Goal: Task Accomplishment & Management: Manage account settings

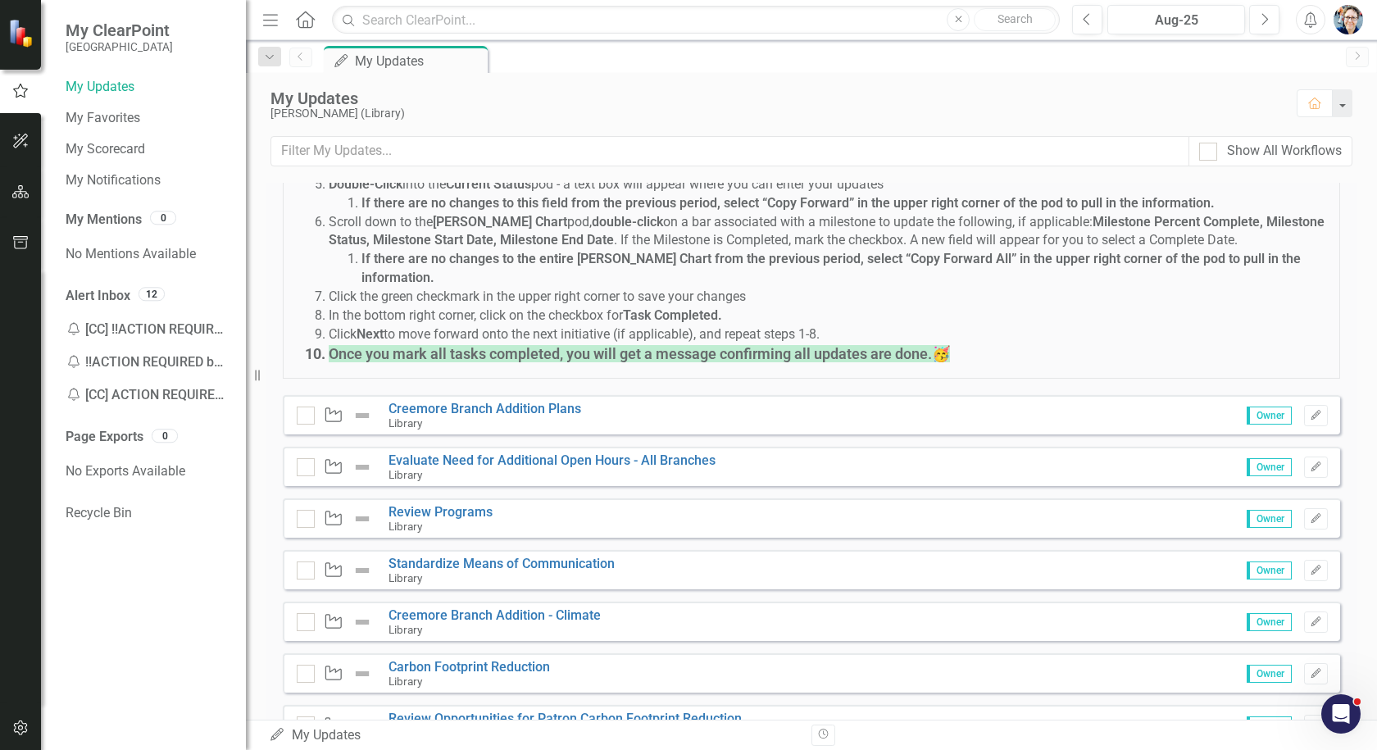
scroll to position [328, 0]
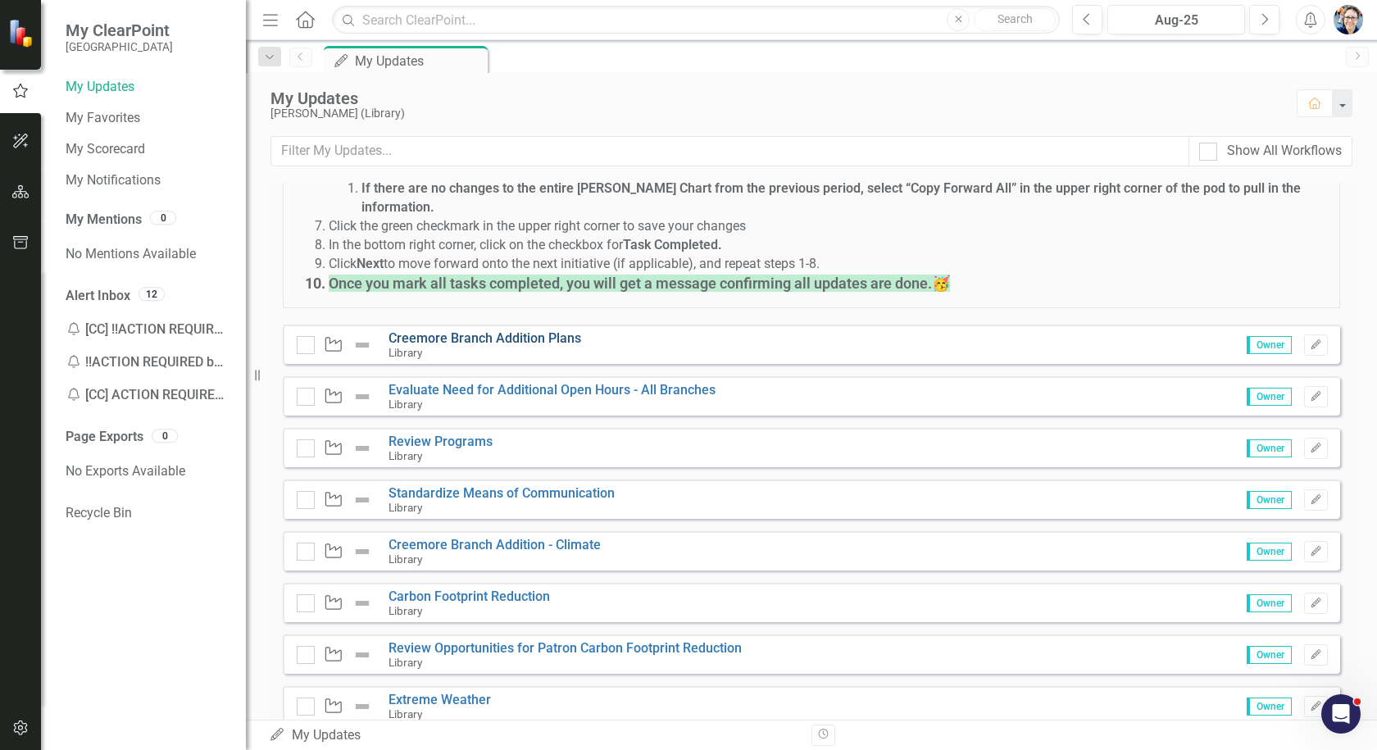
click at [463, 330] on link "Creemore Branch Addition Plans" at bounding box center [484, 338] width 193 height 16
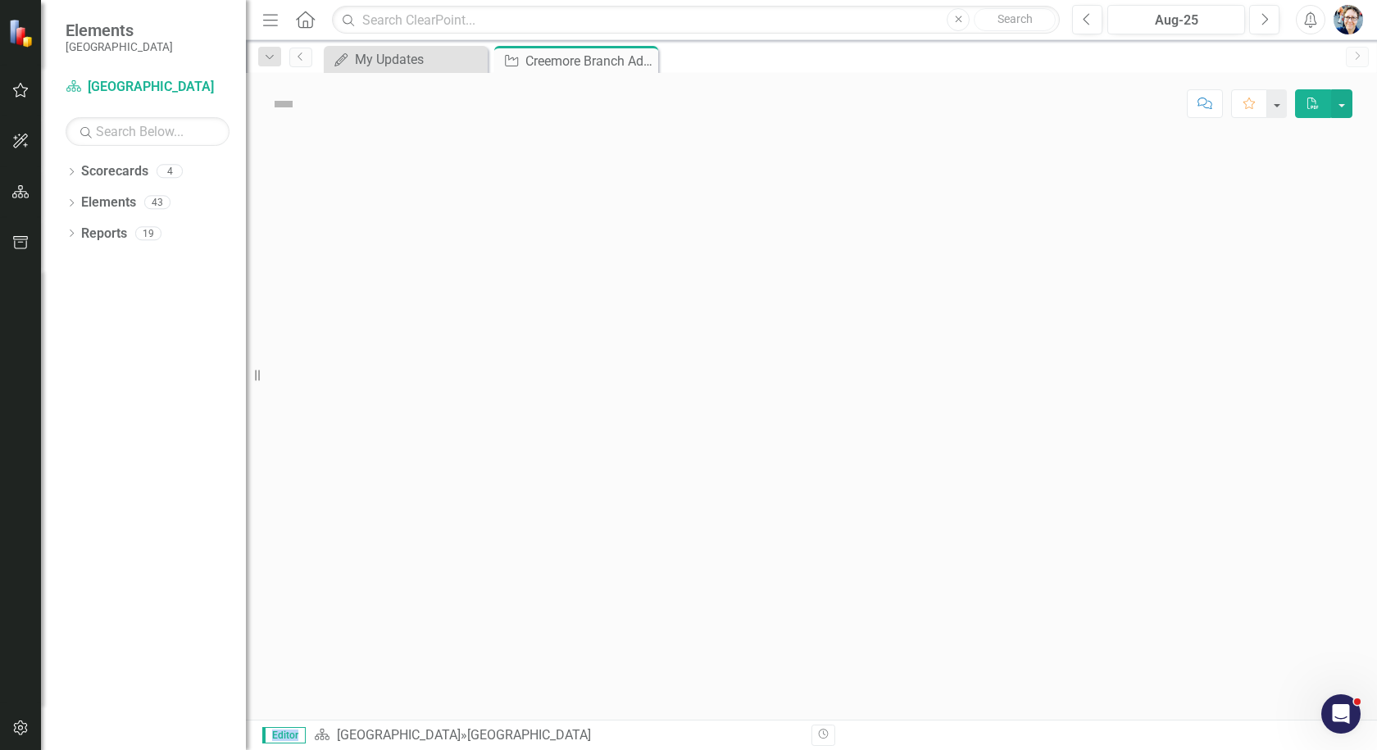
click at [463, 323] on div at bounding box center [811, 426] width 1131 height 585
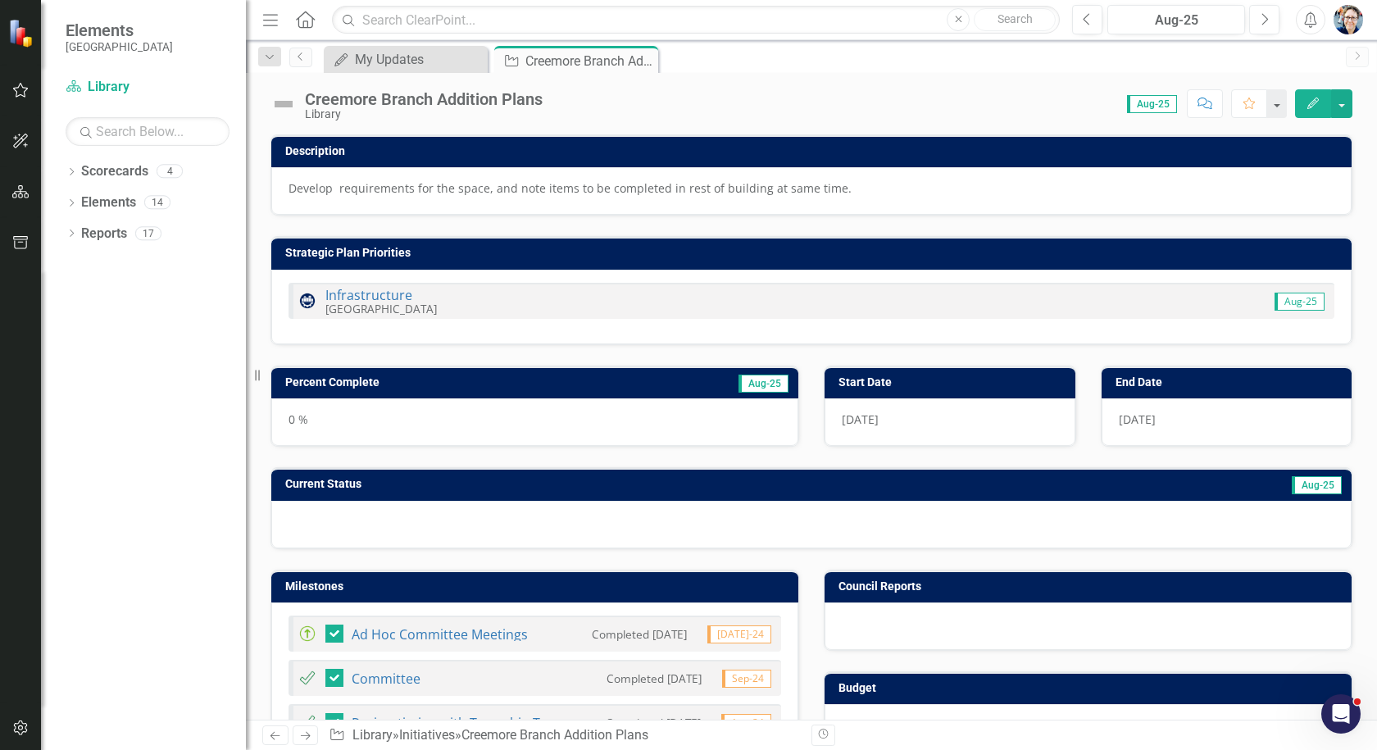
click at [288, 111] on img at bounding box center [283, 104] width 26 height 26
click at [290, 106] on img at bounding box center [283, 104] width 26 height 26
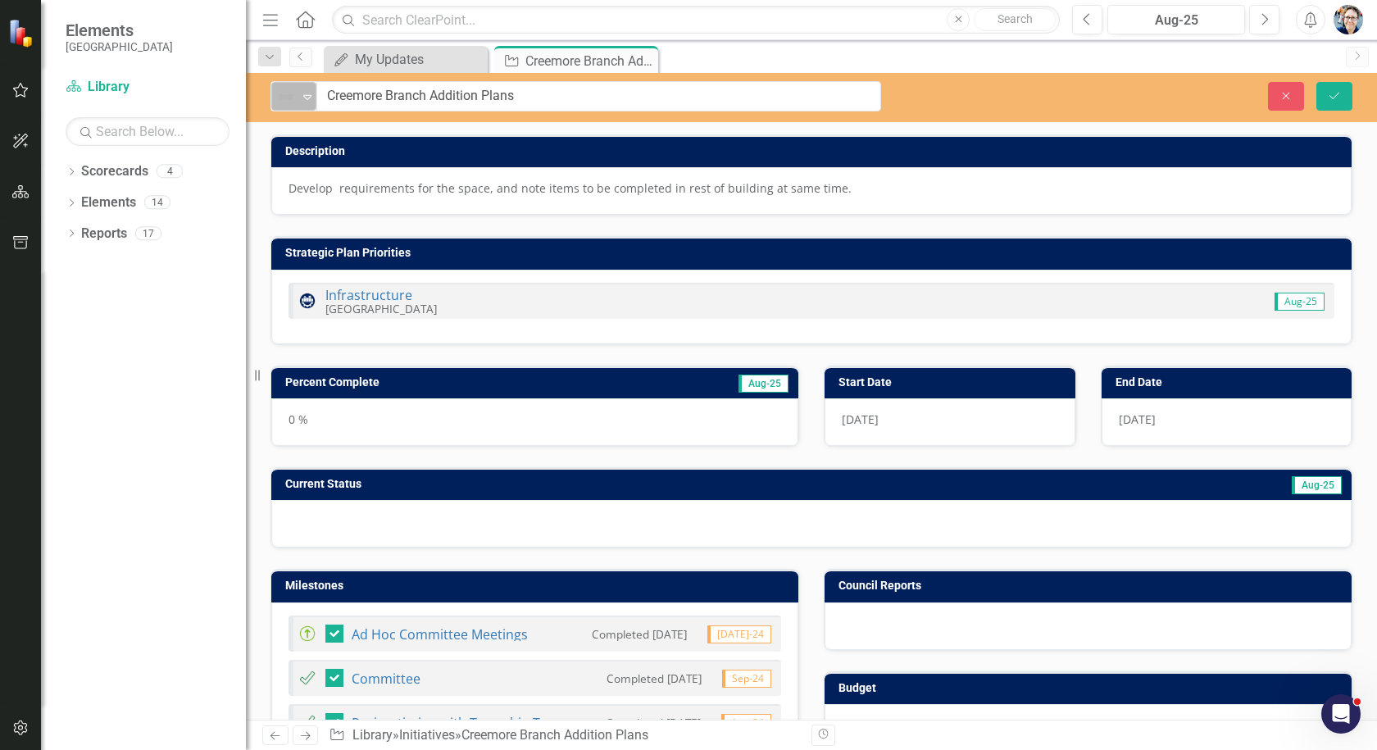
click at [292, 105] on img at bounding box center [286, 97] width 20 height 20
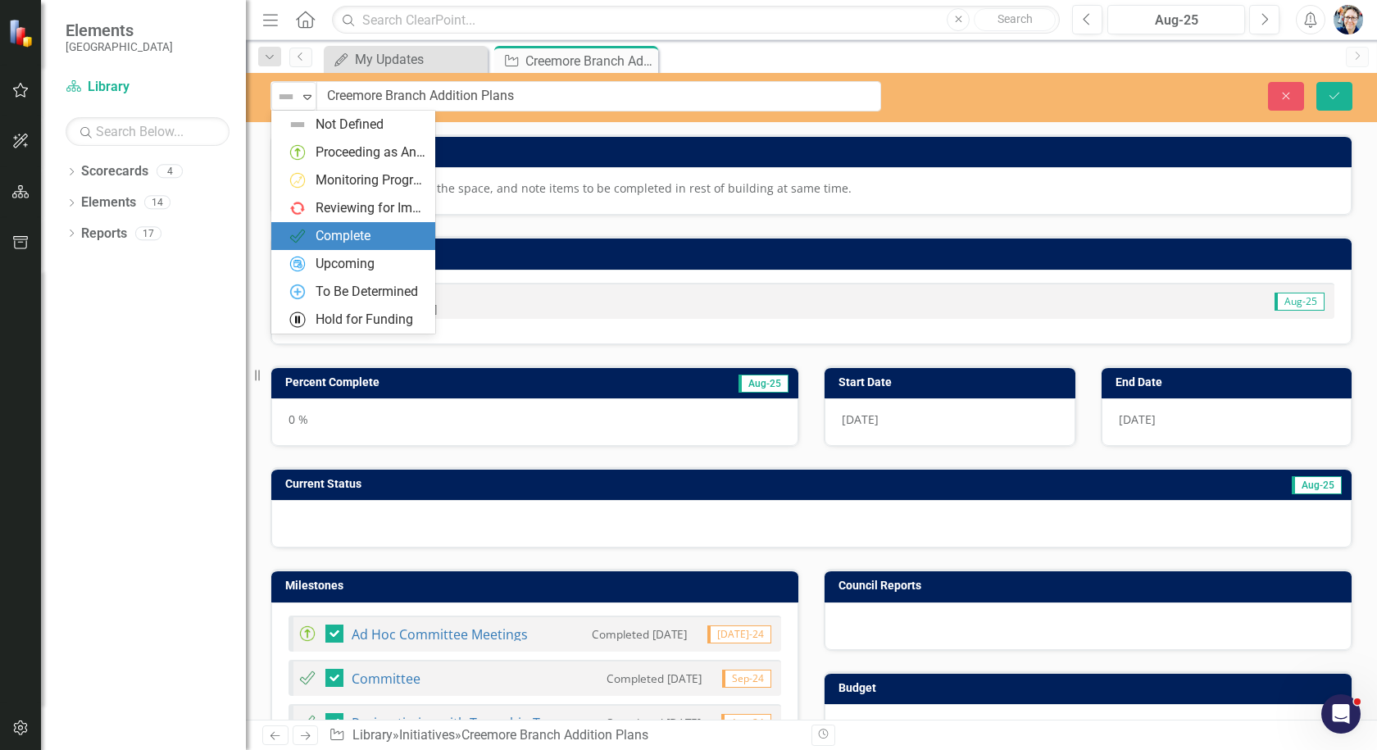
click at [332, 234] on div "Complete" at bounding box center [342, 236] width 55 height 19
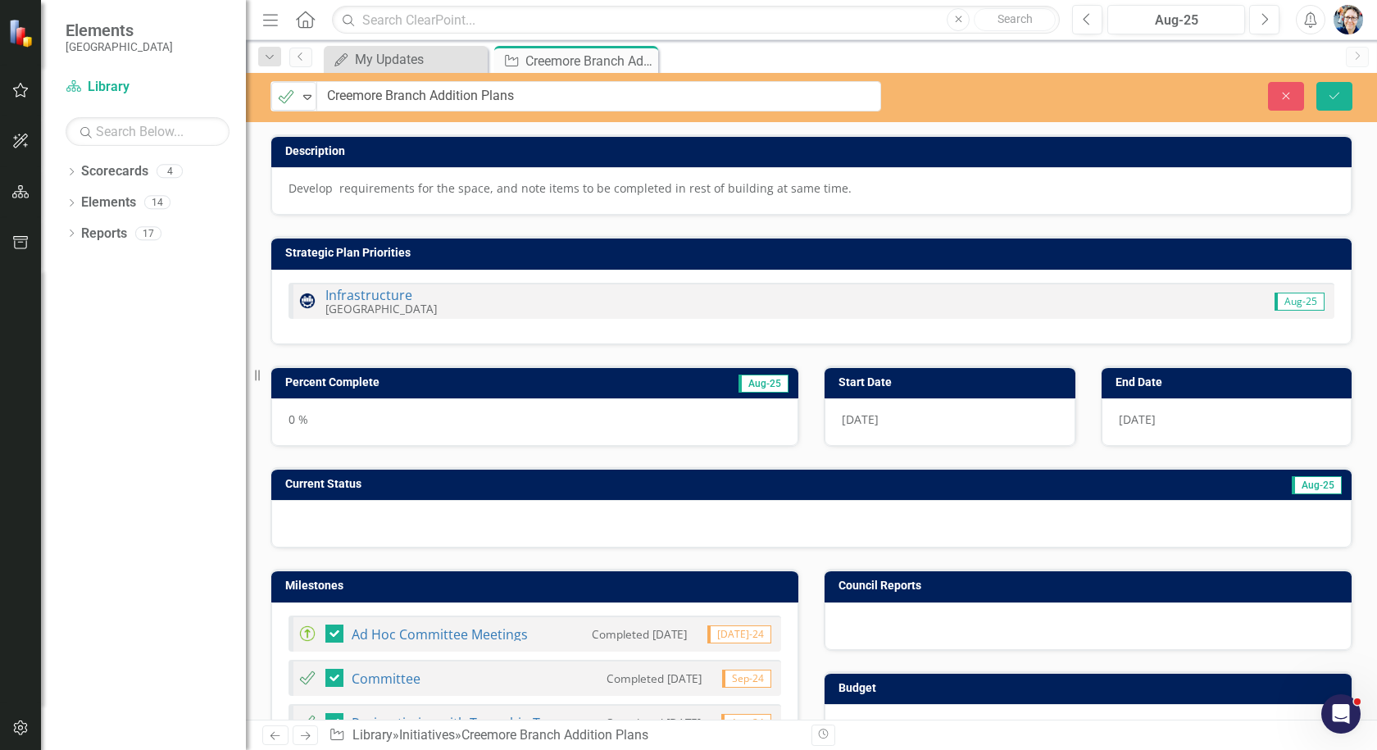
click at [497, 390] on td "Percent Complete" at bounding box center [448, 384] width 326 height 25
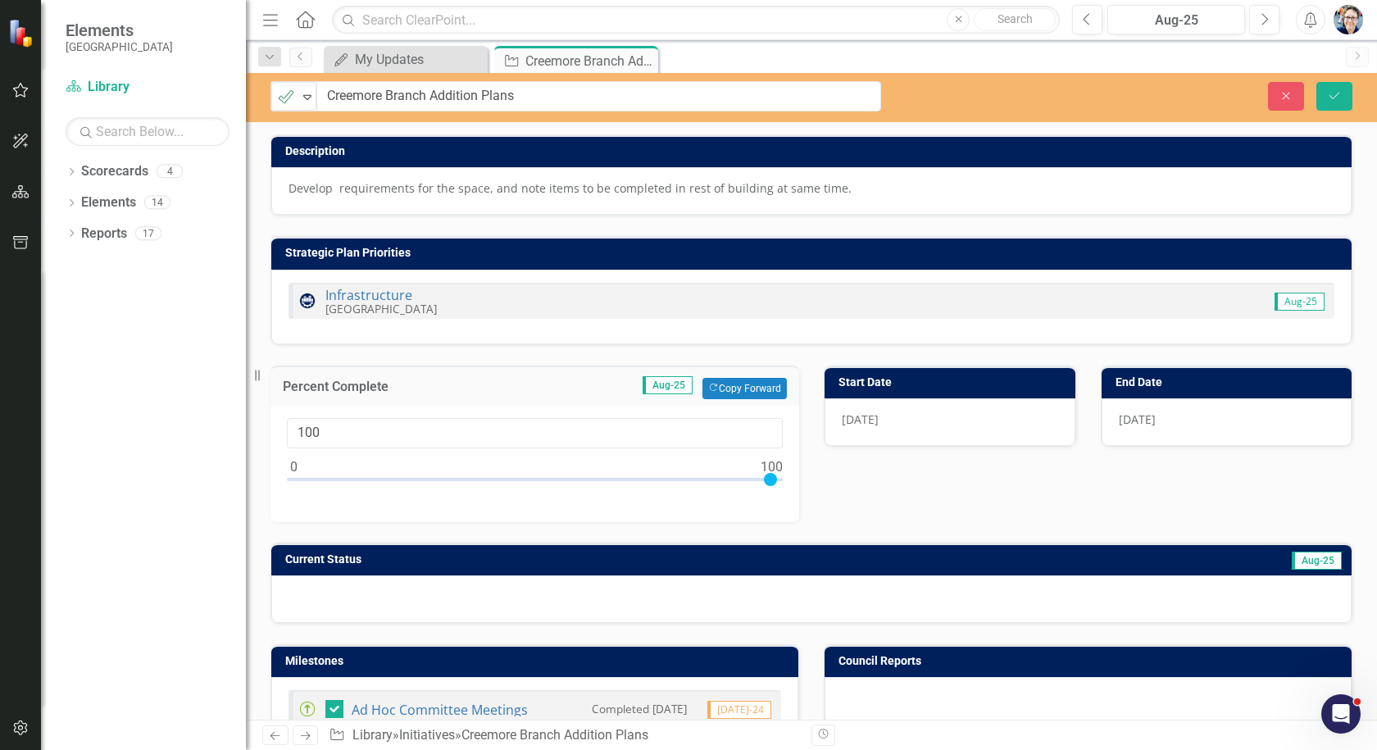
drag, startPoint x: 298, startPoint y: 482, endPoint x: 844, endPoint y: 553, distance: 550.4
click at [844, 553] on div "Description Develop requirements for the space, and note items to be completed …" at bounding box center [811, 369] width 1106 height 510
click at [754, 383] on button "Copy Forward Copy Forward" at bounding box center [744, 388] width 84 height 21
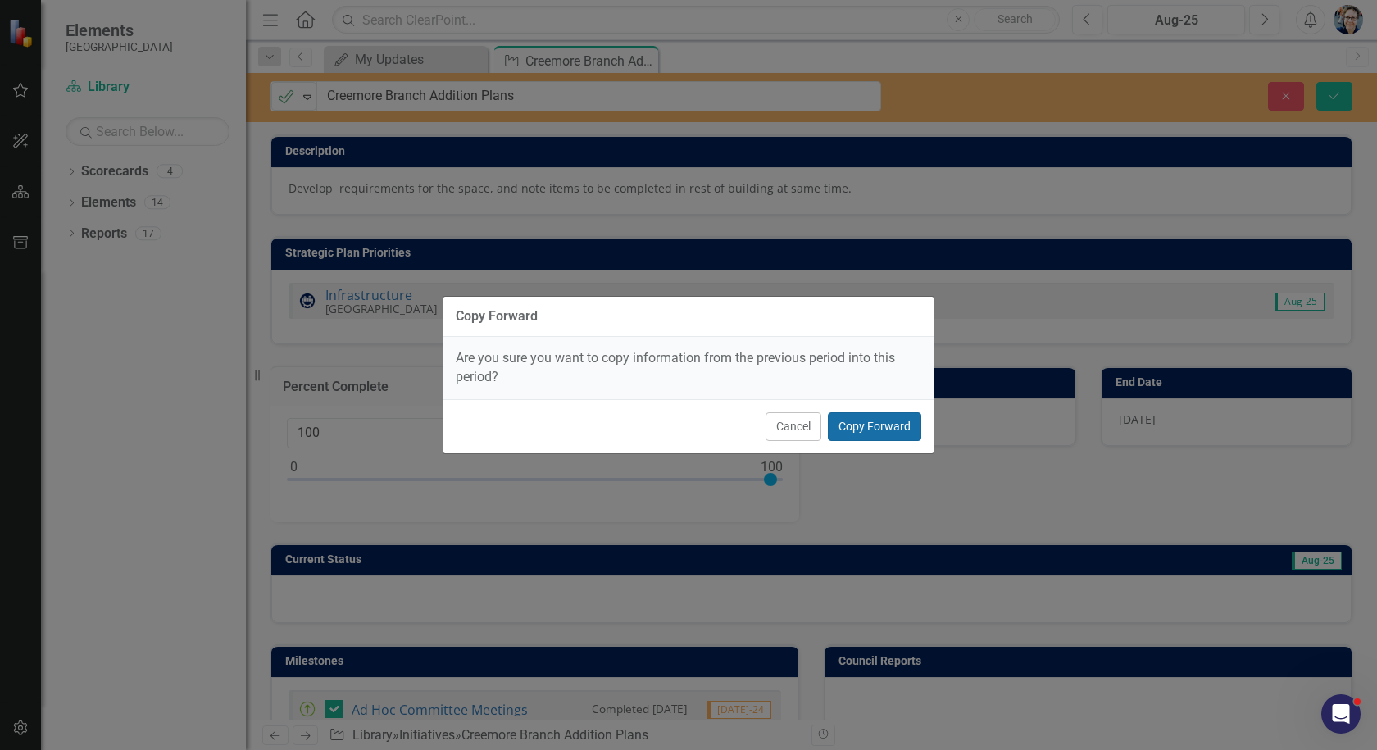
click at [869, 427] on button "Copy Forward" at bounding box center [874, 426] width 93 height 29
type input "75"
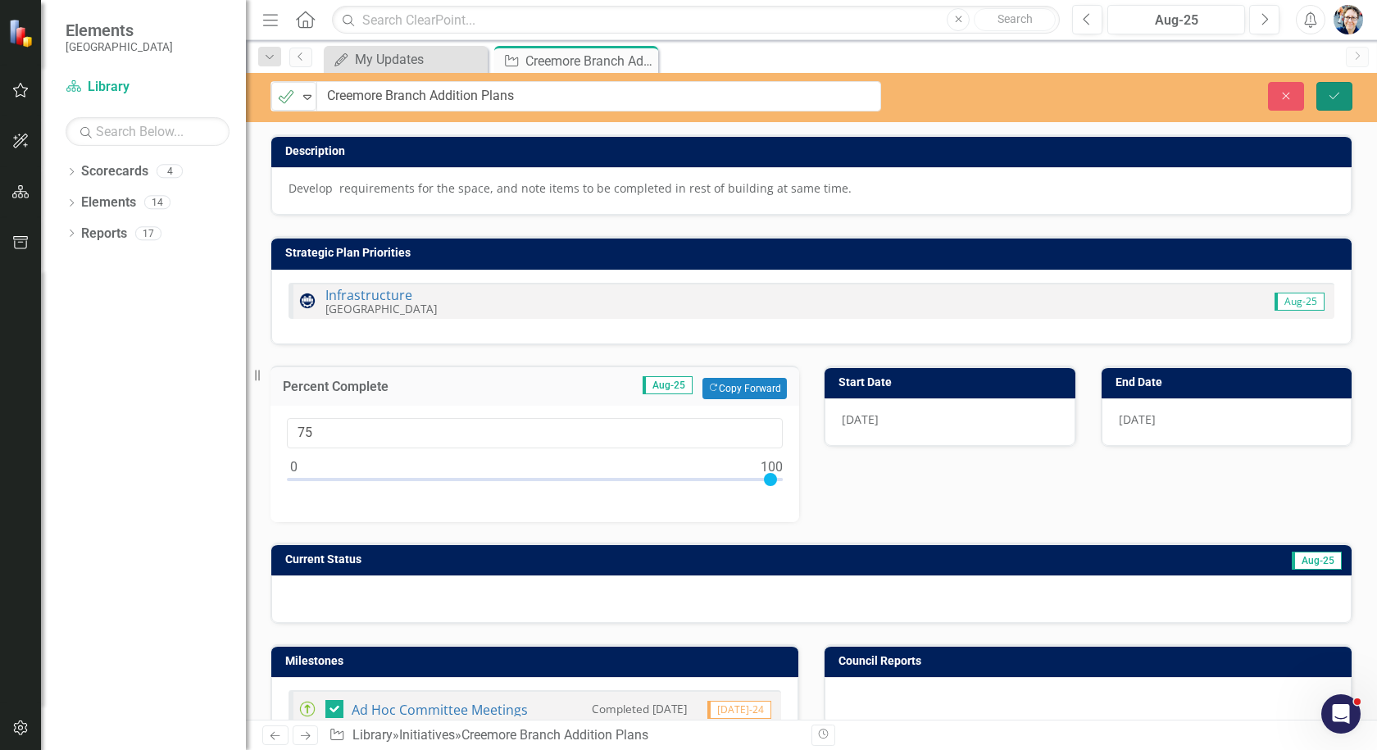
click at [1321, 89] on button "Save" at bounding box center [1334, 96] width 36 height 29
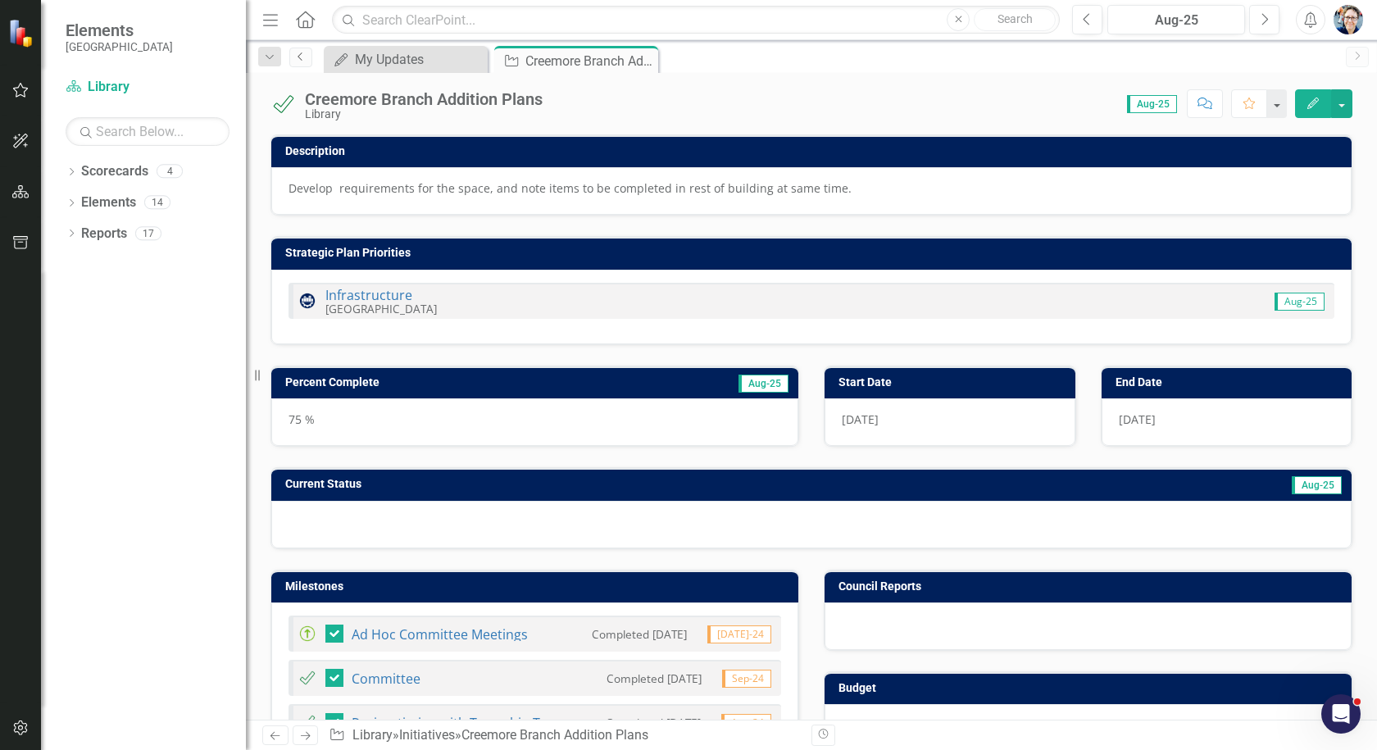
click at [306, 57] on icon "Previous" at bounding box center [300, 57] width 13 height 10
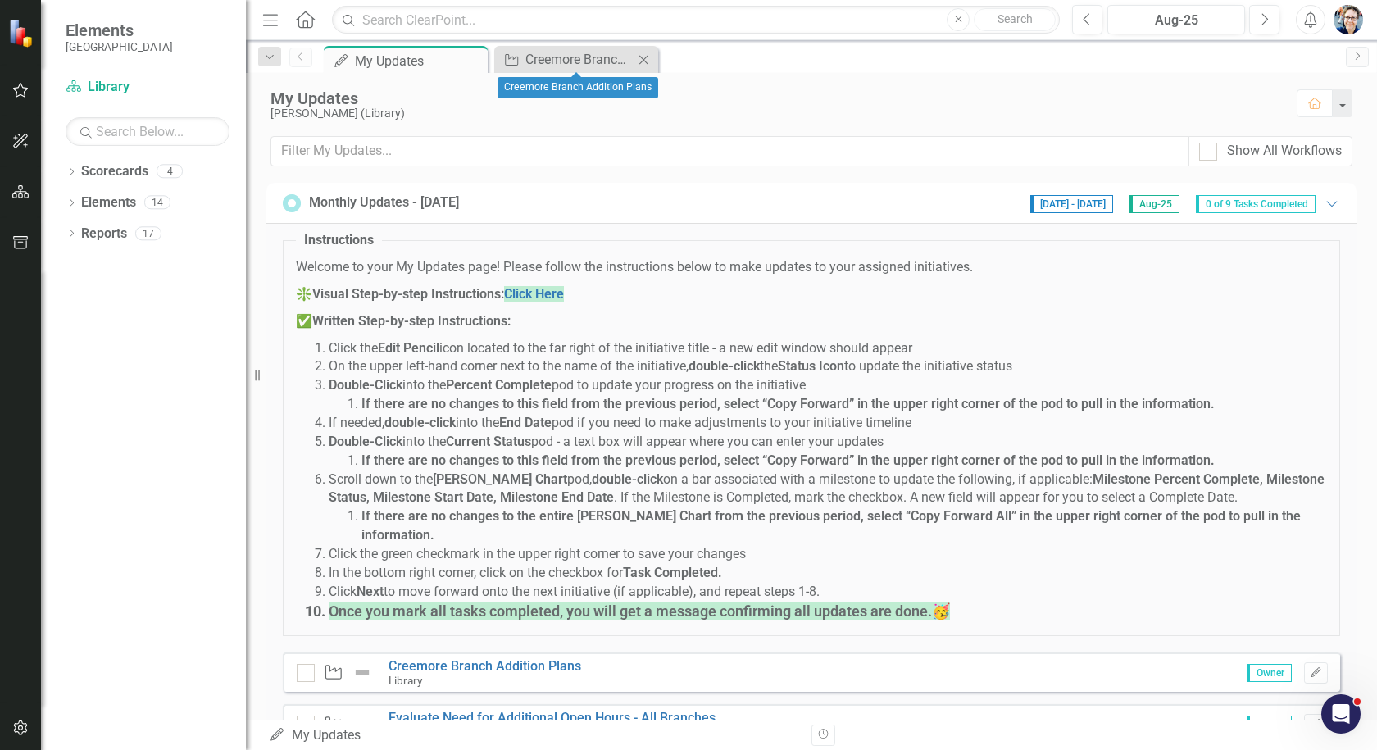
click at [640, 60] on icon "Close" at bounding box center [643, 59] width 16 height 13
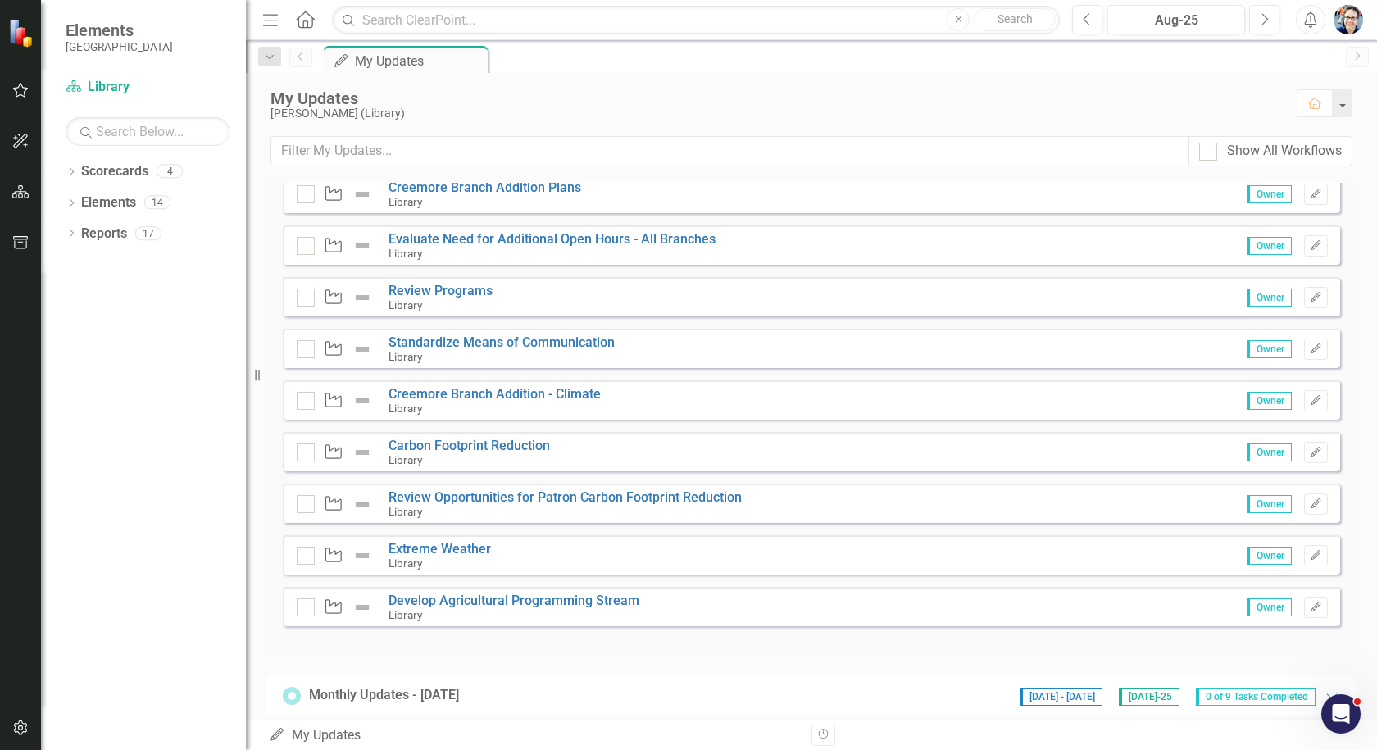
scroll to position [492, 0]
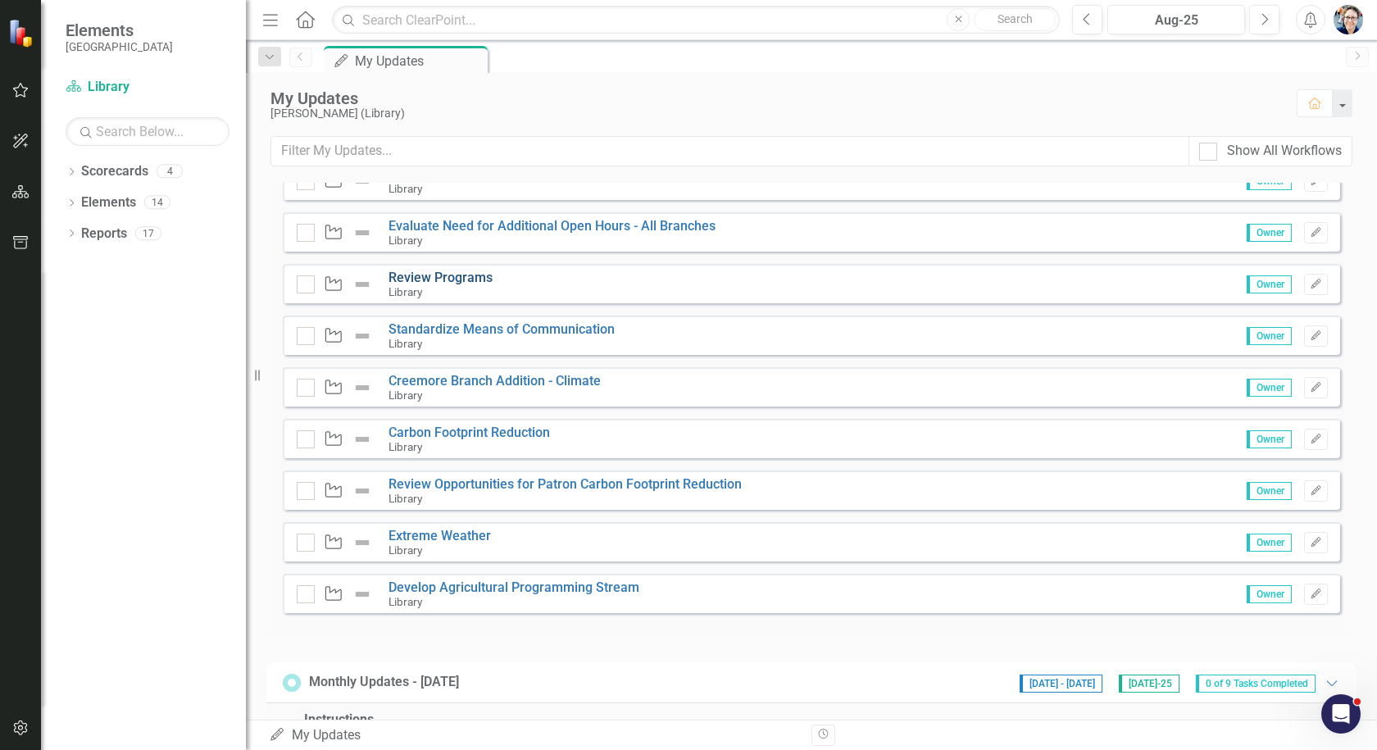
click at [430, 270] on link "Review Programs" at bounding box center [440, 278] width 104 height 16
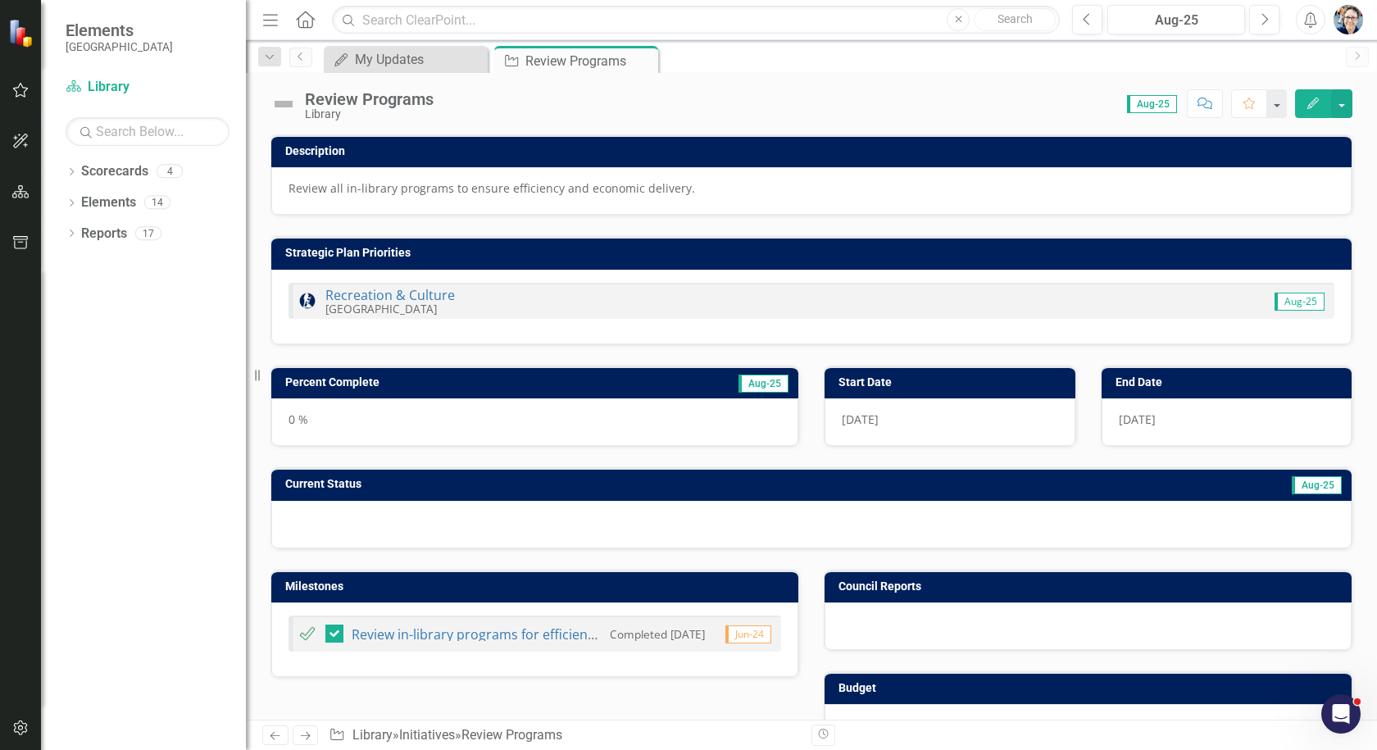
click at [279, 100] on img at bounding box center [283, 104] width 26 height 26
click at [286, 105] on img at bounding box center [283, 104] width 26 height 26
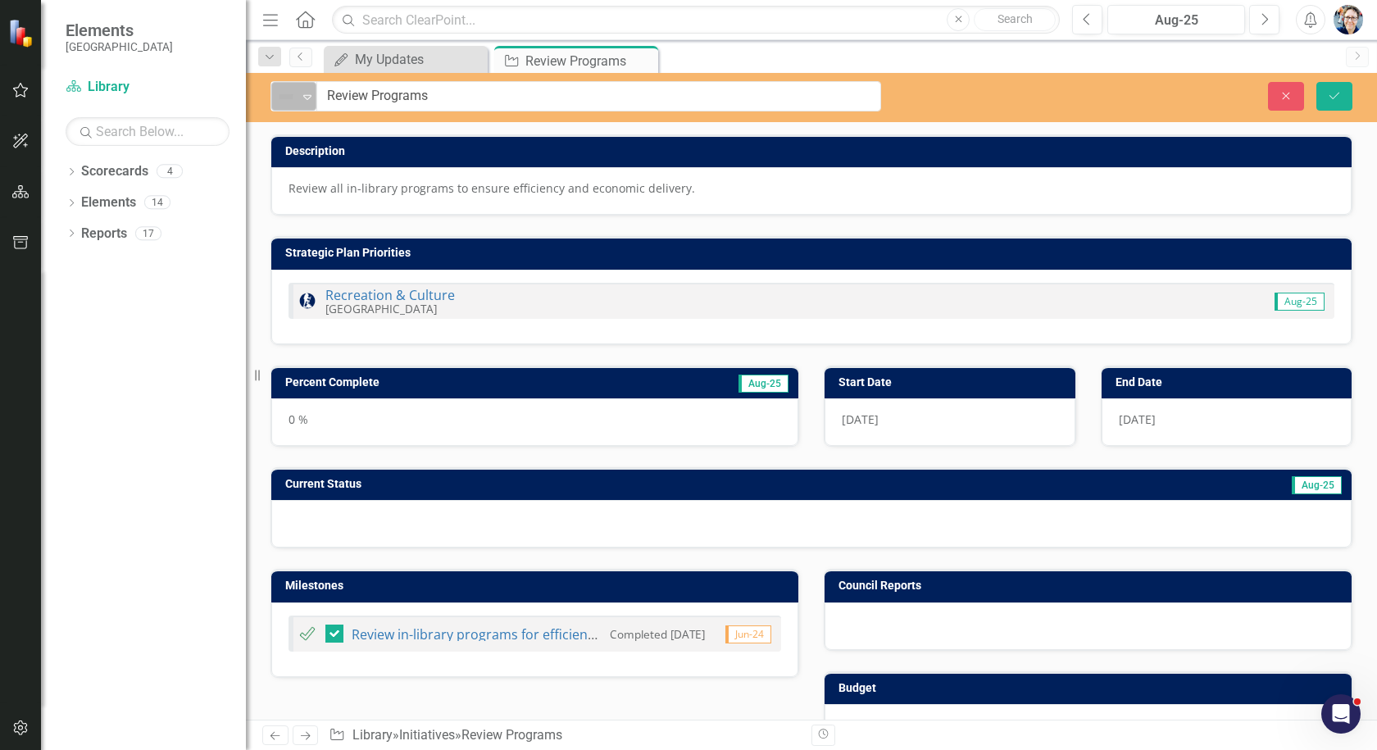
click at [288, 105] on img at bounding box center [286, 97] width 20 height 20
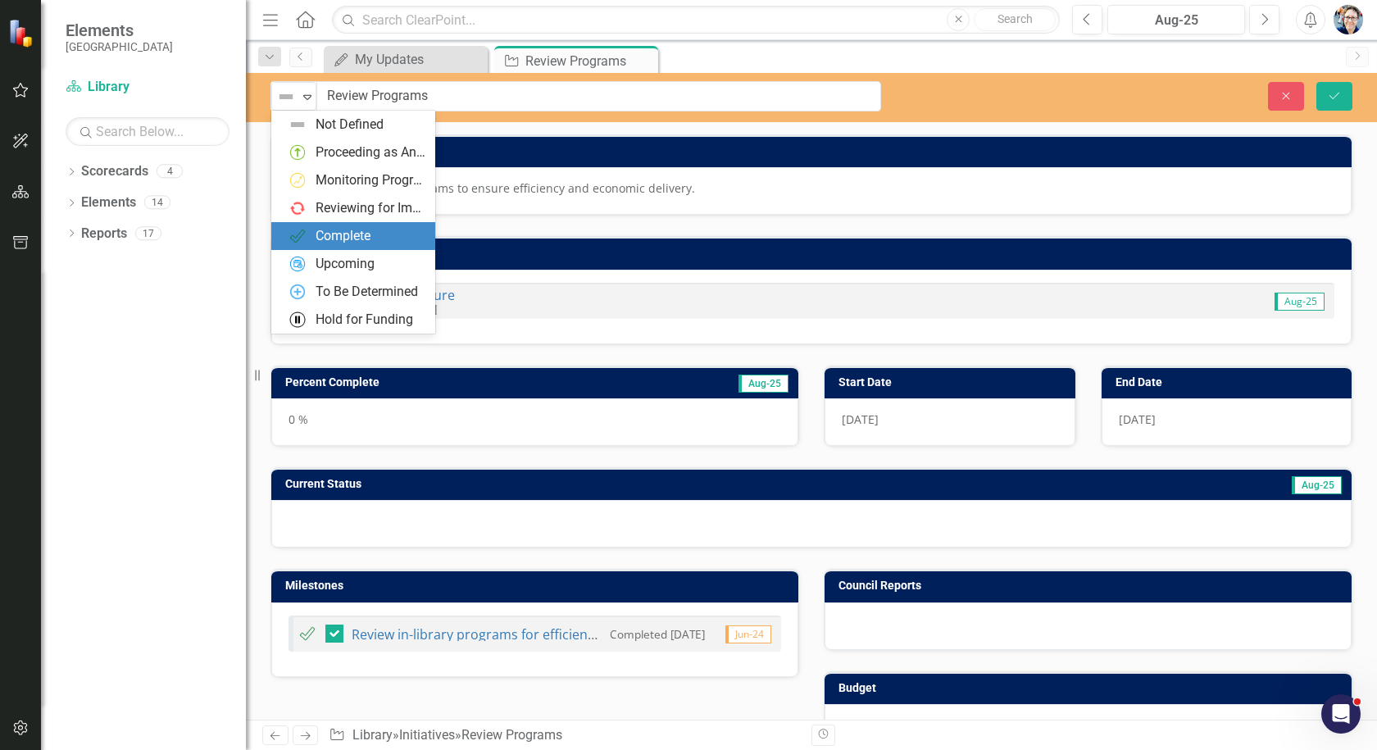
click at [321, 230] on div "Complete" at bounding box center [342, 236] width 55 height 19
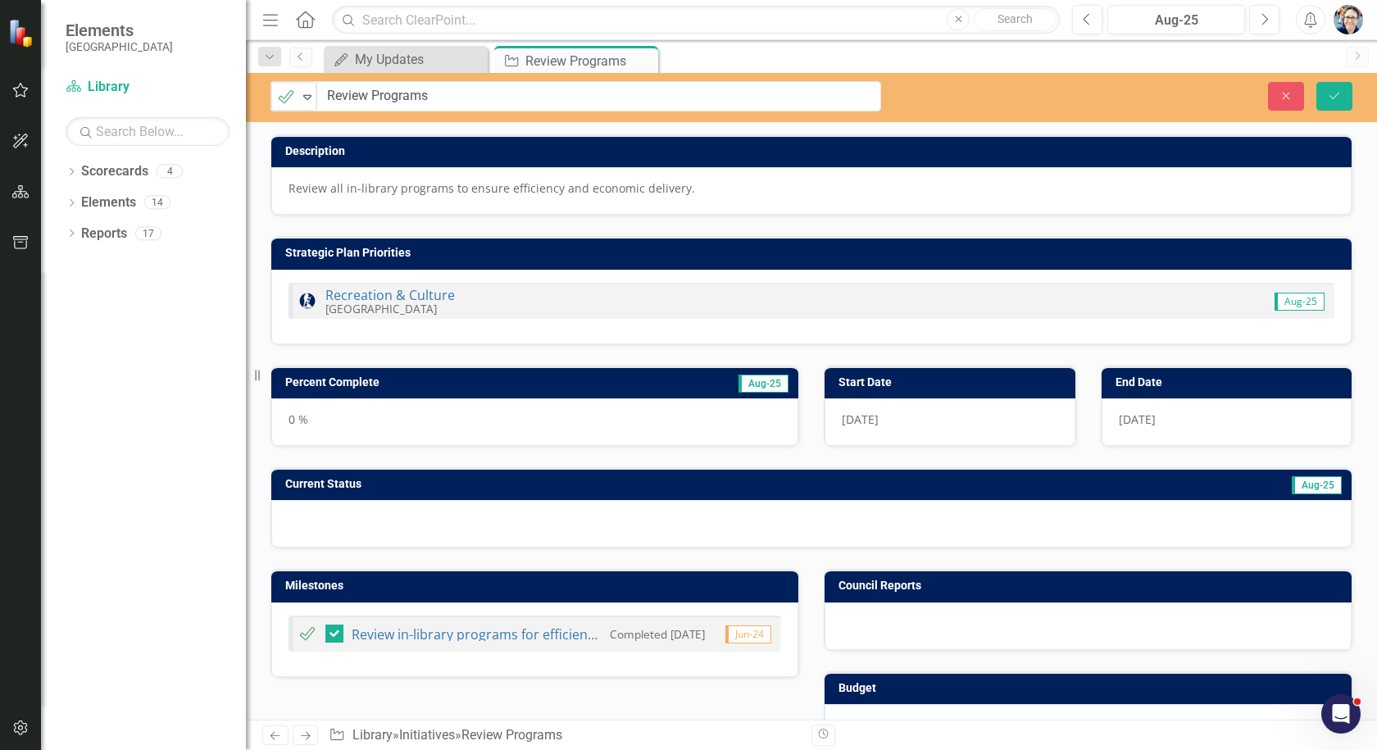
click at [601, 387] on h3 "Percent Complete" at bounding box center [448, 382] width 326 height 12
click at [331, 385] on h3 "Percent Complete" at bounding box center [448, 382] width 326 height 12
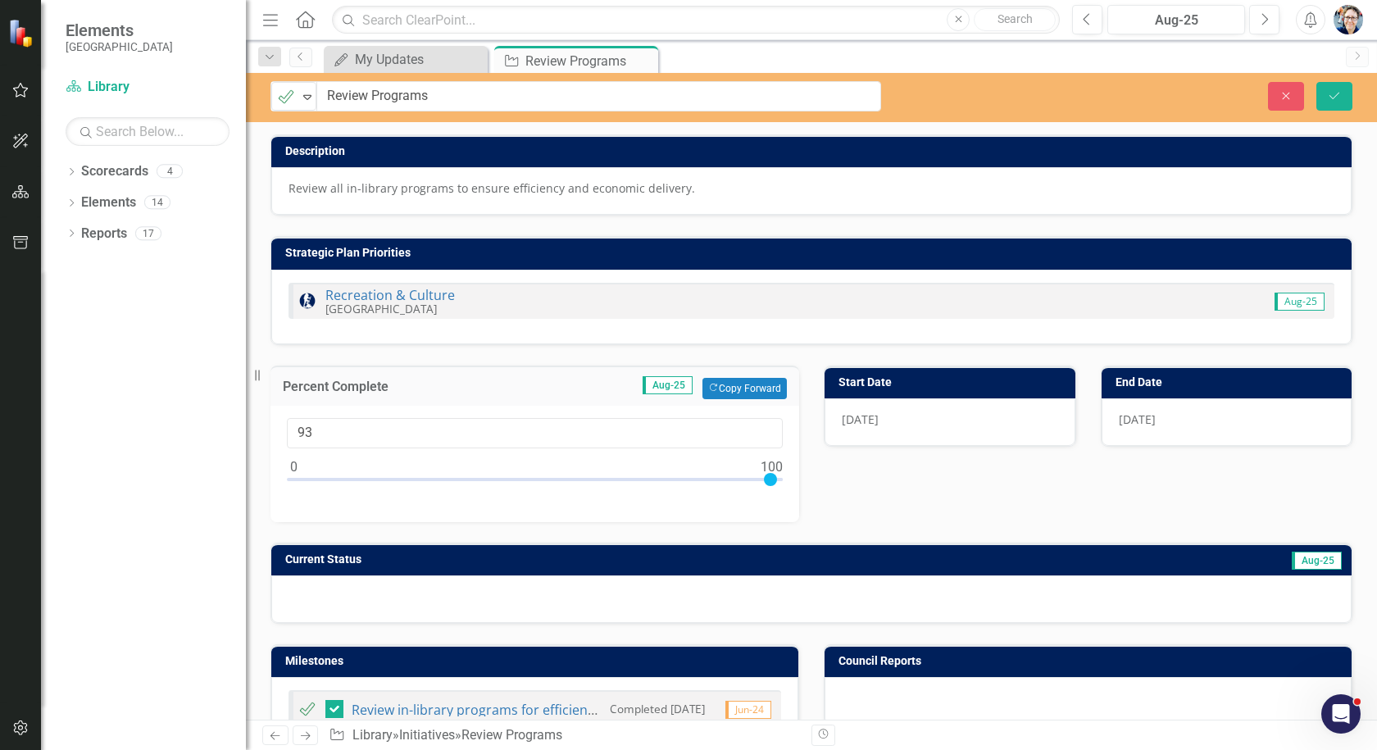
type input "100"
drag, startPoint x: 301, startPoint y: 479, endPoint x: 792, endPoint y: 519, distance: 492.5
click at [792, 519] on div "100" at bounding box center [534, 464] width 529 height 116
click at [744, 391] on button "Copy Forward Copy Forward" at bounding box center [744, 388] width 84 height 21
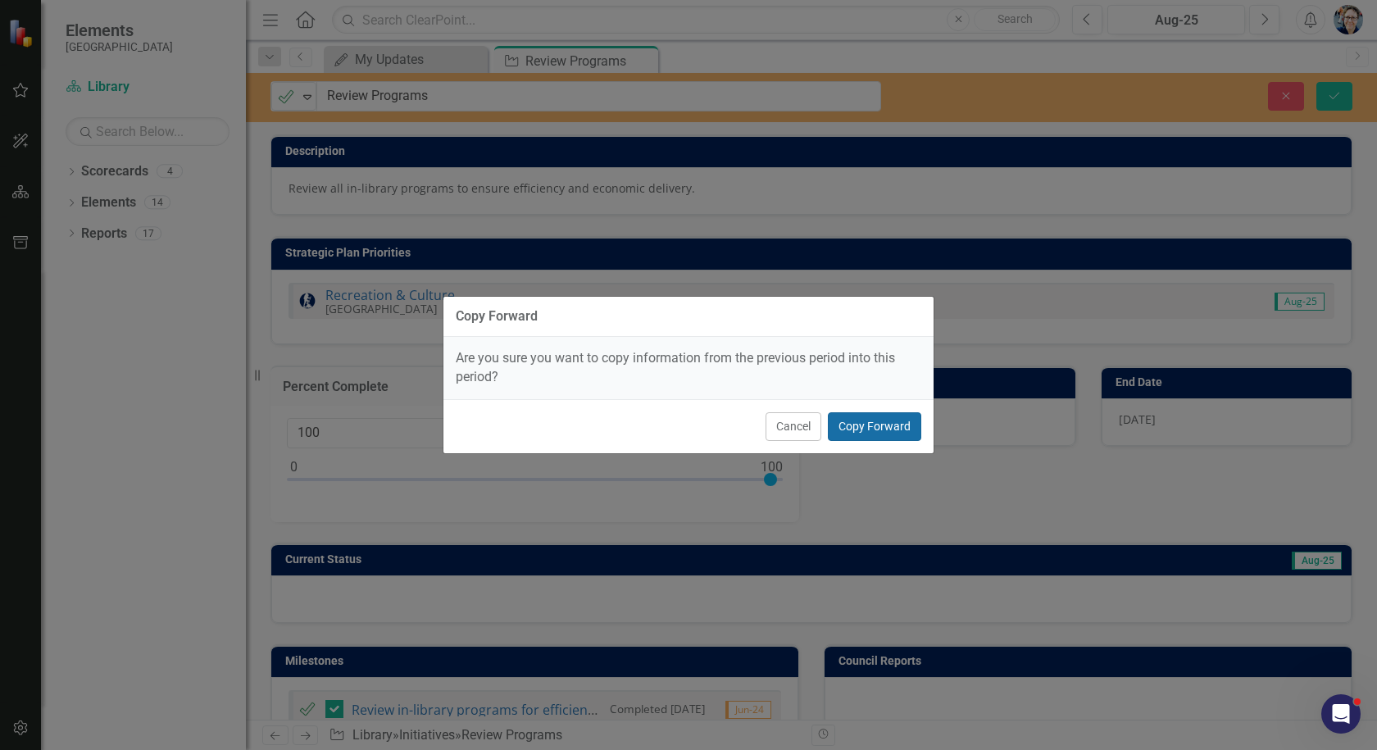
click at [892, 429] on button "Copy Forward" at bounding box center [874, 426] width 93 height 29
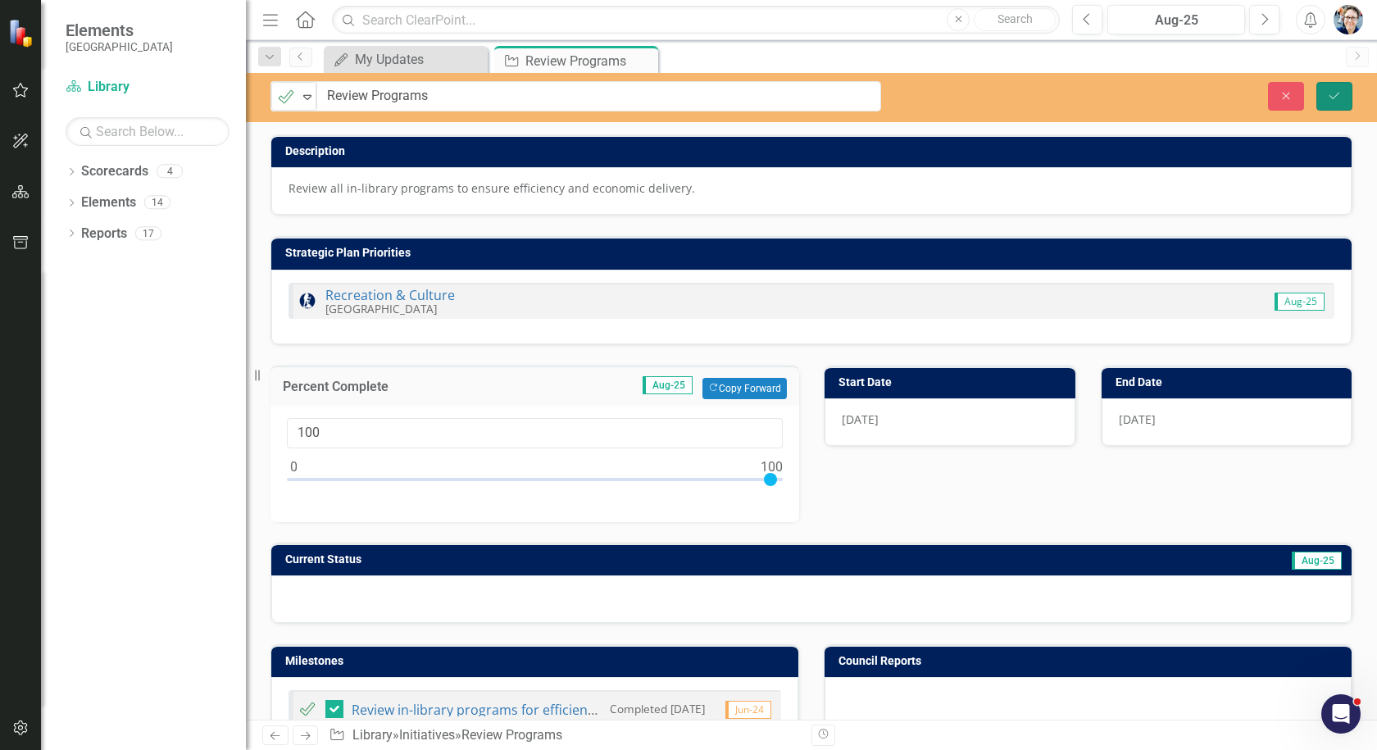
drag, startPoint x: 1341, startPoint y: 90, endPoint x: 1331, endPoint y: 92, distance: 10.8
click at [1341, 90] on button "Save" at bounding box center [1334, 96] width 36 height 29
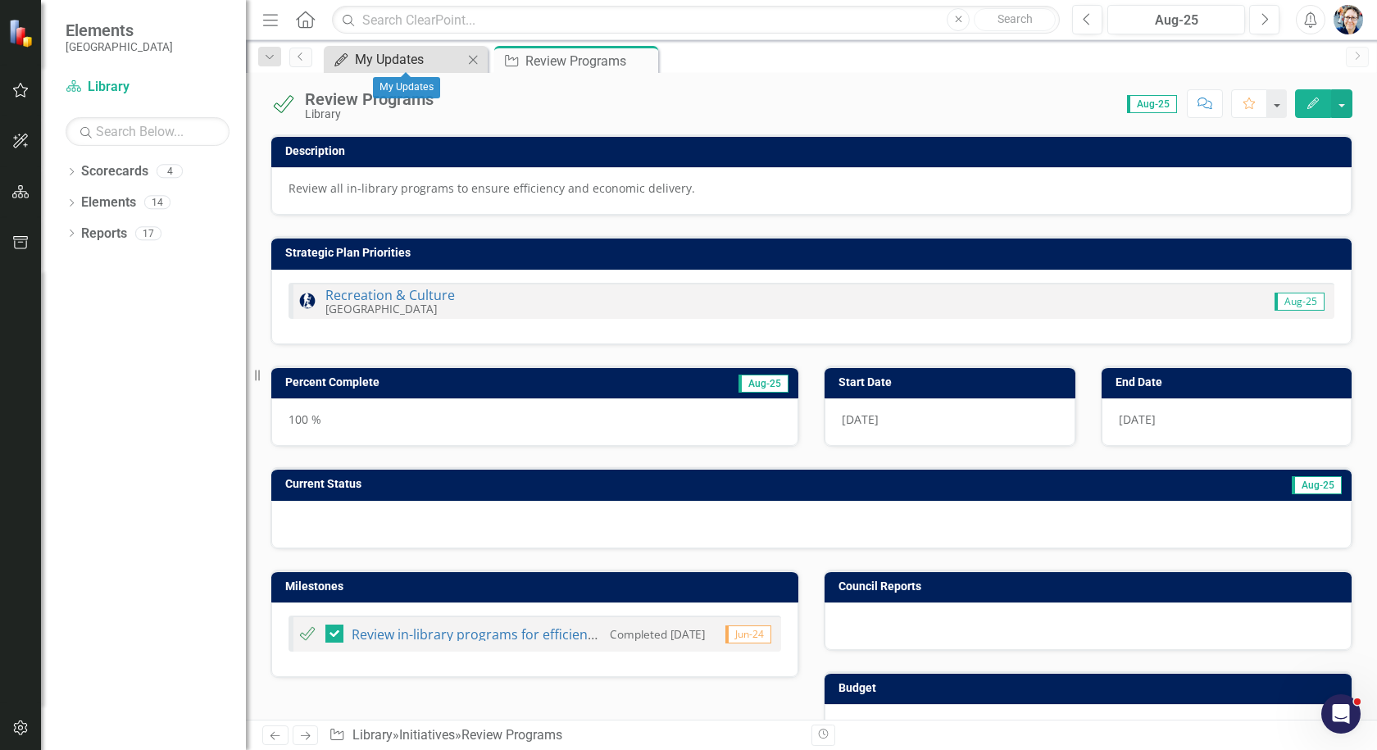
click at [370, 61] on div "My Updates" at bounding box center [409, 59] width 108 height 20
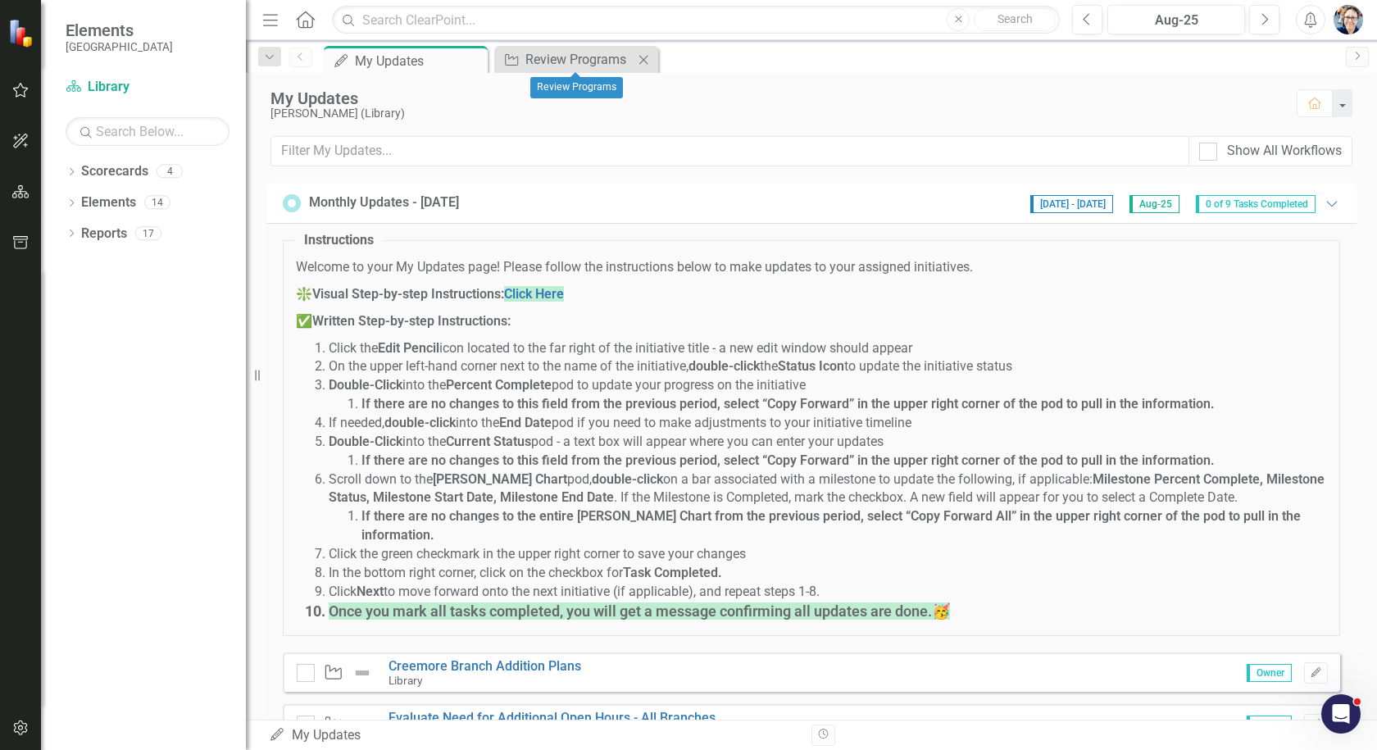
click at [646, 61] on icon at bounding box center [643, 59] width 9 height 9
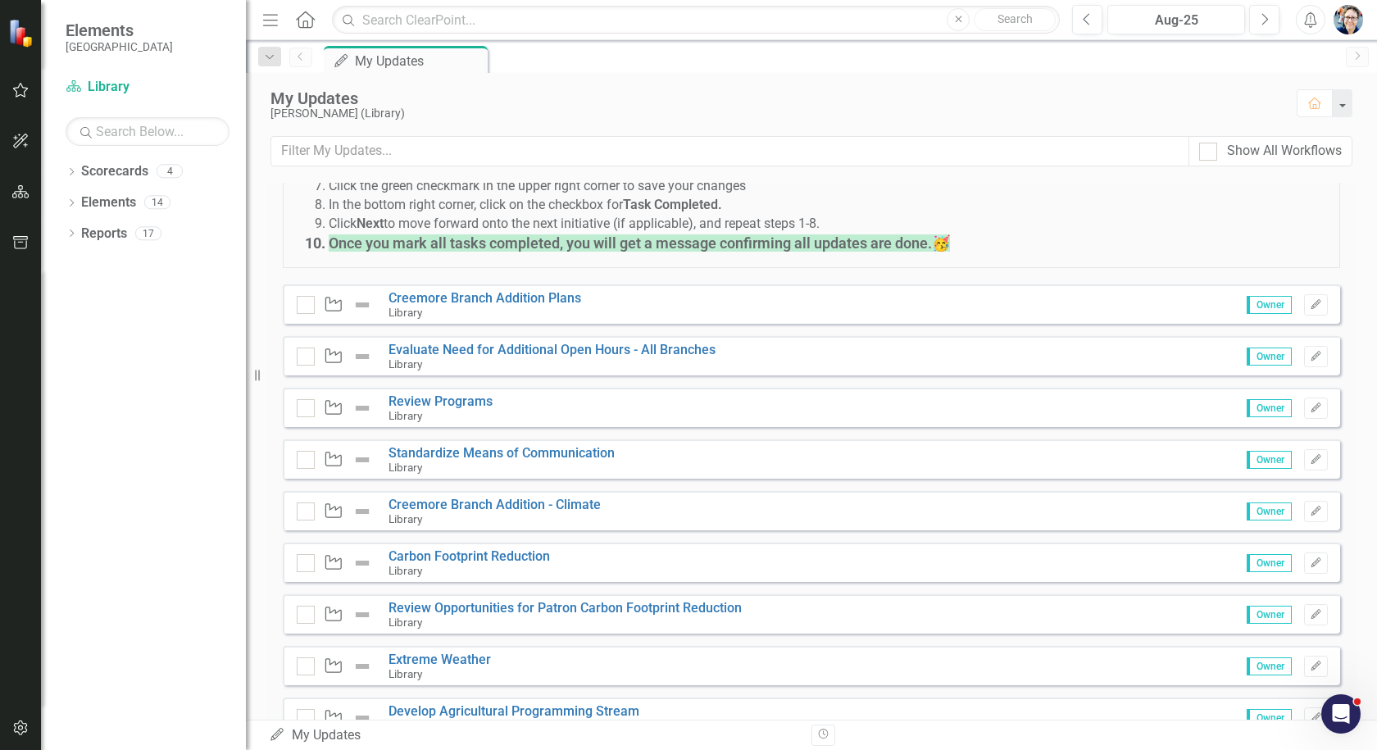
scroll to position [410, 0]
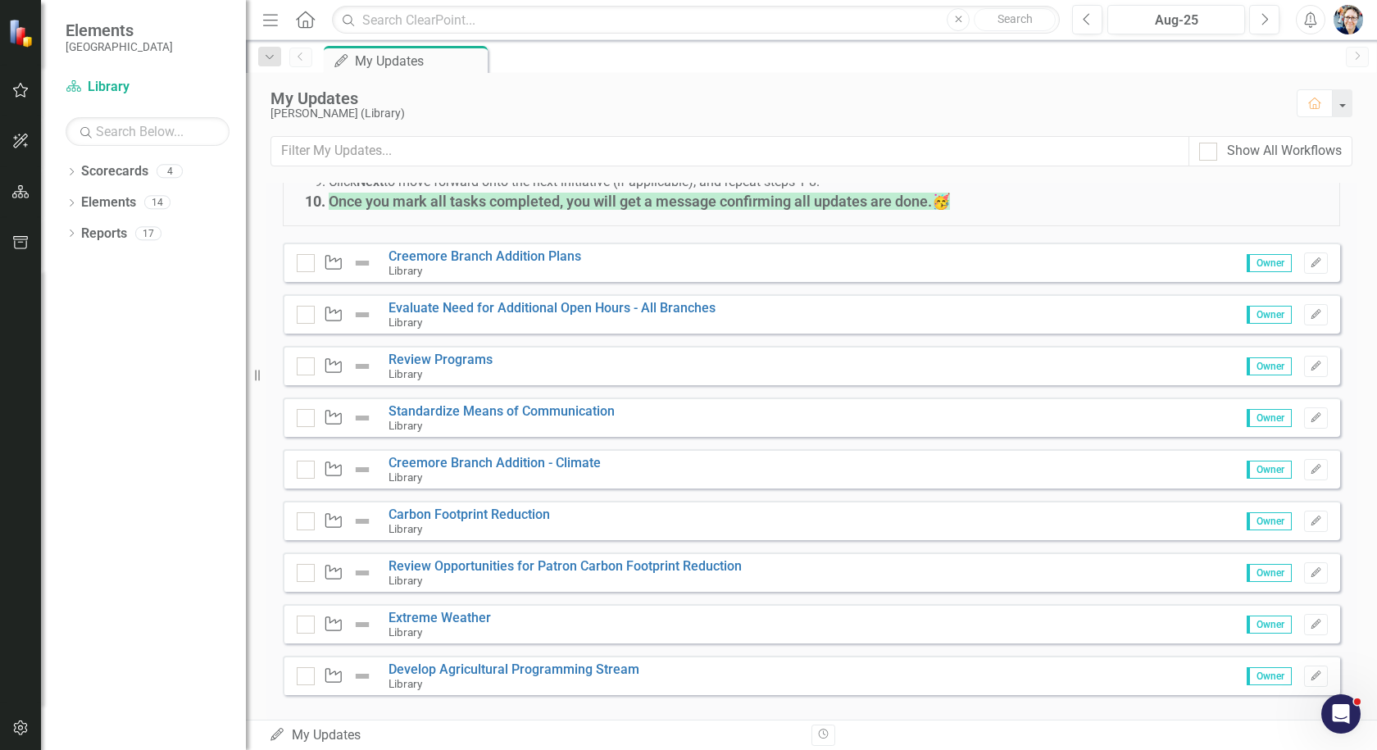
click at [386, 301] on div "Initiative Evaluate Need for Additional Open Hours - All Branches Library" at bounding box center [510, 315] width 427 height 29
click at [492, 315] on div "Library" at bounding box center [551, 322] width 327 height 15
click at [420, 300] on link "Evaluate Need for Additional Open Hours - All Branches" at bounding box center [551, 308] width 327 height 16
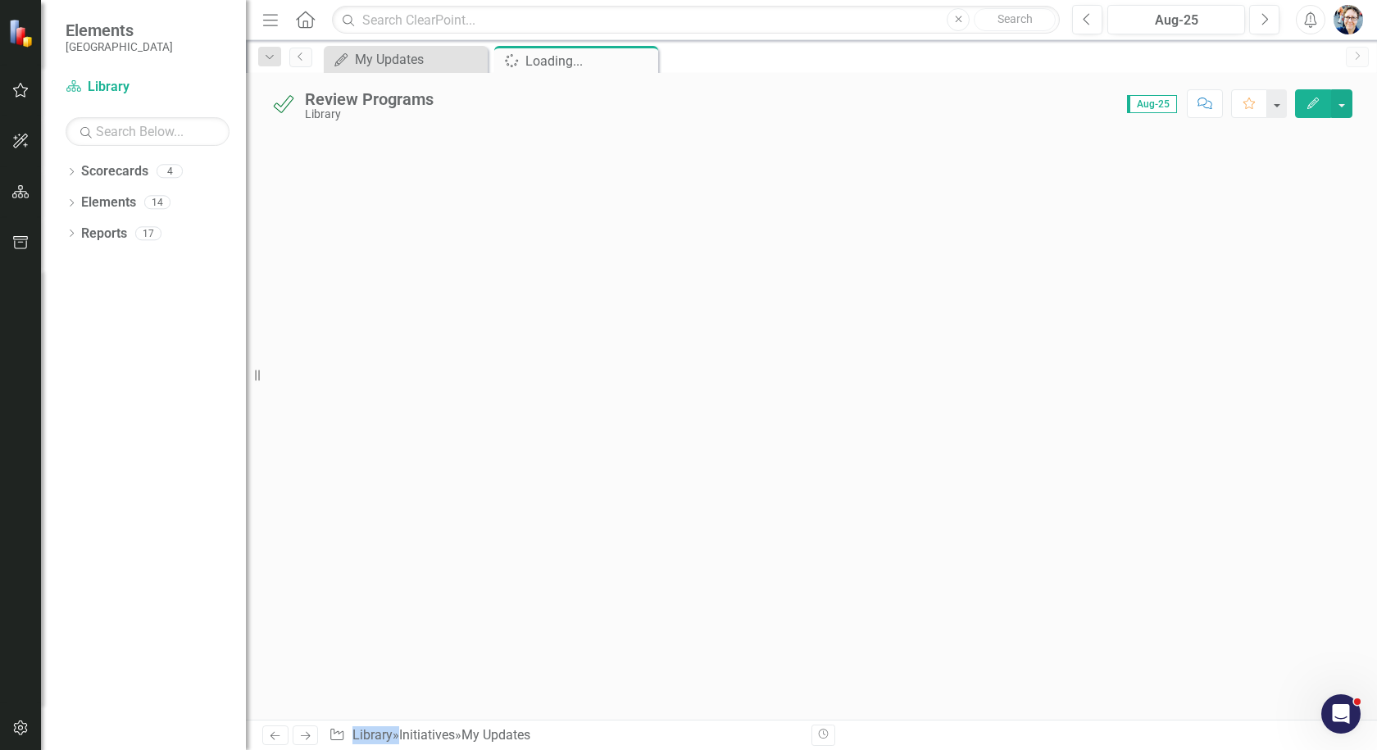
click at [420, 285] on div at bounding box center [811, 426] width 1131 height 585
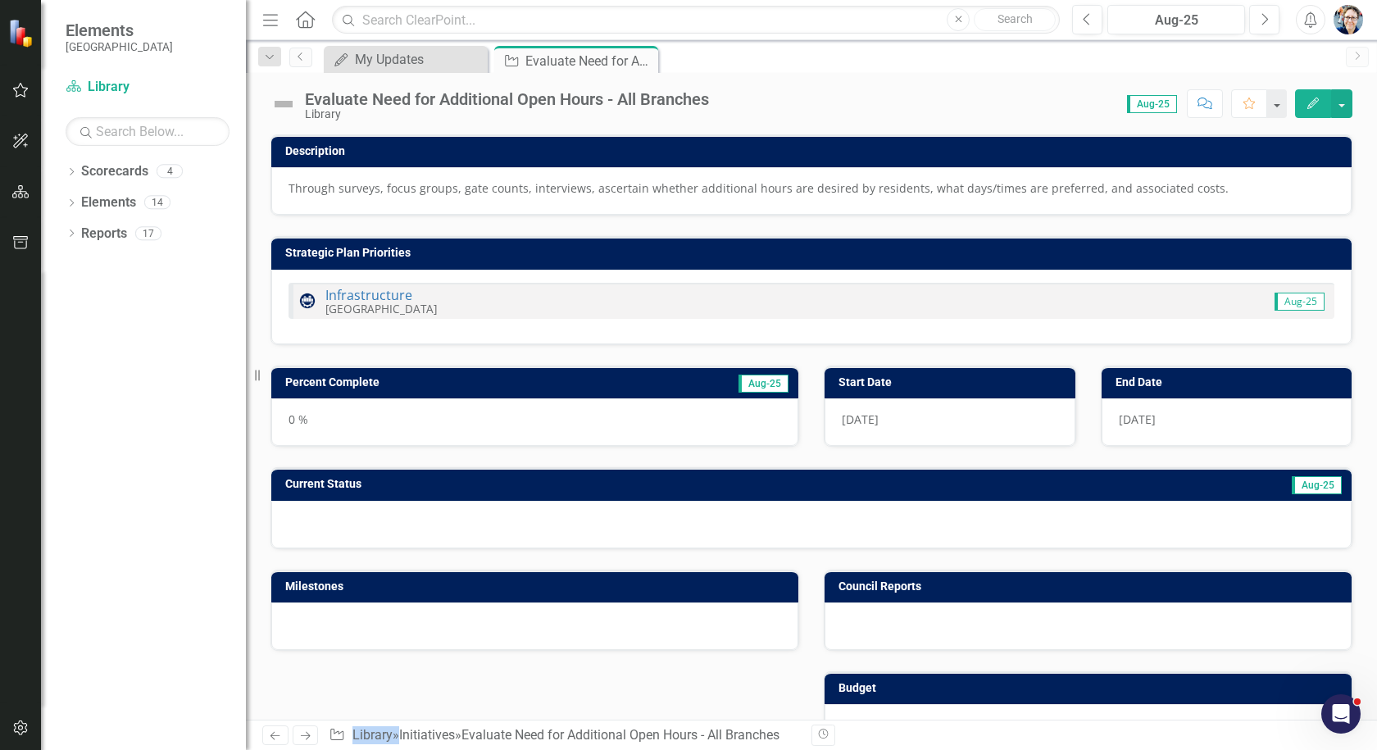
click at [282, 100] on img at bounding box center [283, 104] width 26 height 26
click at [288, 109] on img at bounding box center [283, 104] width 26 height 26
click at [290, 108] on img at bounding box center [283, 104] width 26 height 26
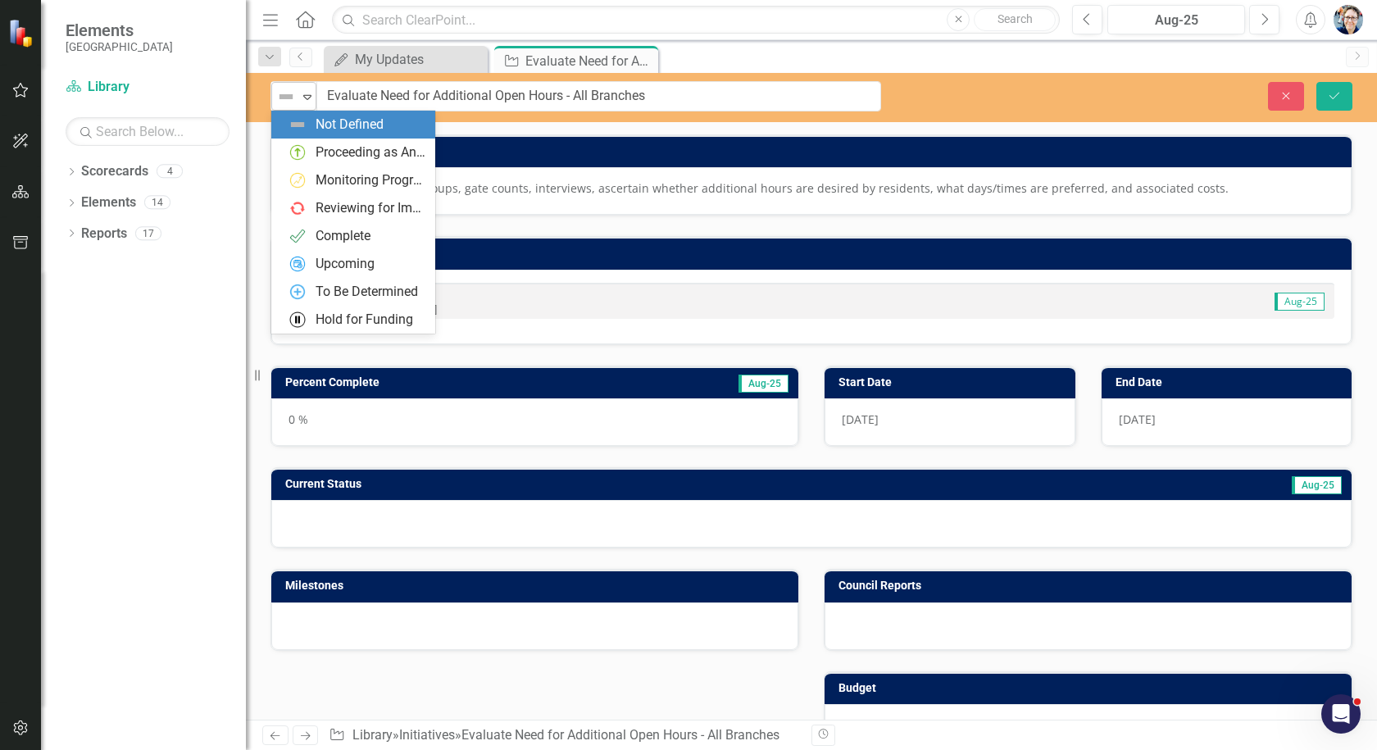
click at [301, 103] on div "Expand" at bounding box center [307, 96] width 16 height 27
click at [319, 147] on div "Proceeding as Anticipated" at bounding box center [370, 152] width 110 height 19
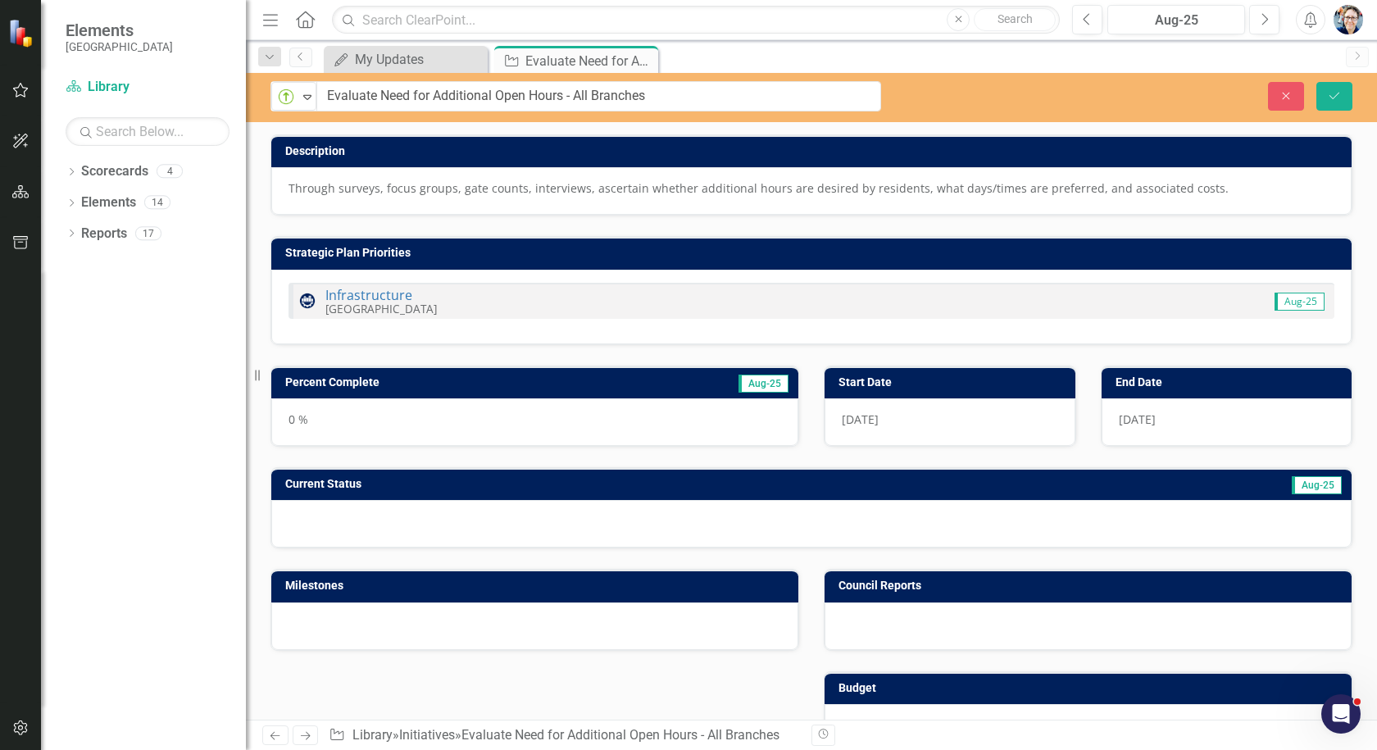
click at [320, 383] on h3 "Percent Complete" at bounding box center [448, 382] width 326 height 12
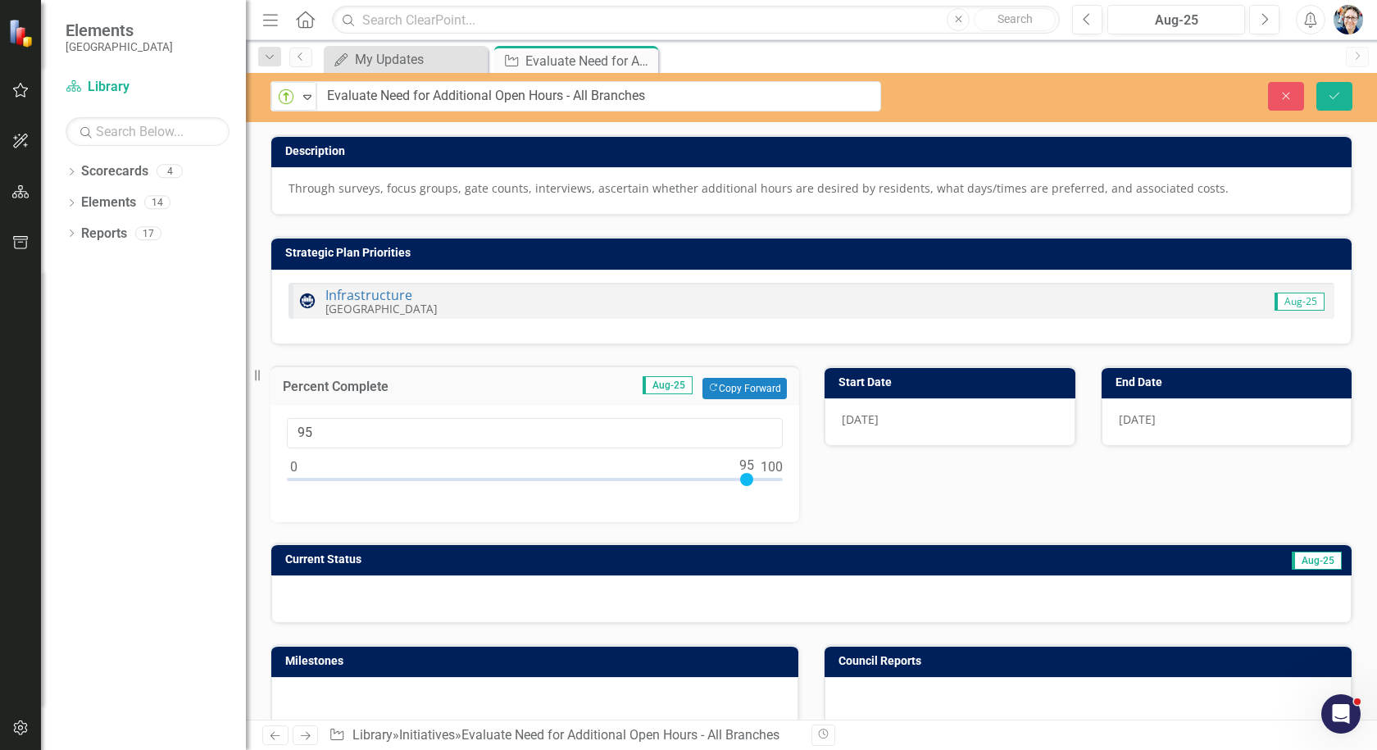
drag, startPoint x: 298, startPoint y: 479, endPoint x: 751, endPoint y: 488, distance: 453.2
click at [751, 488] on div at bounding box center [535, 483] width 496 height 20
click at [740, 383] on button "Copy Forward Copy Forward" at bounding box center [744, 388] width 84 height 21
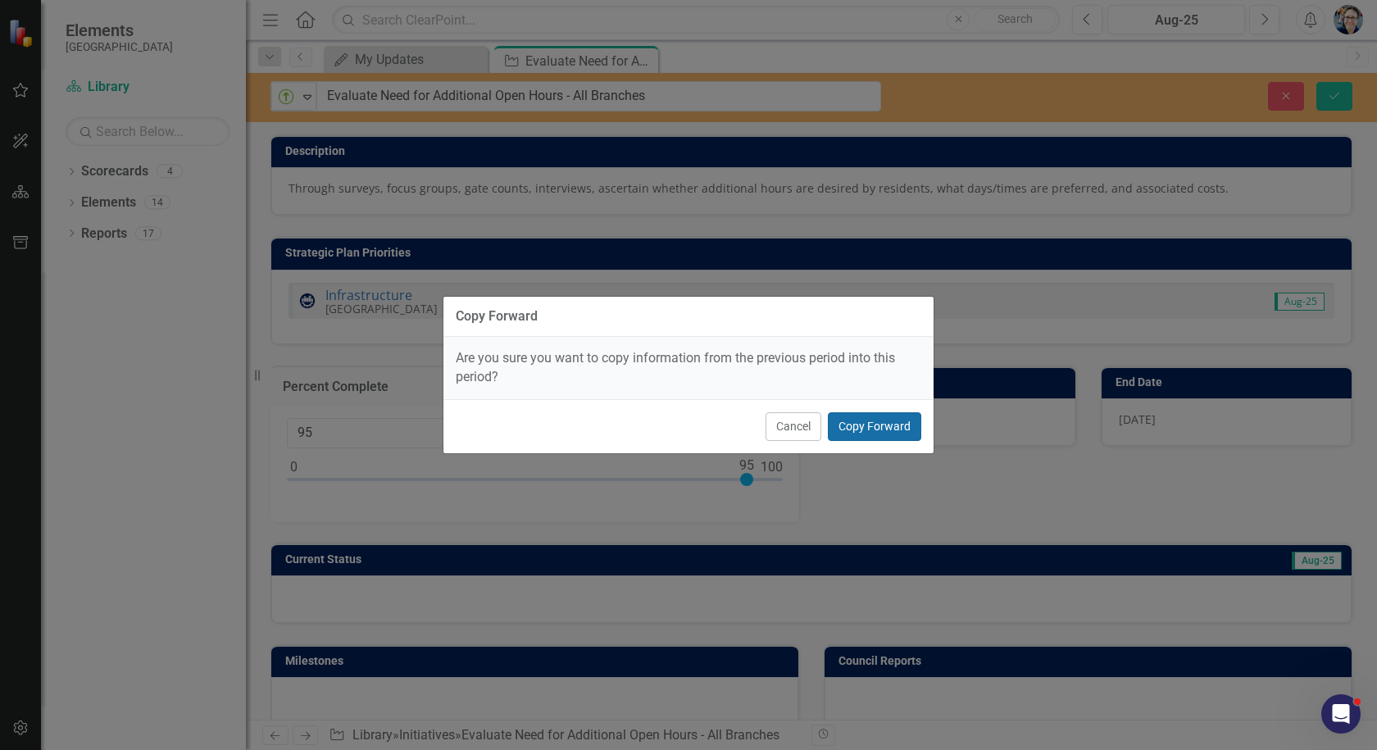
click at [881, 435] on button "Copy Forward" at bounding box center [874, 426] width 93 height 29
type input "0"
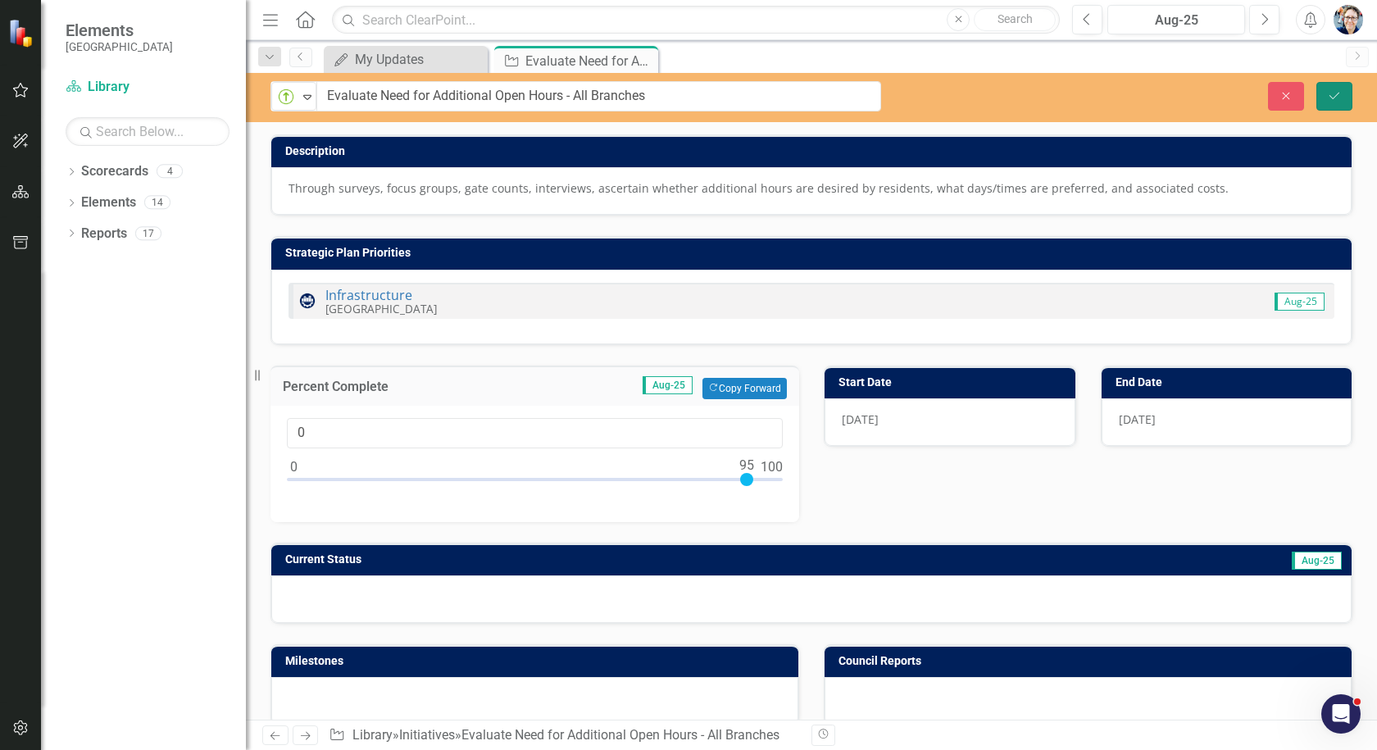
click at [1331, 98] on icon "Save" at bounding box center [1334, 95] width 15 height 11
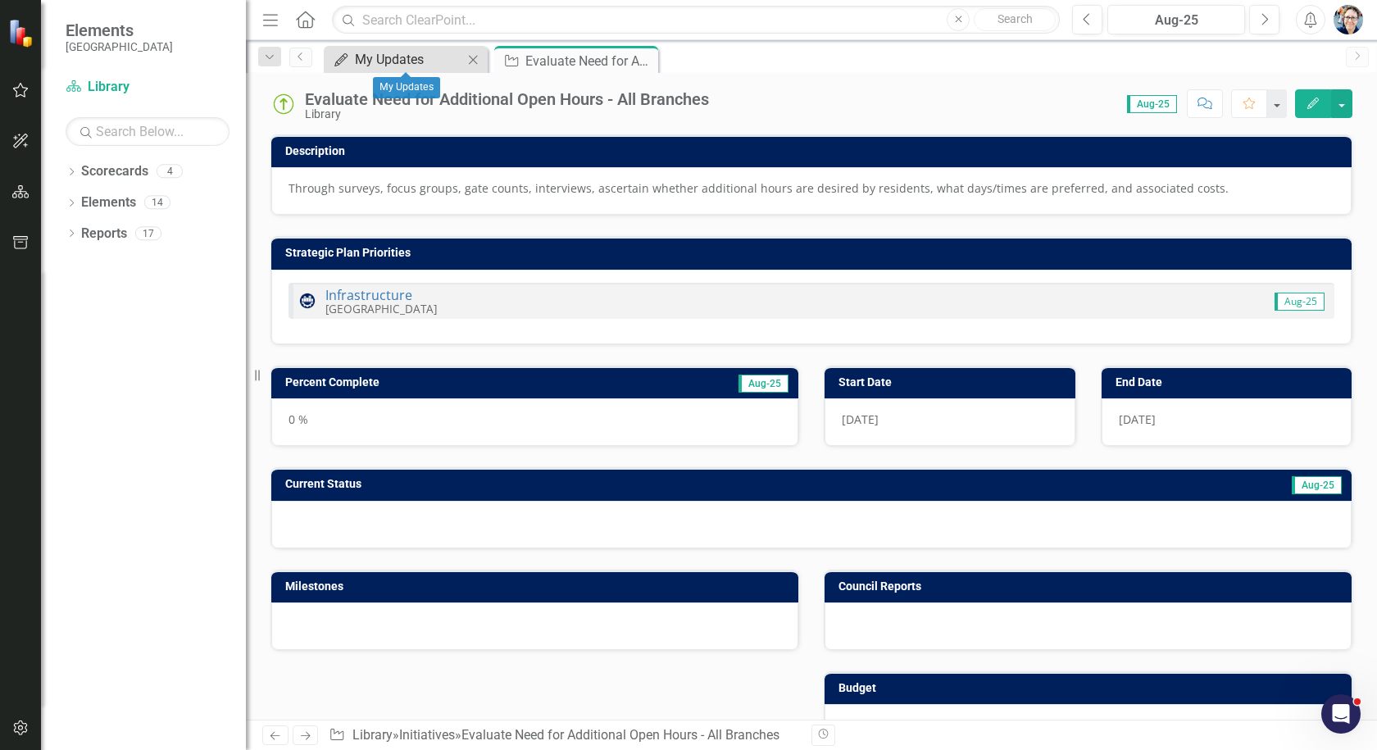
click at [402, 68] on div "My Updates" at bounding box center [409, 59] width 108 height 20
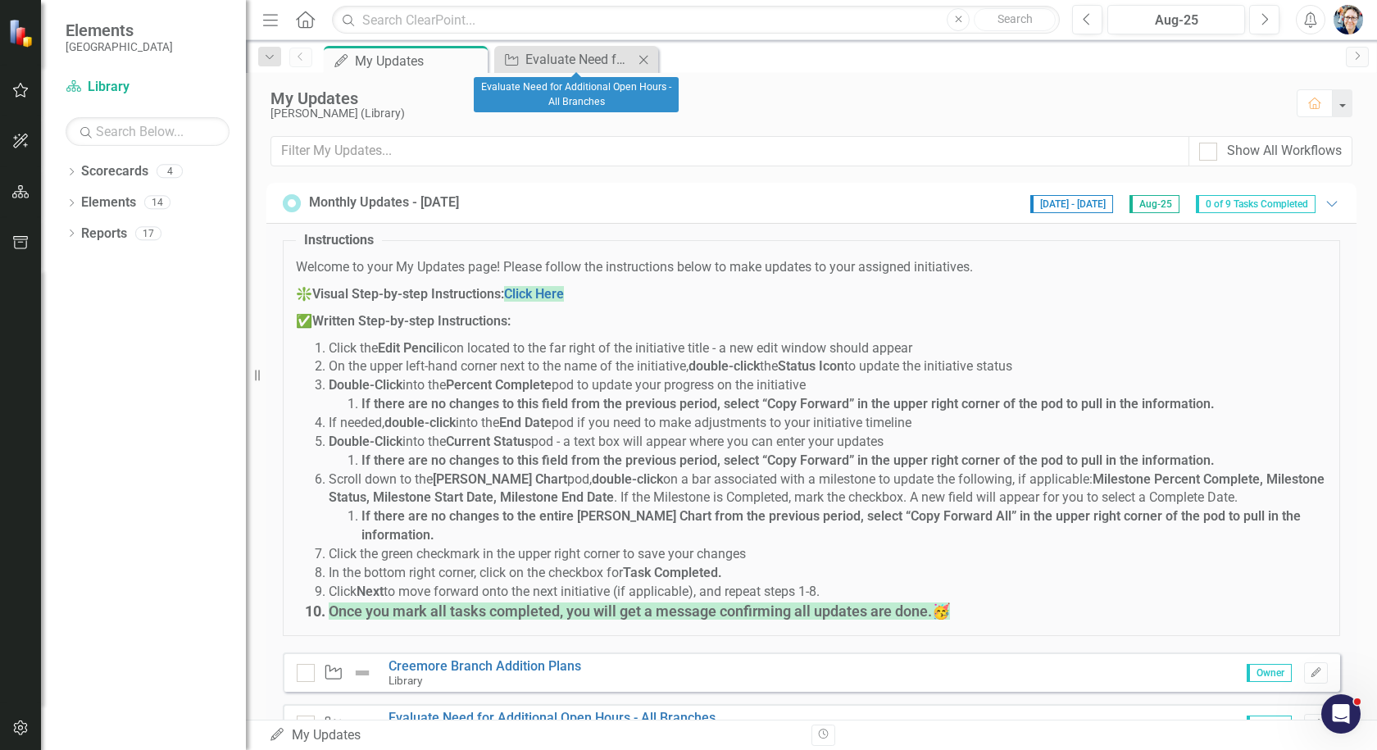
click at [645, 60] on icon "Close" at bounding box center [643, 59] width 16 height 13
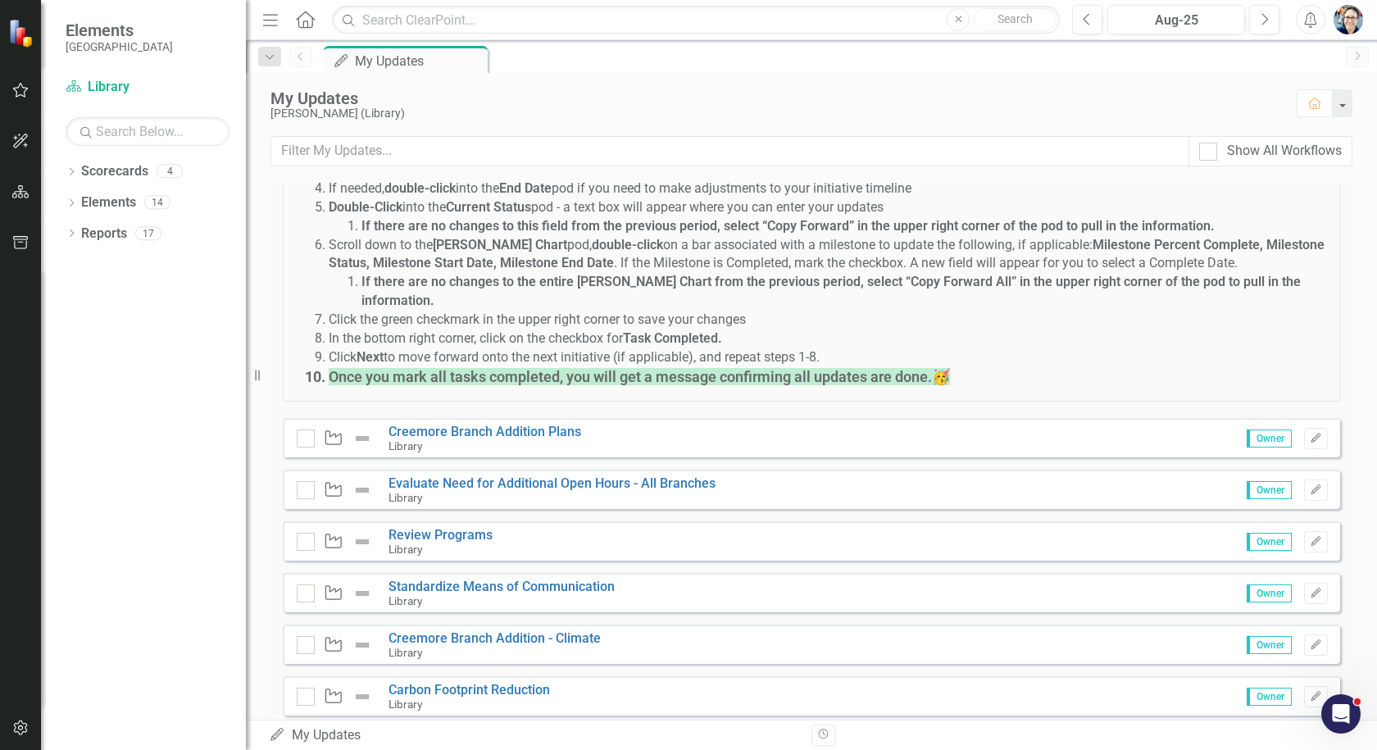
scroll to position [410, 0]
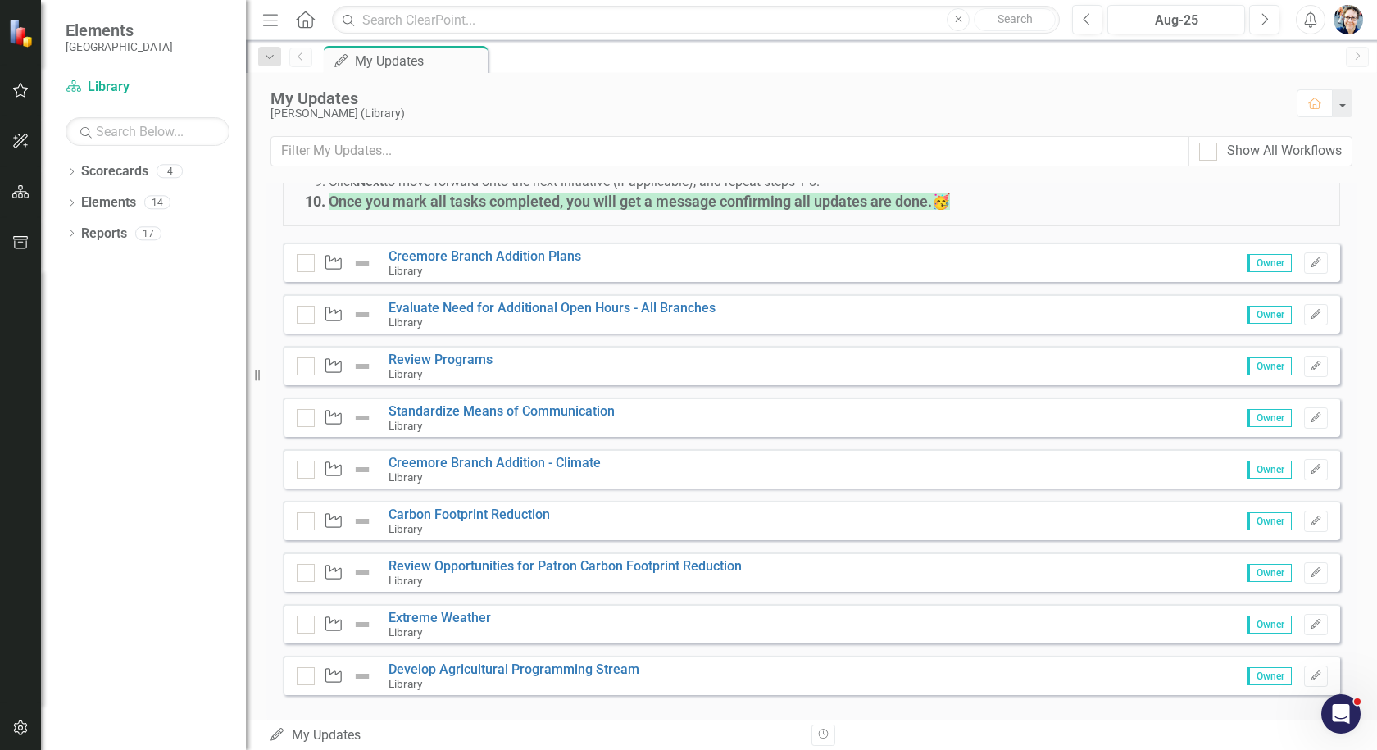
click at [469, 418] on div "Library" at bounding box center [501, 425] width 226 height 15
click at [410, 403] on link "Standardize Means of Communication" at bounding box center [501, 411] width 226 height 16
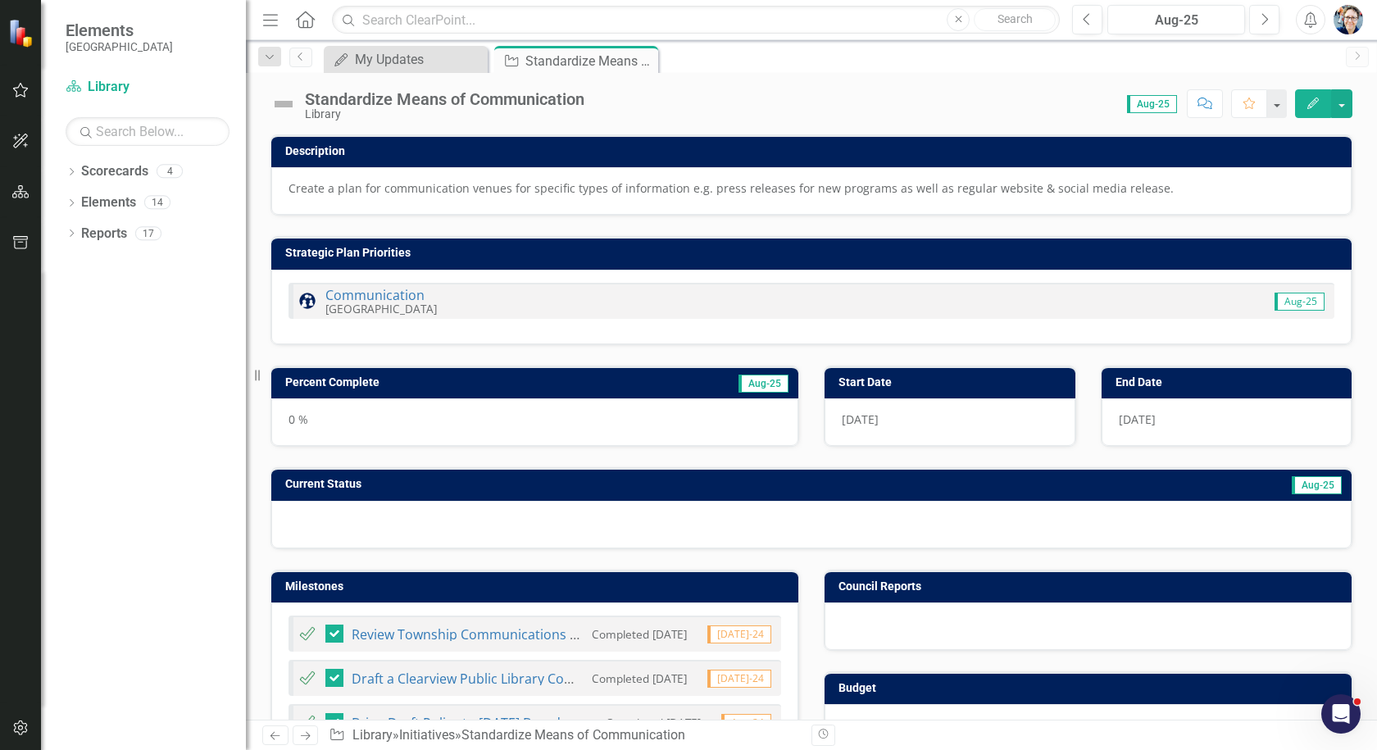
click at [279, 103] on img at bounding box center [283, 104] width 26 height 26
click at [338, 103] on div "Standardize Means of Communication" at bounding box center [444, 99] width 279 height 18
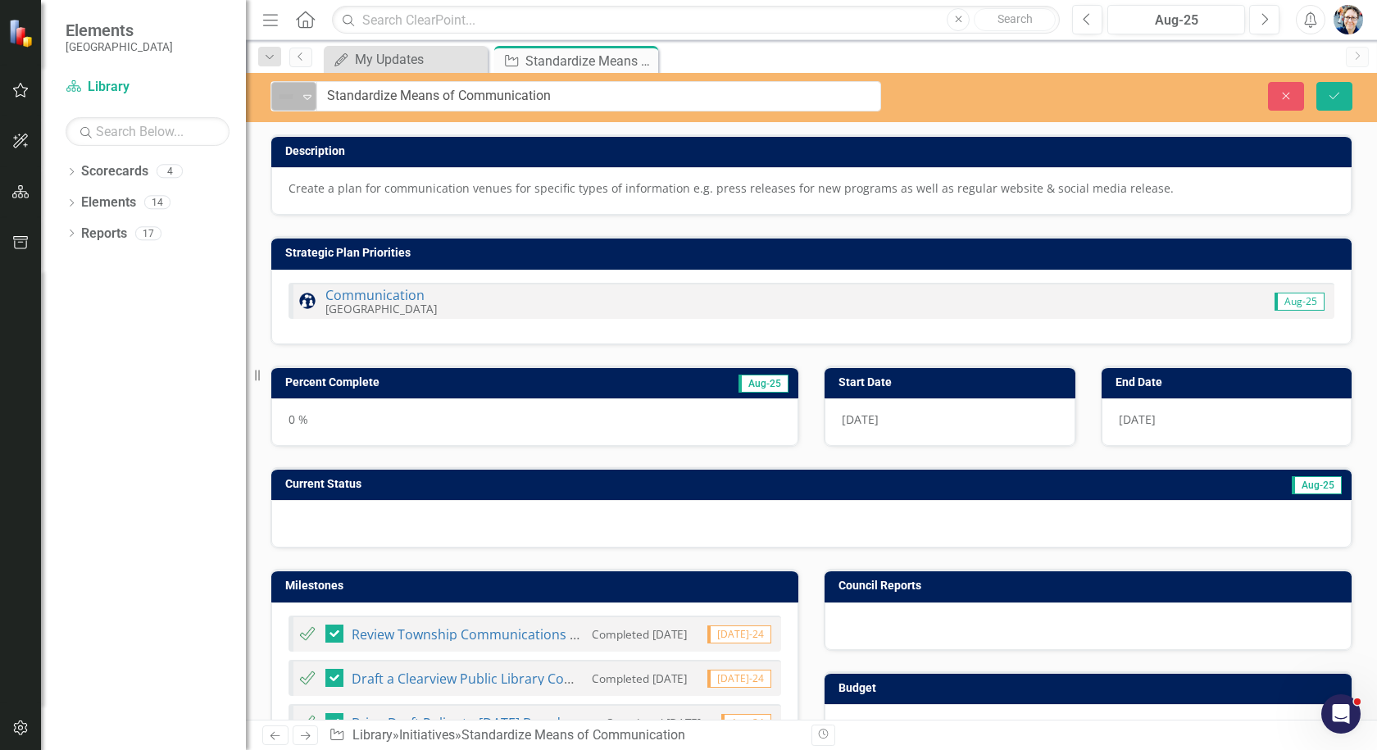
click at [314, 94] on icon "Expand" at bounding box center [307, 96] width 16 height 13
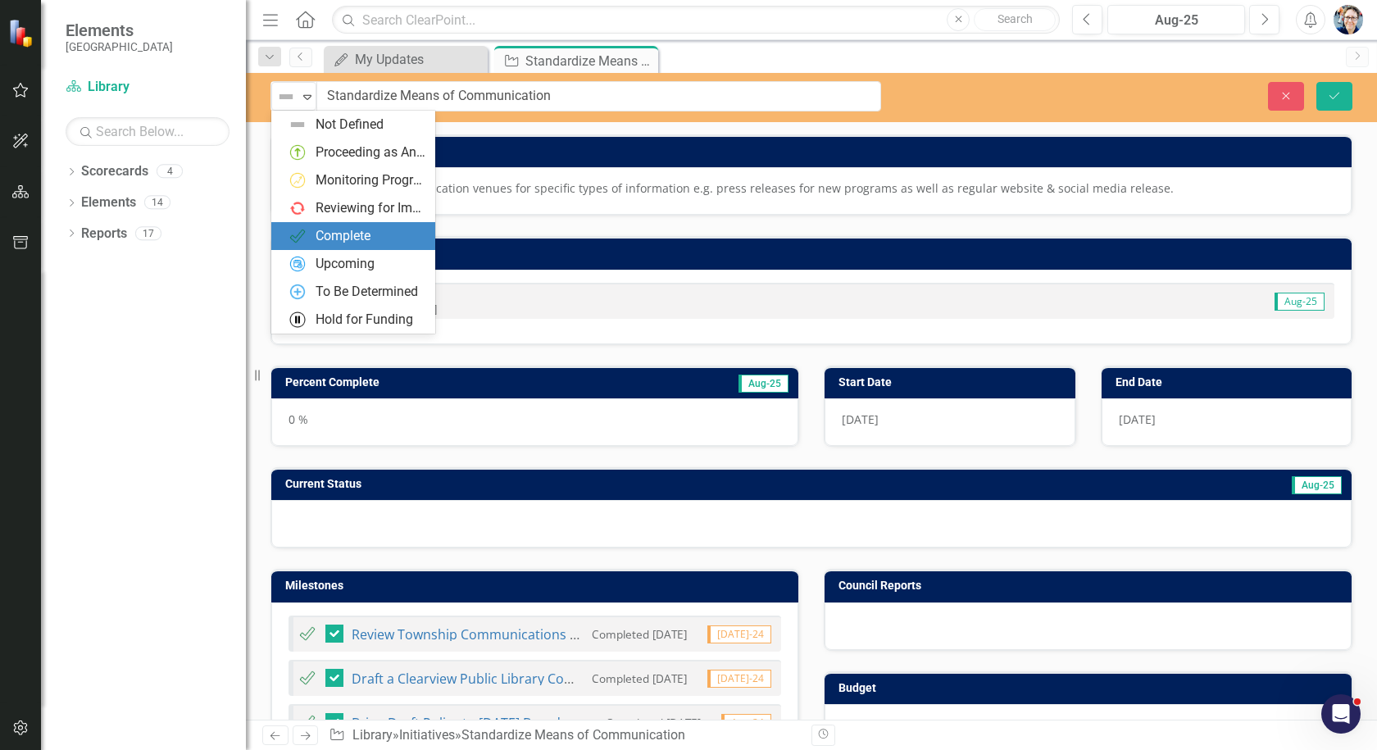
click at [303, 233] on img at bounding box center [298, 236] width 20 height 20
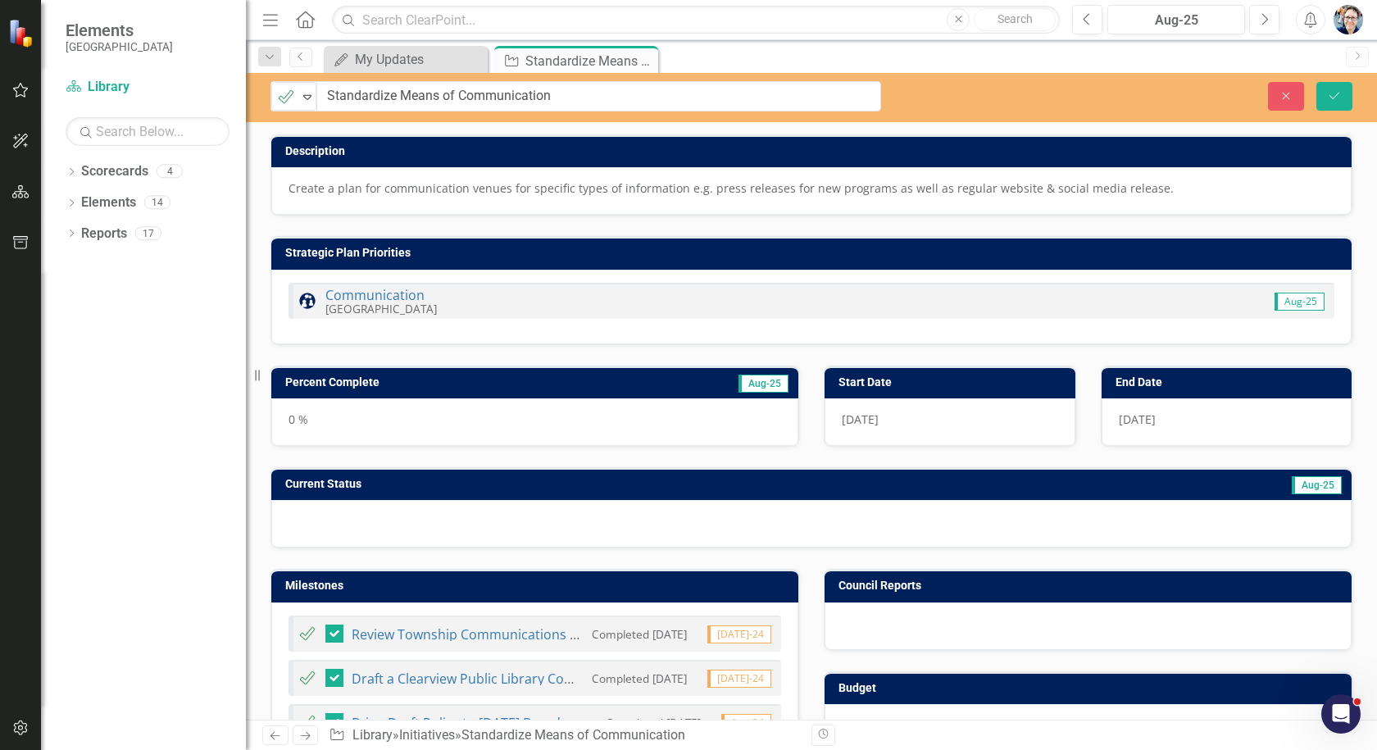
click at [519, 379] on h3 "Percent Complete" at bounding box center [448, 382] width 326 height 12
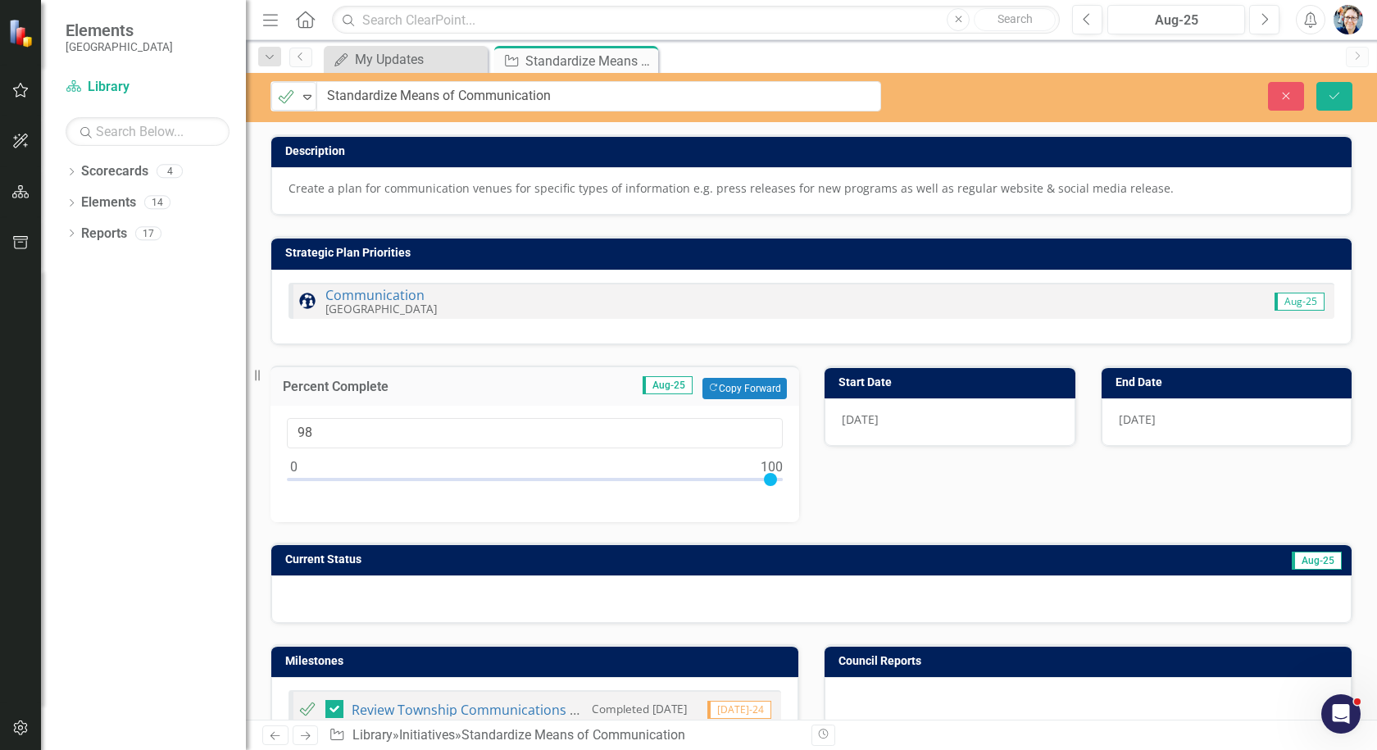
type input "100"
drag, startPoint x: 299, startPoint y: 477, endPoint x: 798, endPoint y: 488, distance: 499.1
click at [798, 488] on div "Percent Complete Aug-25 Copy Forward Copy Forward 100" at bounding box center [534, 433] width 553 height 177
click at [760, 385] on button "Copy Forward Copy Forward" at bounding box center [744, 388] width 84 height 21
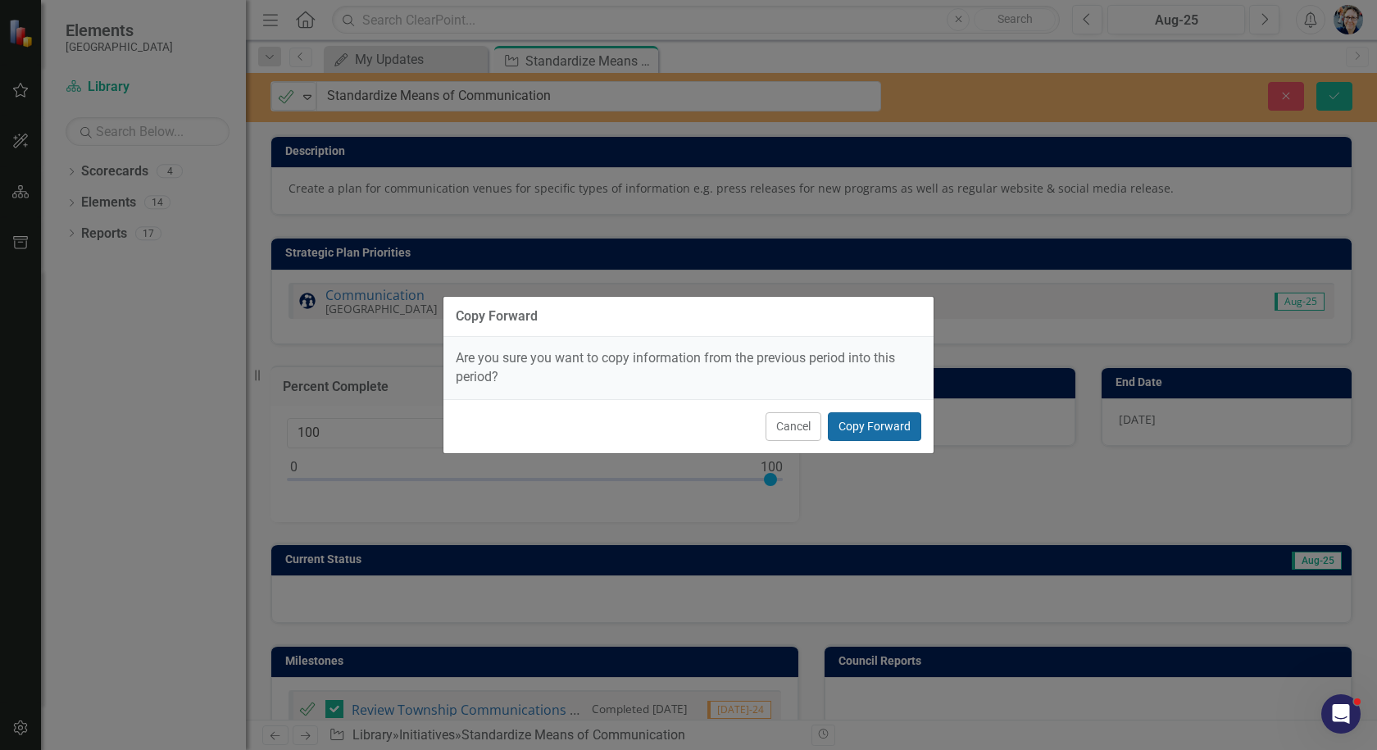
click at [871, 432] on button "Copy Forward" at bounding box center [874, 426] width 93 height 29
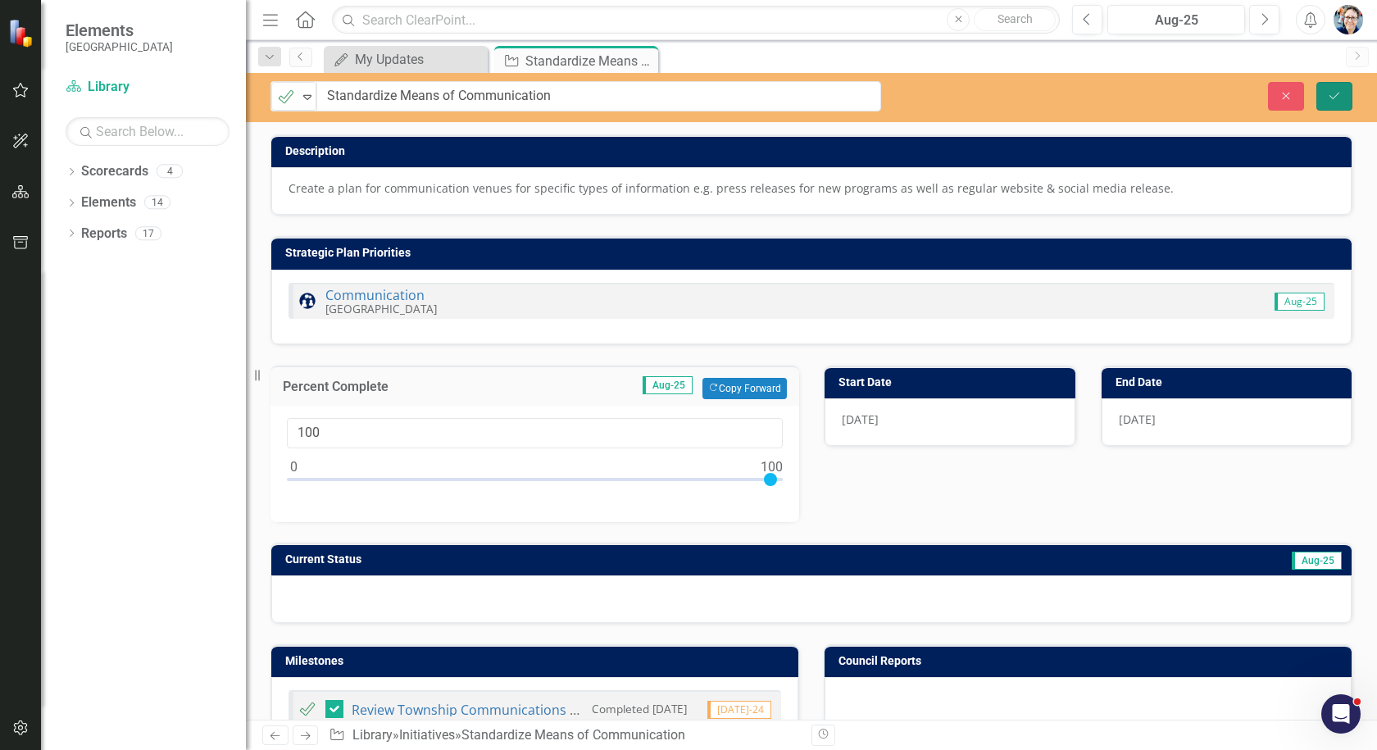
click at [1345, 97] on button "Save" at bounding box center [1334, 96] width 36 height 29
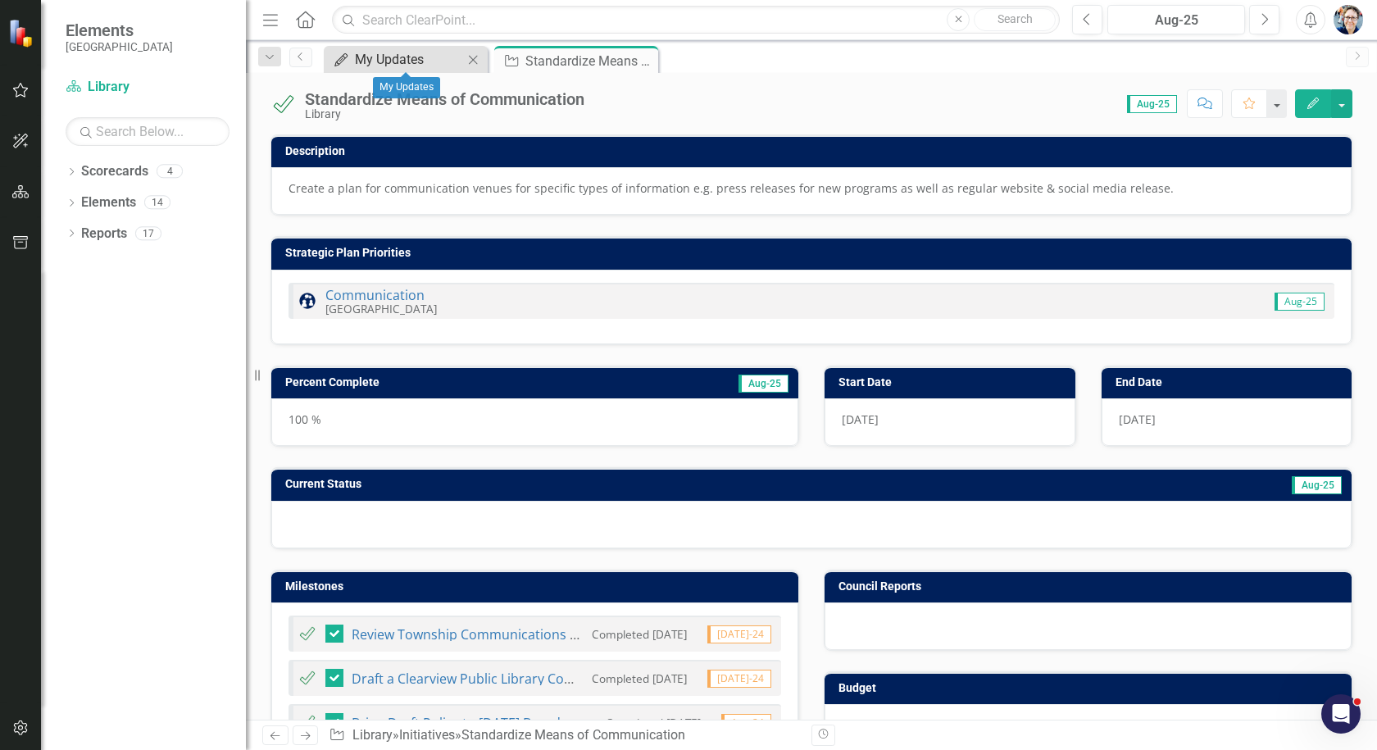
click at [438, 56] on div "My Updates" at bounding box center [409, 59] width 108 height 20
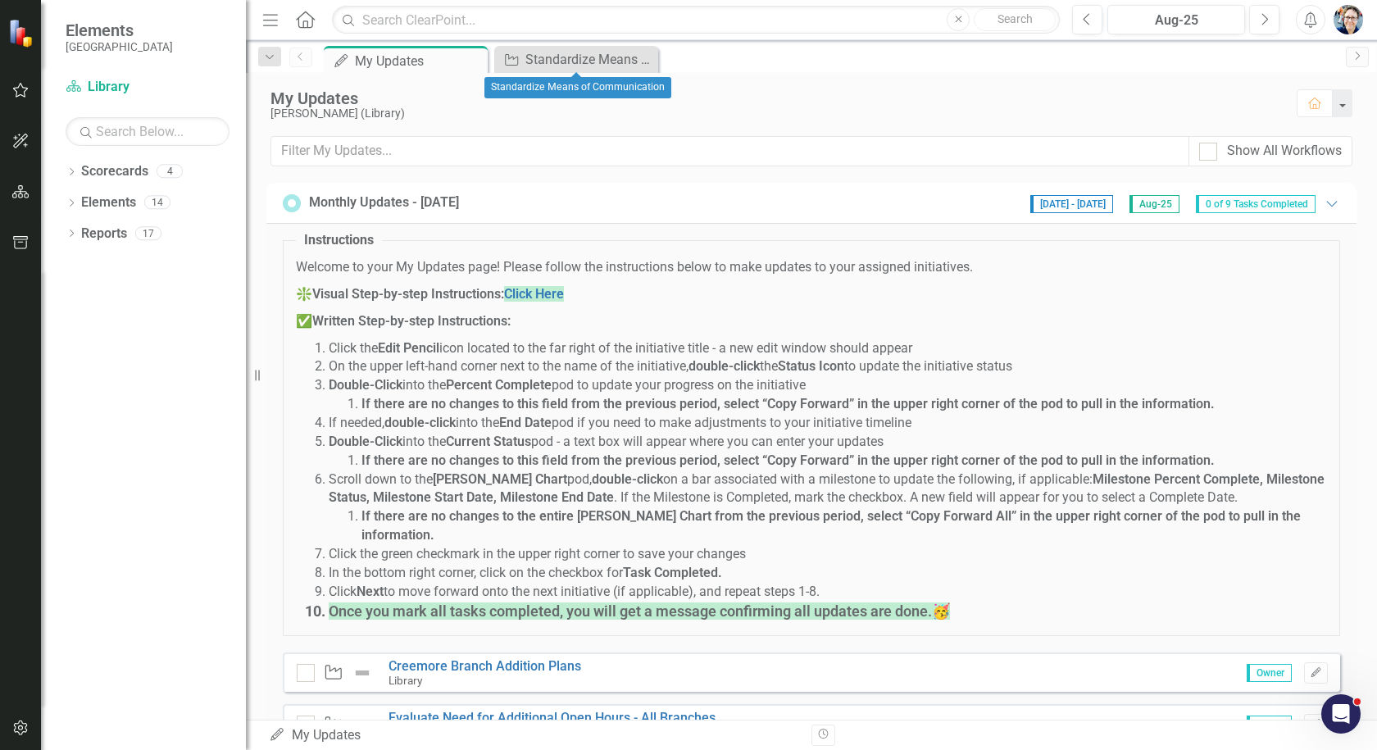
drag, startPoint x: 642, startPoint y: 55, endPoint x: 637, endPoint y: 66, distance: 11.4
click at [0, 0] on icon "Close" at bounding box center [0, 0] width 0 height 0
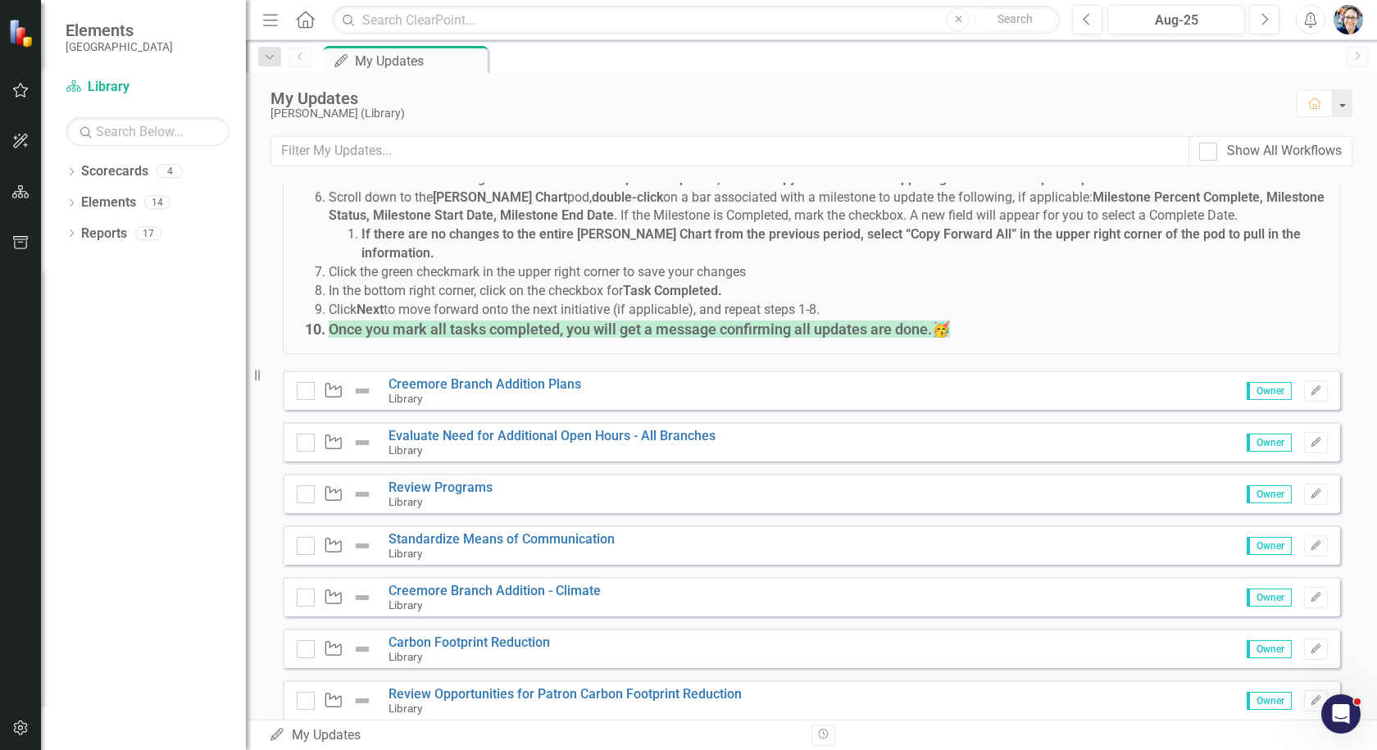
scroll to position [410, 0]
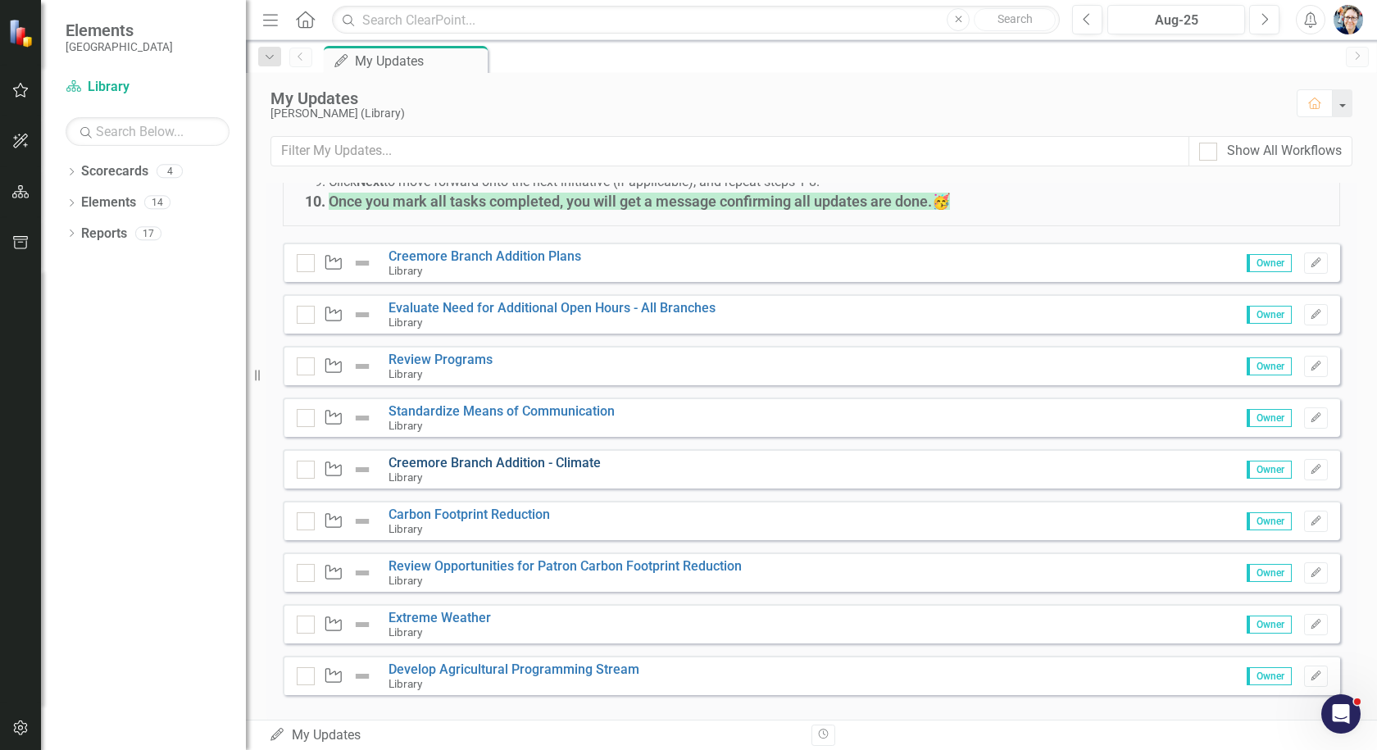
click at [462, 455] on link "Creemore Branch Addition - Climate" at bounding box center [494, 463] width 212 height 16
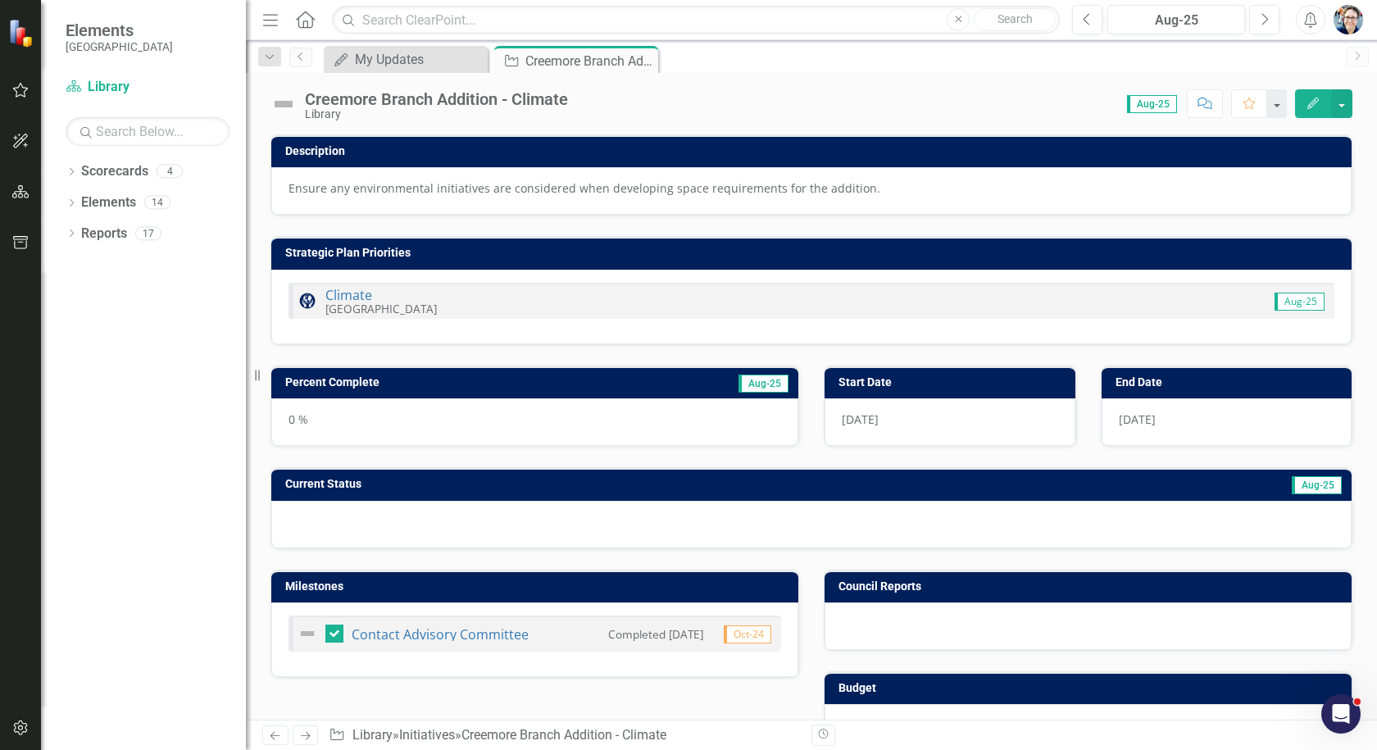
click at [310, 102] on div "Creemore Branch Addition - Climate" at bounding box center [436, 99] width 263 height 18
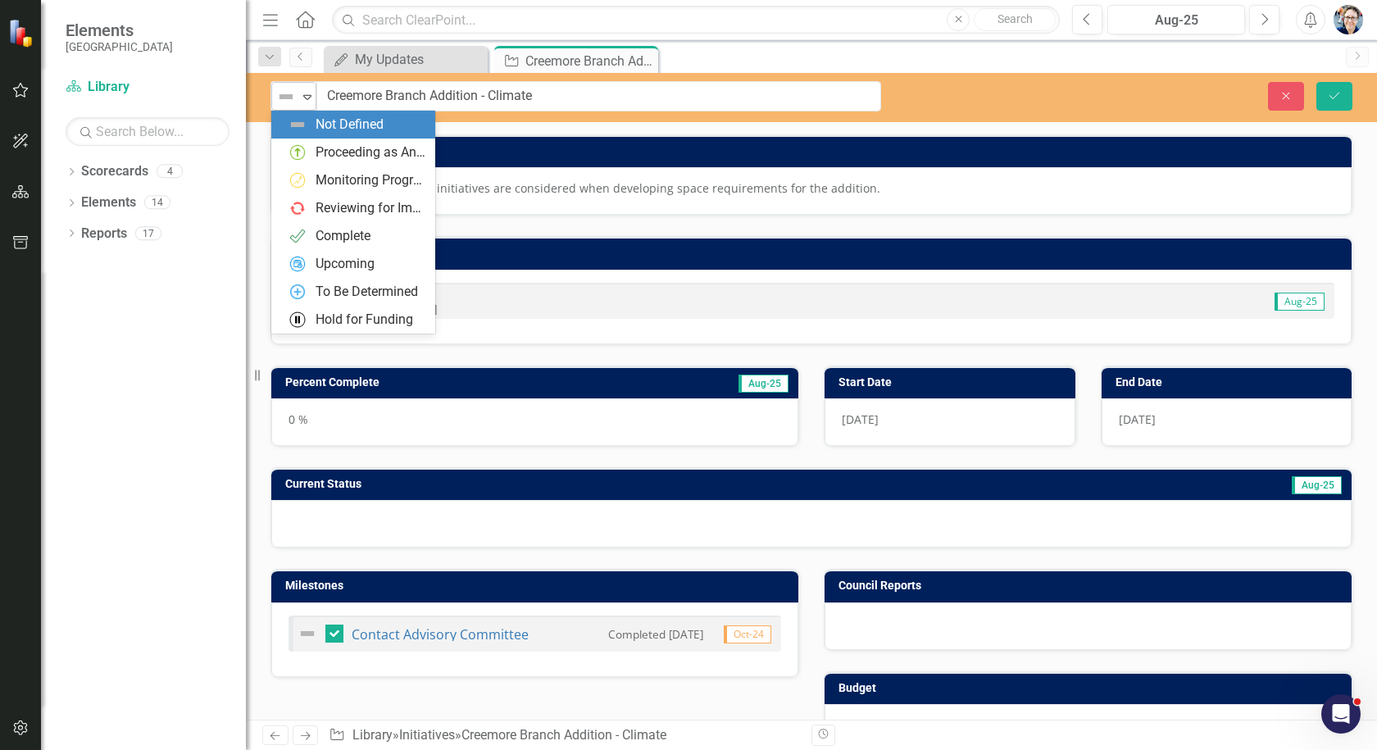
click at [311, 101] on icon "Expand" at bounding box center [307, 96] width 16 height 13
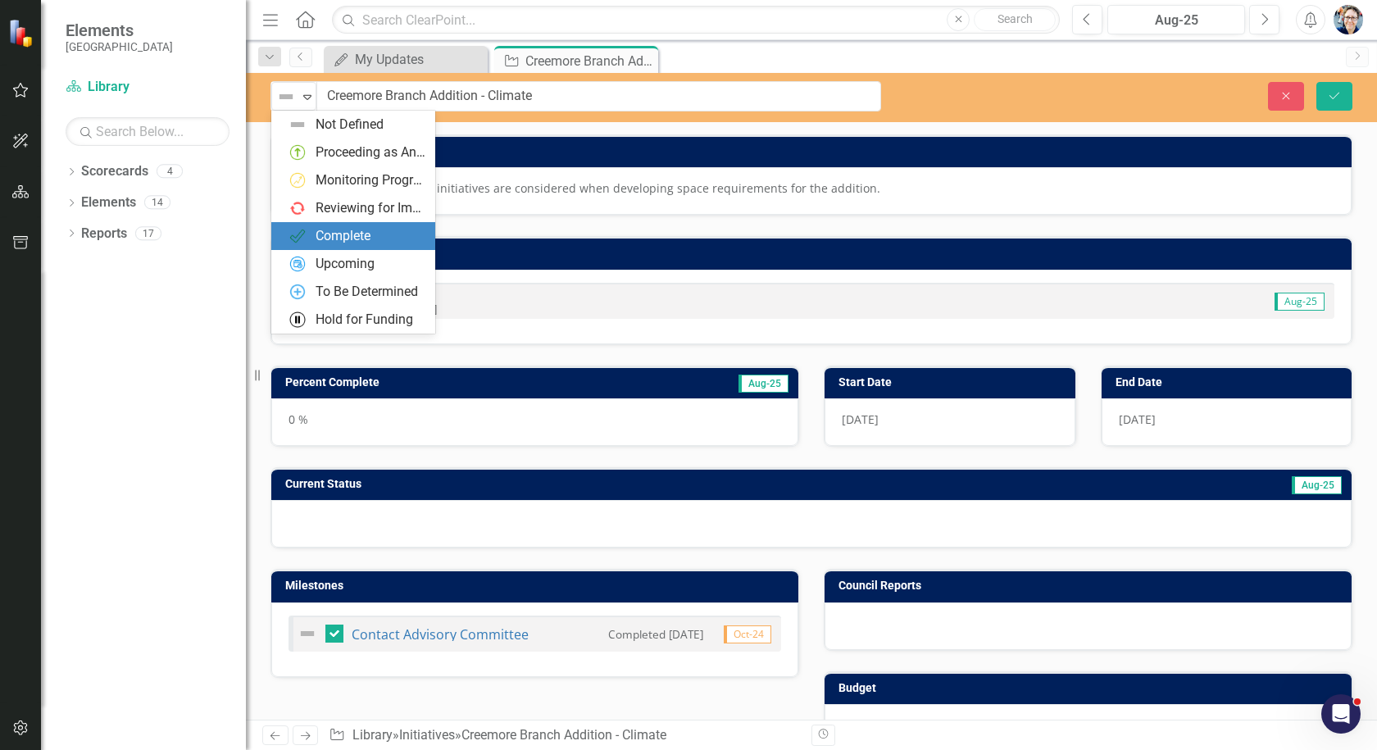
click at [325, 233] on div "Complete" at bounding box center [342, 236] width 55 height 19
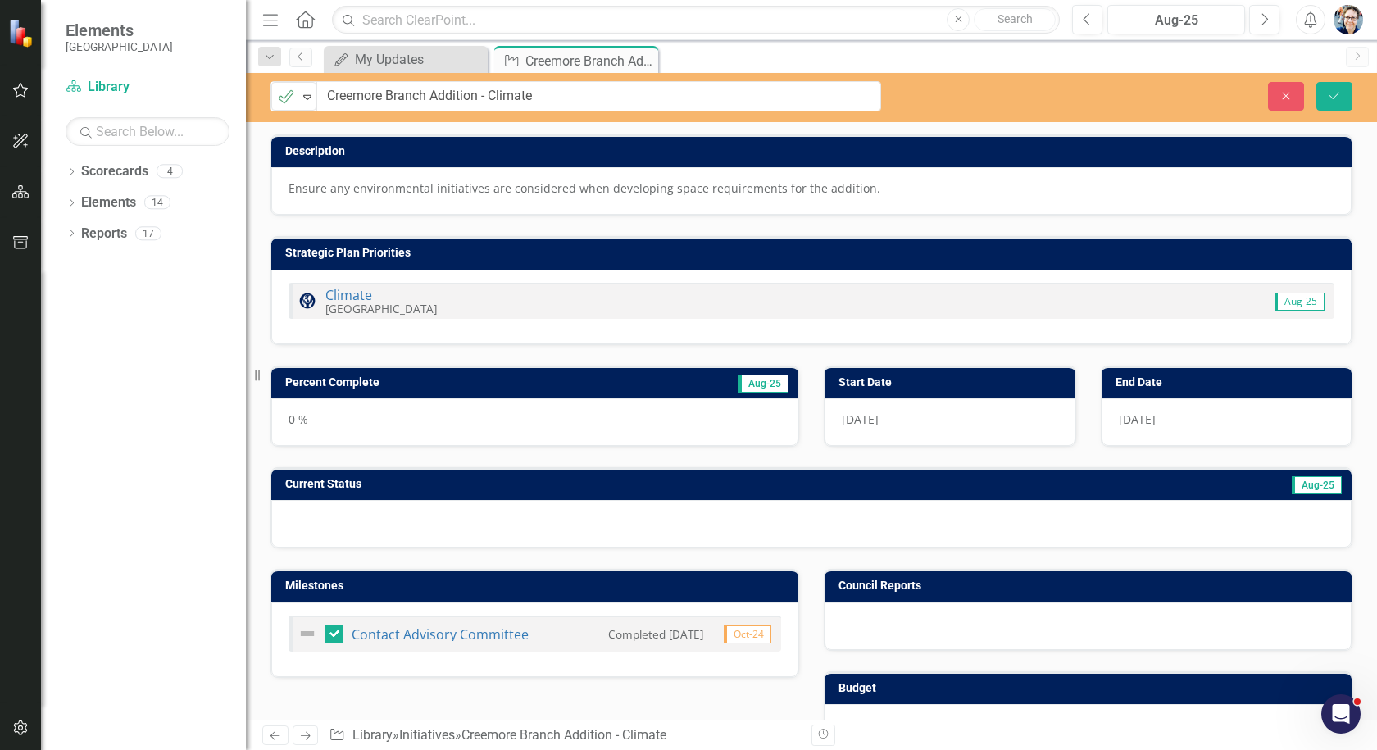
click at [445, 380] on h3 "Percent Complete" at bounding box center [448, 382] width 326 height 12
click at [436, 388] on h3 "Percent Complete" at bounding box center [448, 382] width 326 height 12
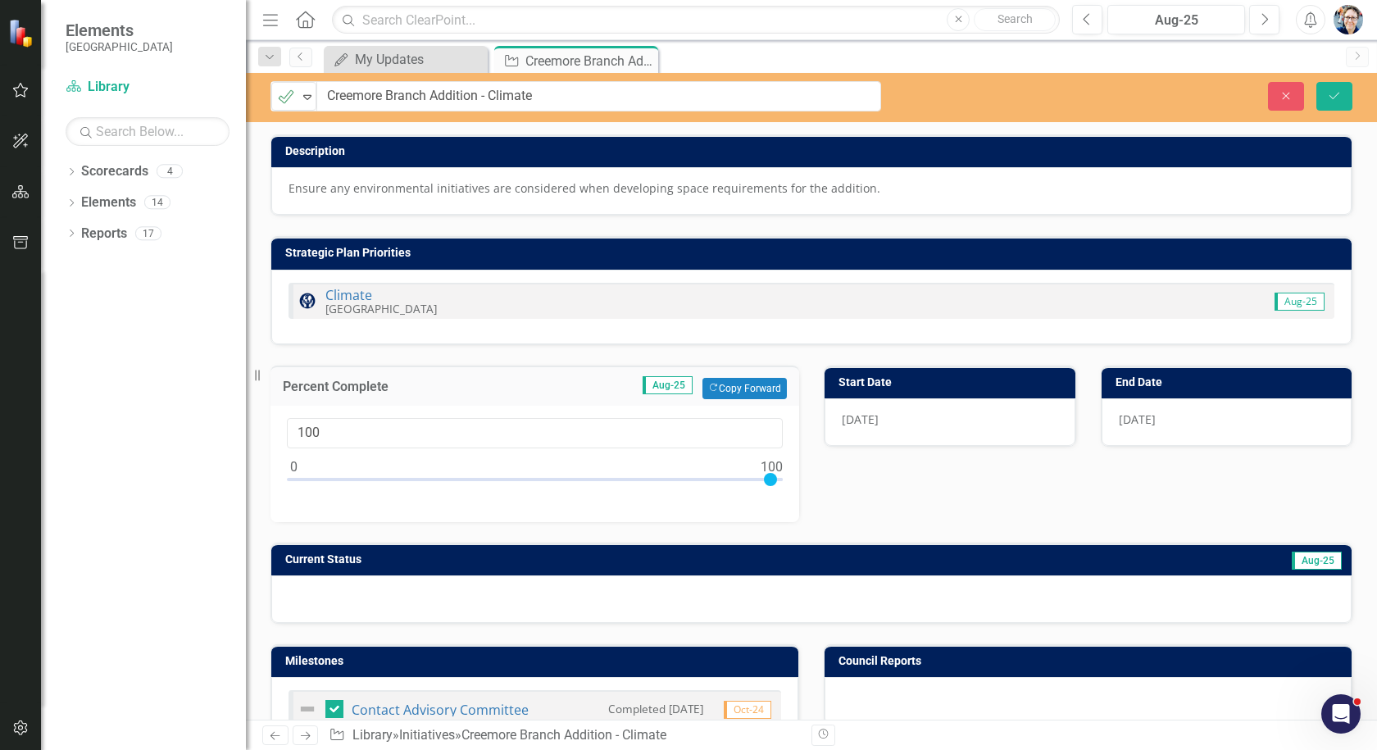
drag, startPoint x: 294, startPoint y: 479, endPoint x: 784, endPoint y: 488, distance: 490.1
click at [784, 488] on div "100" at bounding box center [534, 464] width 529 height 116
click at [747, 392] on button "Copy Forward Copy Forward" at bounding box center [744, 388] width 84 height 21
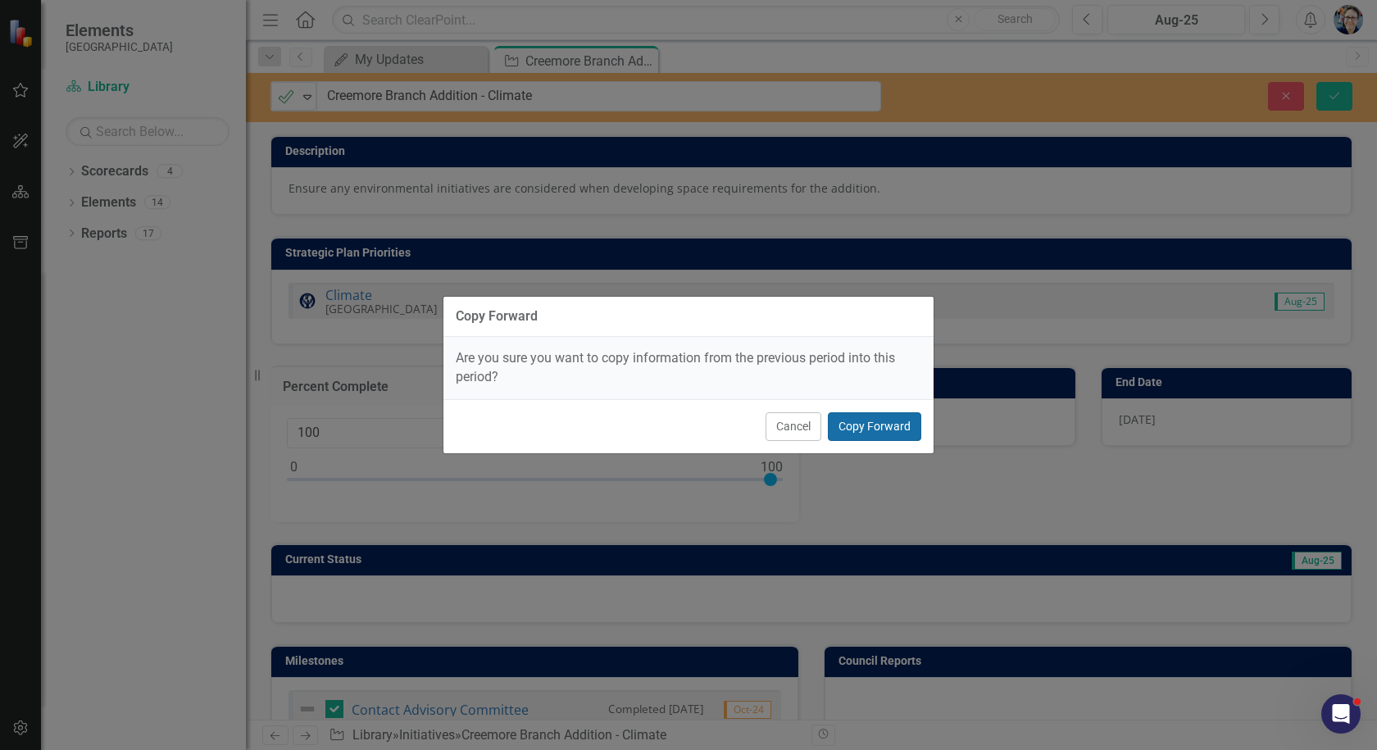
click at [892, 431] on button "Copy Forward" at bounding box center [874, 426] width 93 height 29
type input "80"
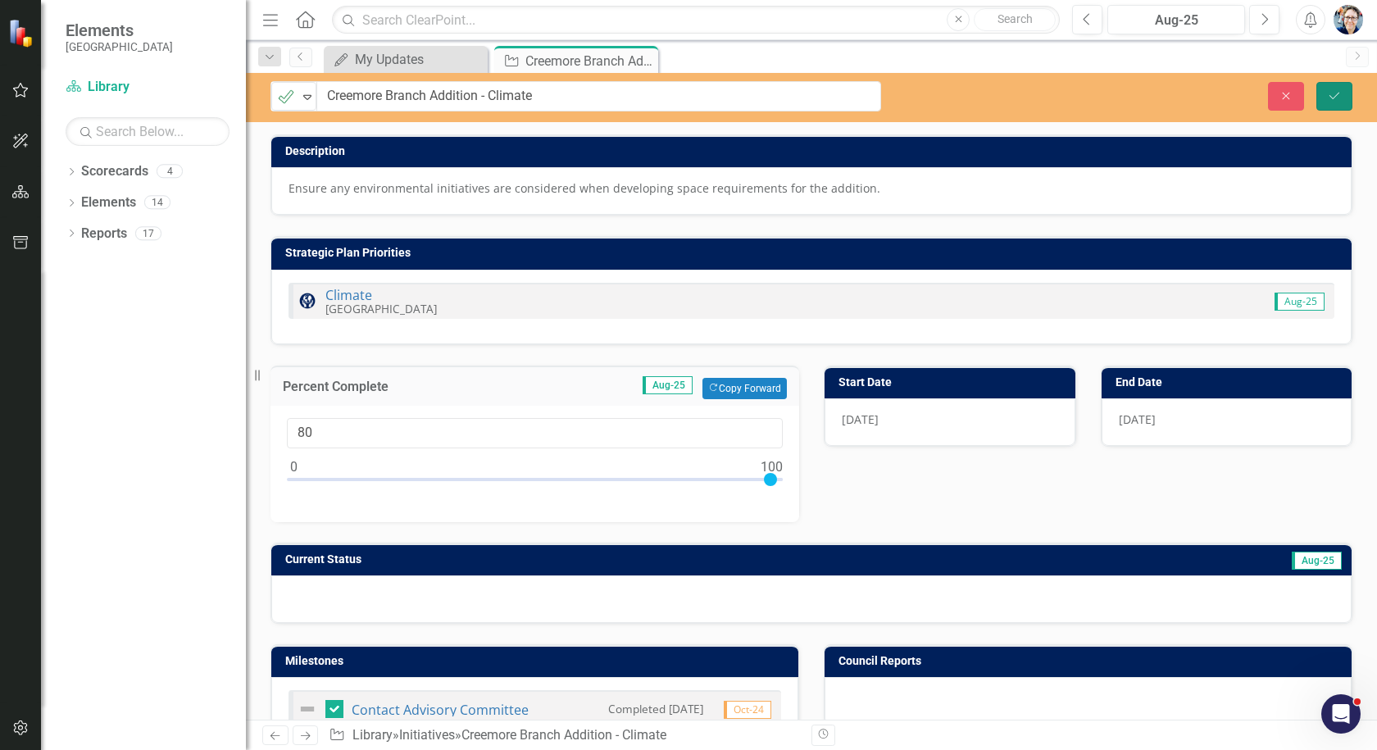
drag, startPoint x: 1320, startPoint y: 88, endPoint x: 1307, endPoint y: 91, distance: 13.3
click at [1318, 88] on button "Save" at bounding box center [1334, 96] width 36 height 29
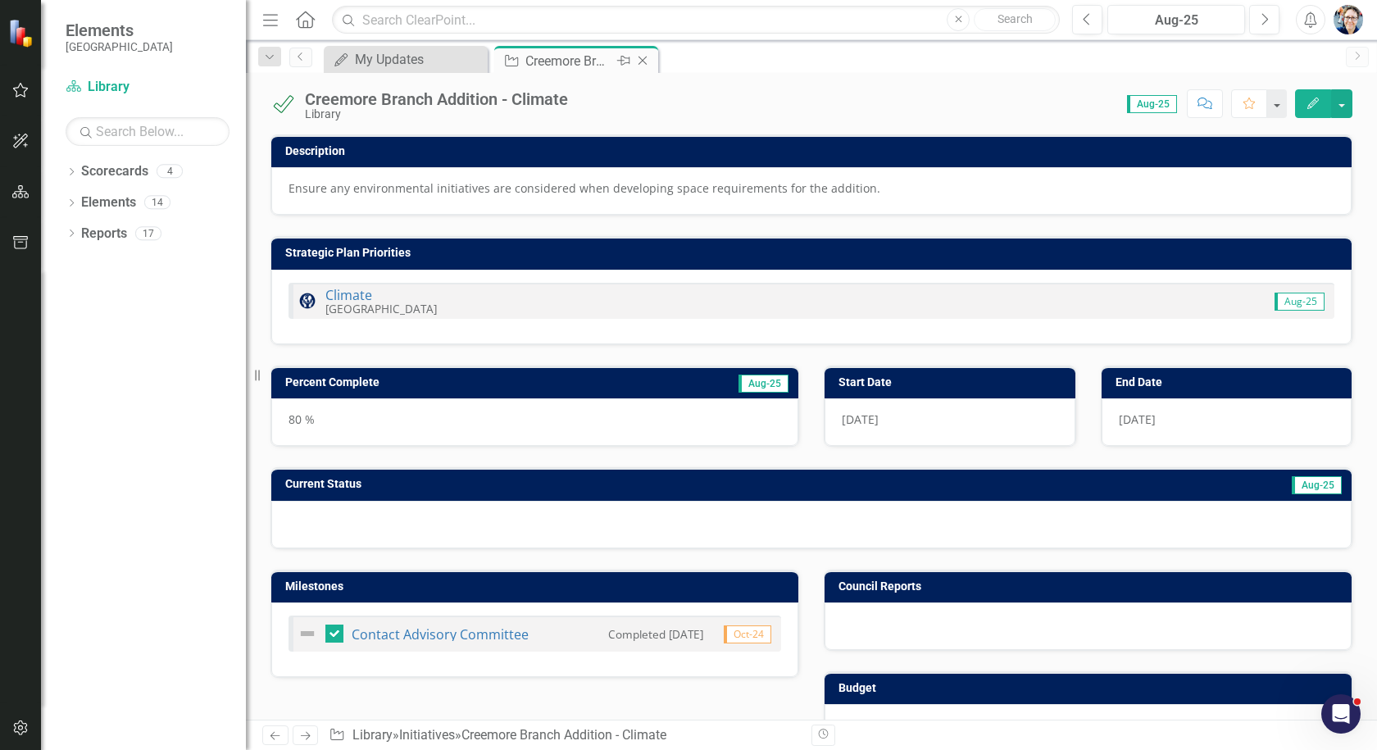
click at [645, 57] on icon "Close" at bounding box center [642, 60] width 16 height 13
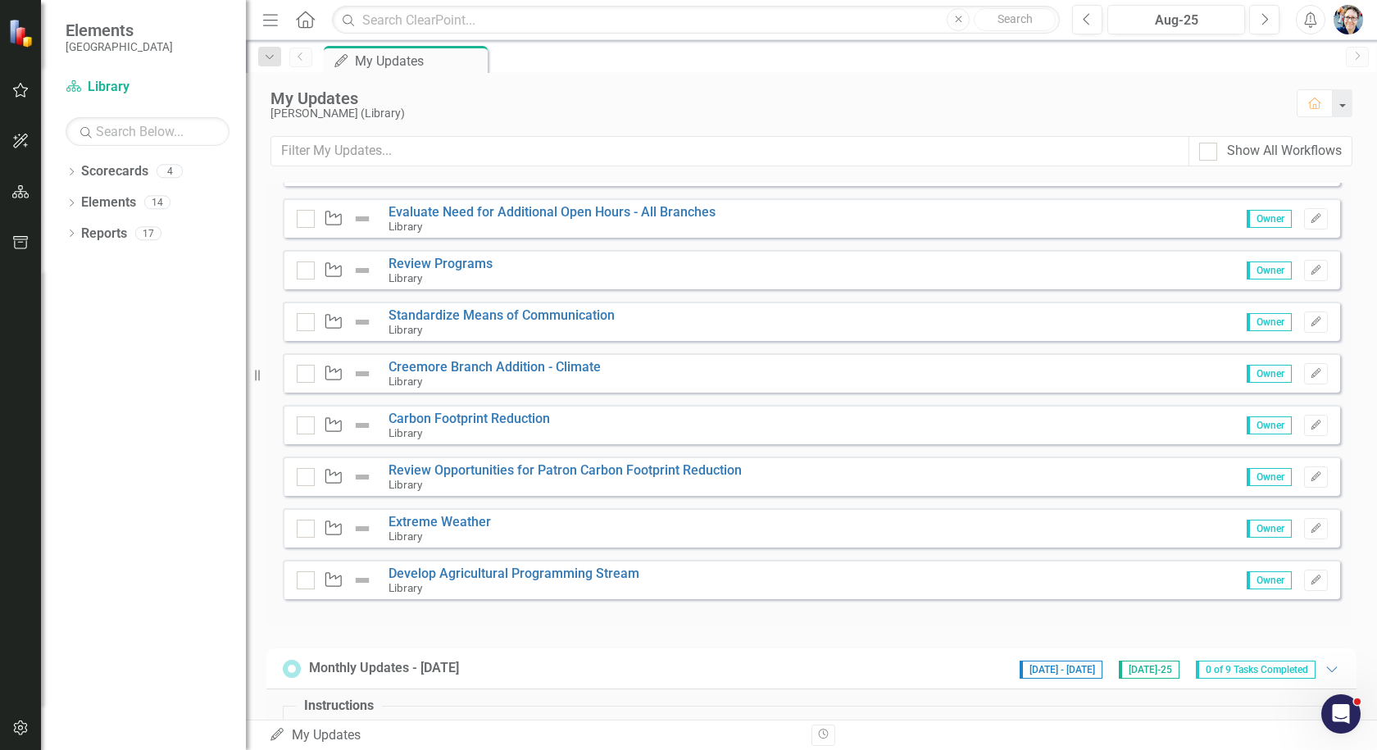
scroll to position [492, 0]
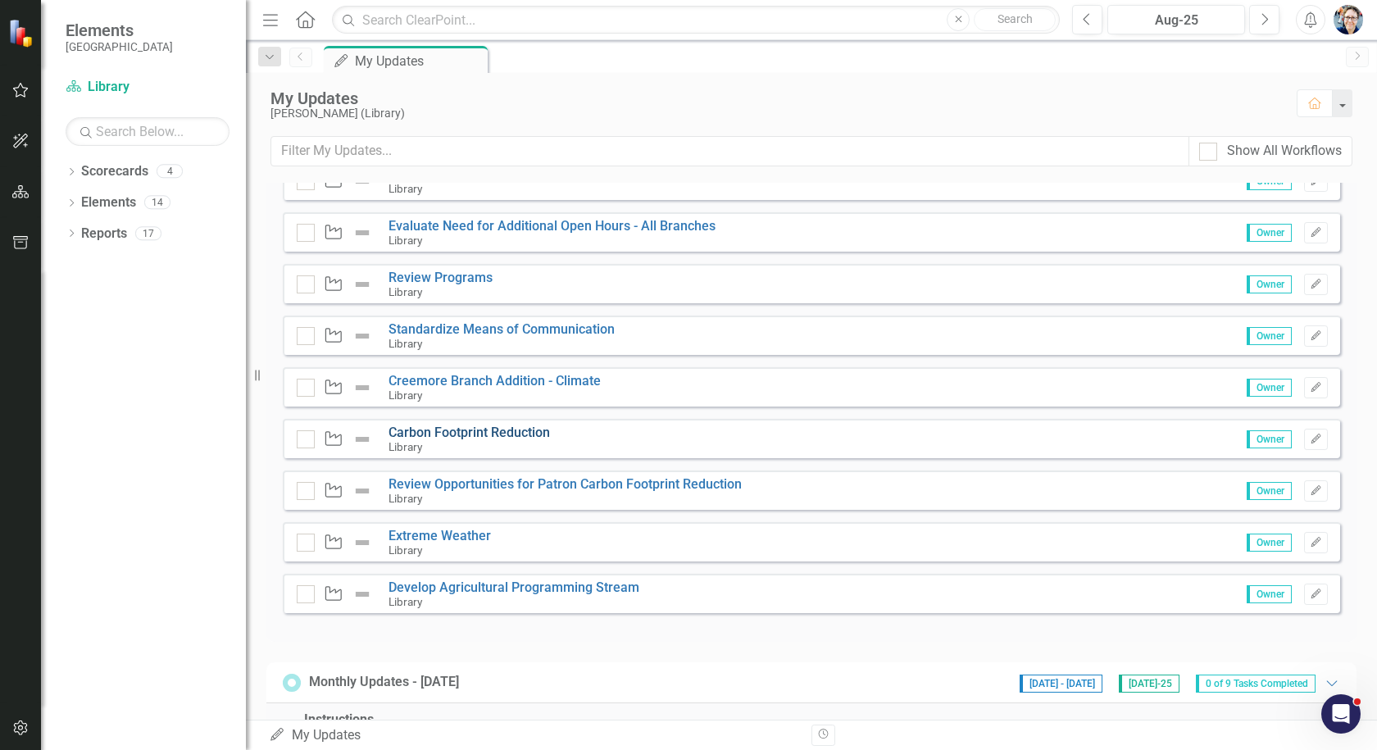
click at [420, 424] on link "Carbon Footprint Reduction" at bounding box center [468, 432] width 161 height 16
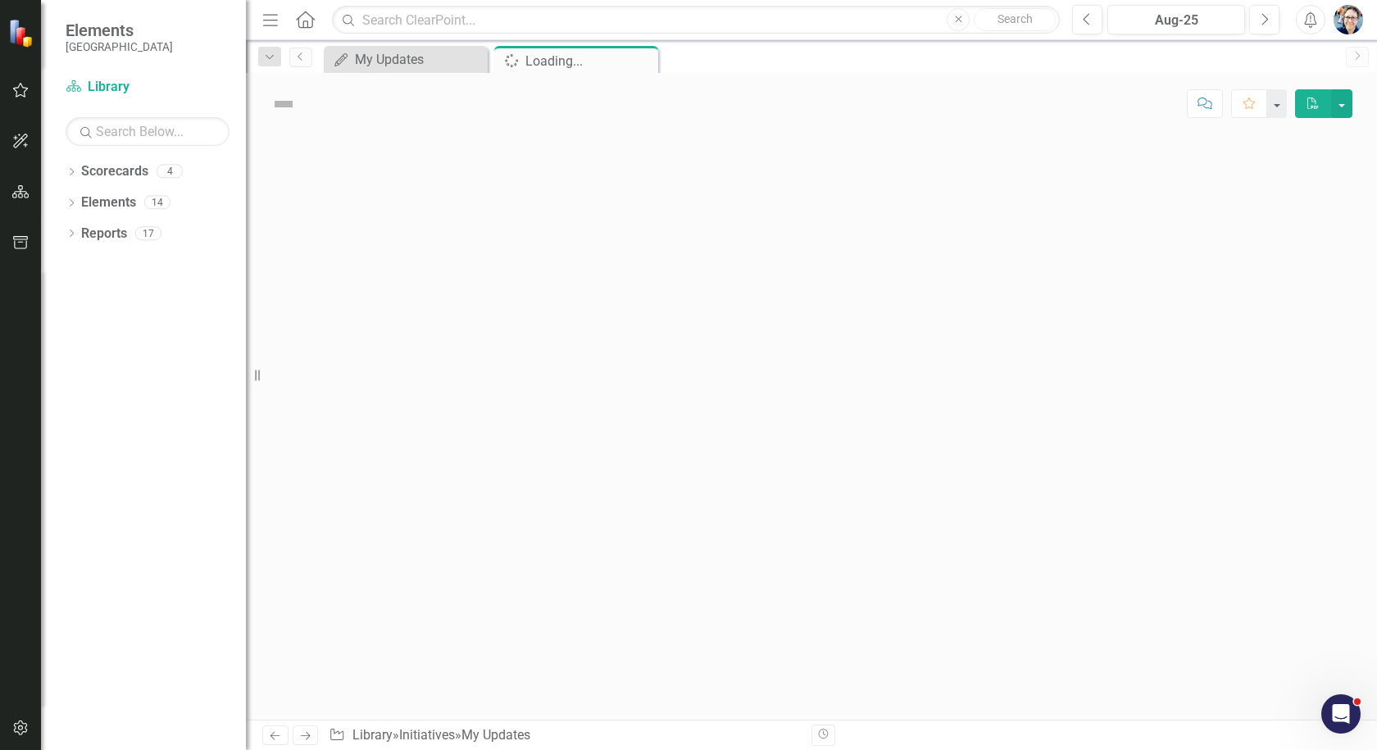
click at [420, 414] on div at bounding box center [811, 426] width 1131 height 585
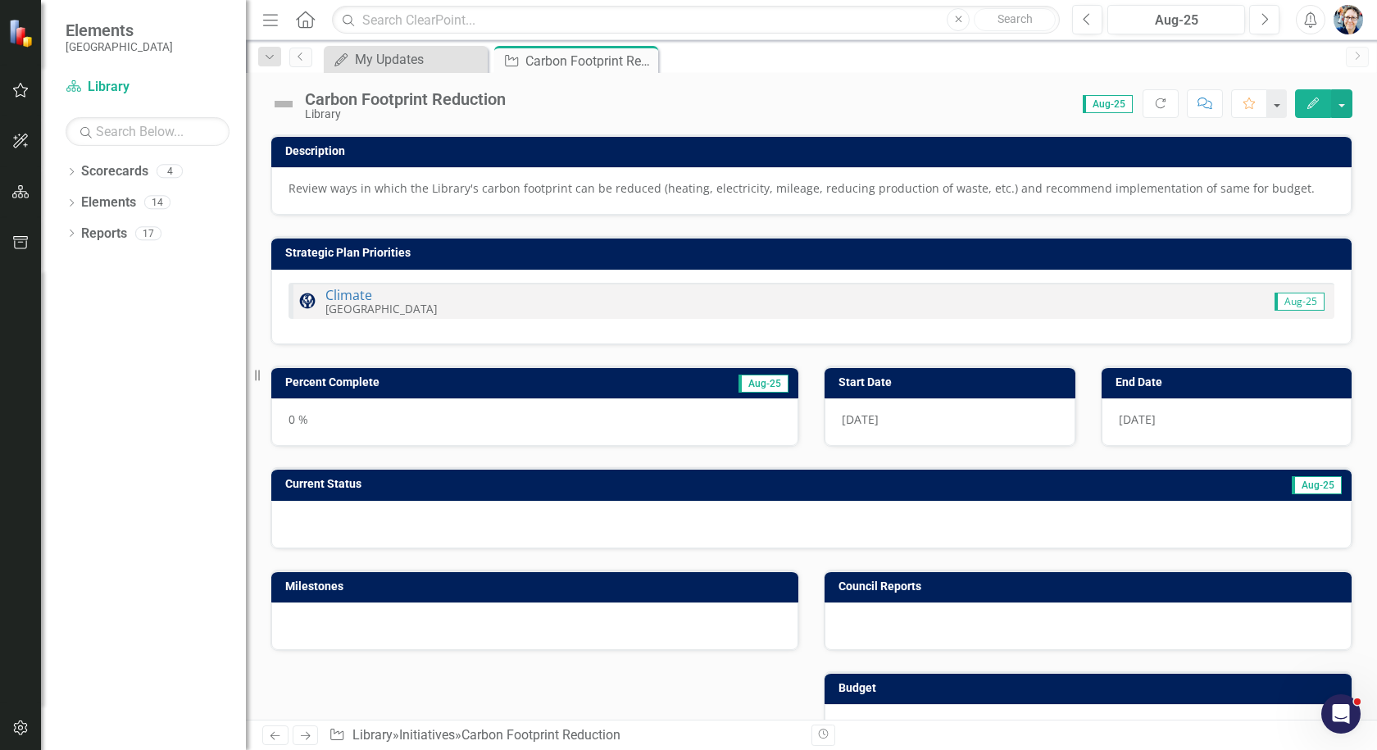
click at [345, 107] on div "Carbon Footprint Reduction" at bounding box center [405, 99] width 201 height 18
click at [346, 106] on div "Carbon Footprint Reduction" at bounding box center [405, 99] width 201 height 18
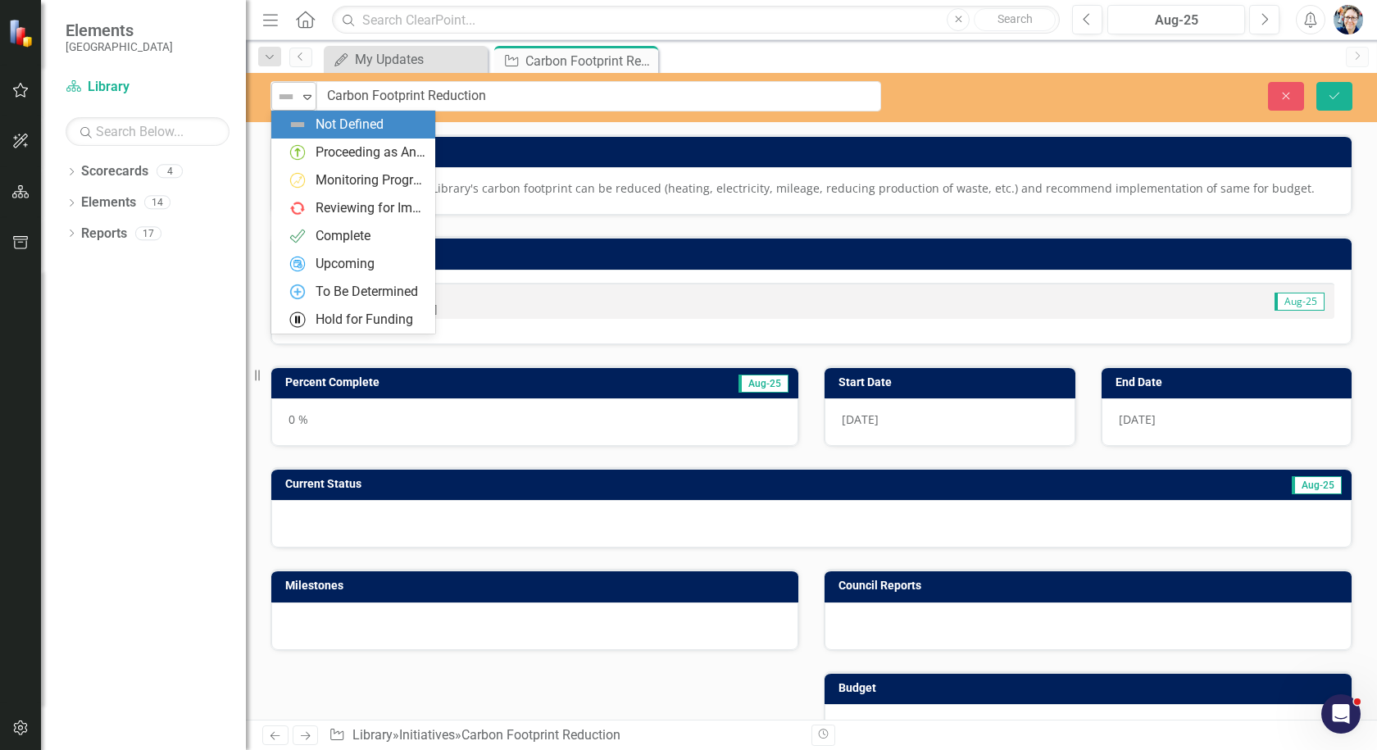
click at [307, 103] on div "Expand" at bounding box center [307, 96] width 16 height 27
click at [333, 154] on div "Proceeding as Anticipated" at bounding box center [370, 152] width 110 height 19
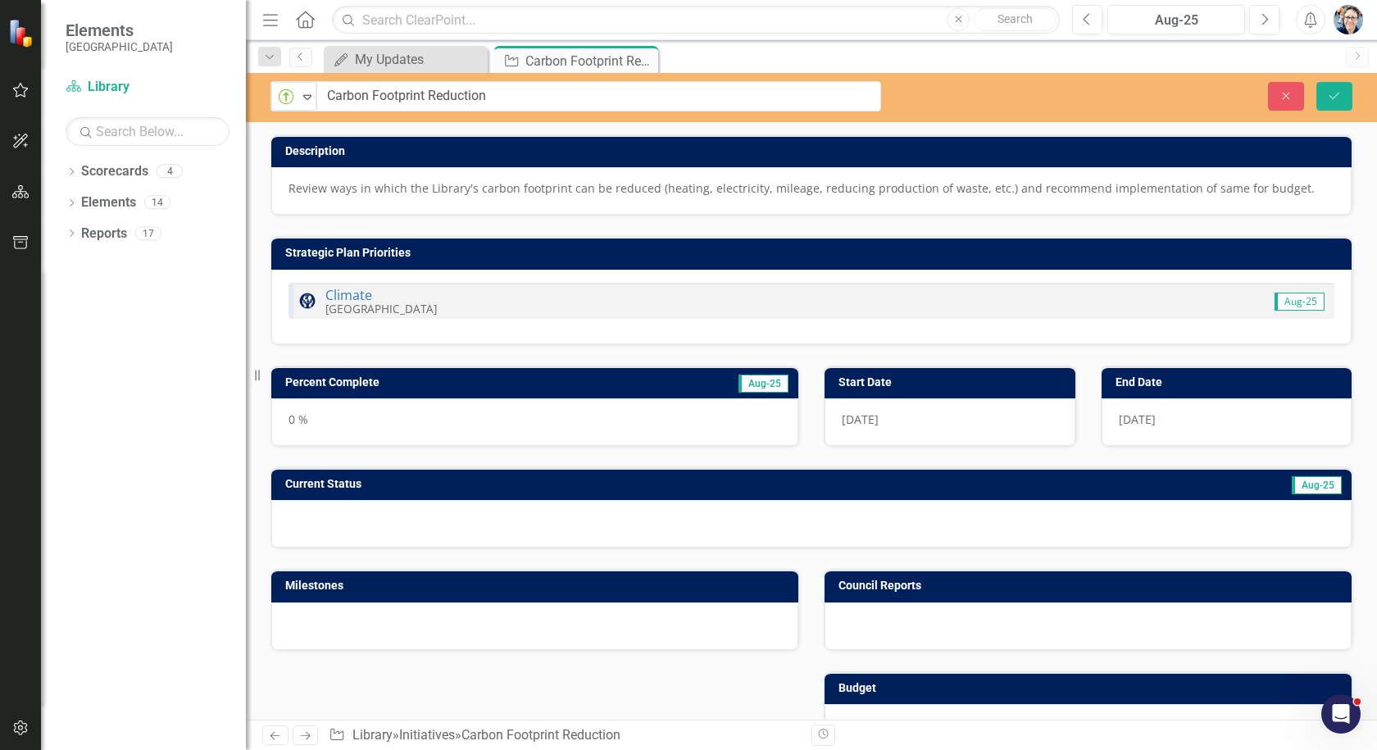
click at [356, 383] on h3 "Percent Complete" at bounding box center [448, 382] width 326 height 12
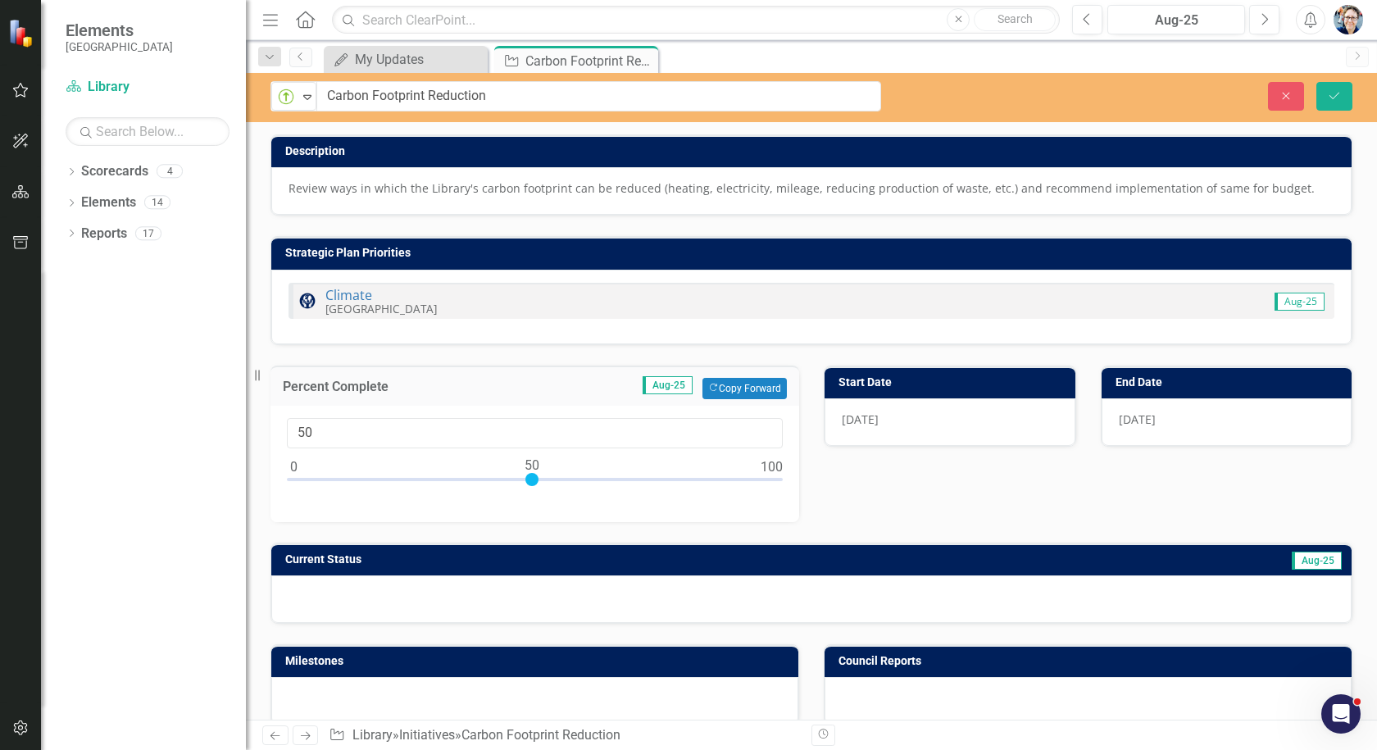
drag, startPoint x: 293, startPoint y: 474, endPoint x: 533, endPoint y: 486, distance: 240.4
click at [533, 486] on div at bounding box center [535, 483] width 496 height 20
click at [742, 387] on button "Copy Forward Copy Forward" at bounding box center [744, 388] width 84 height 21
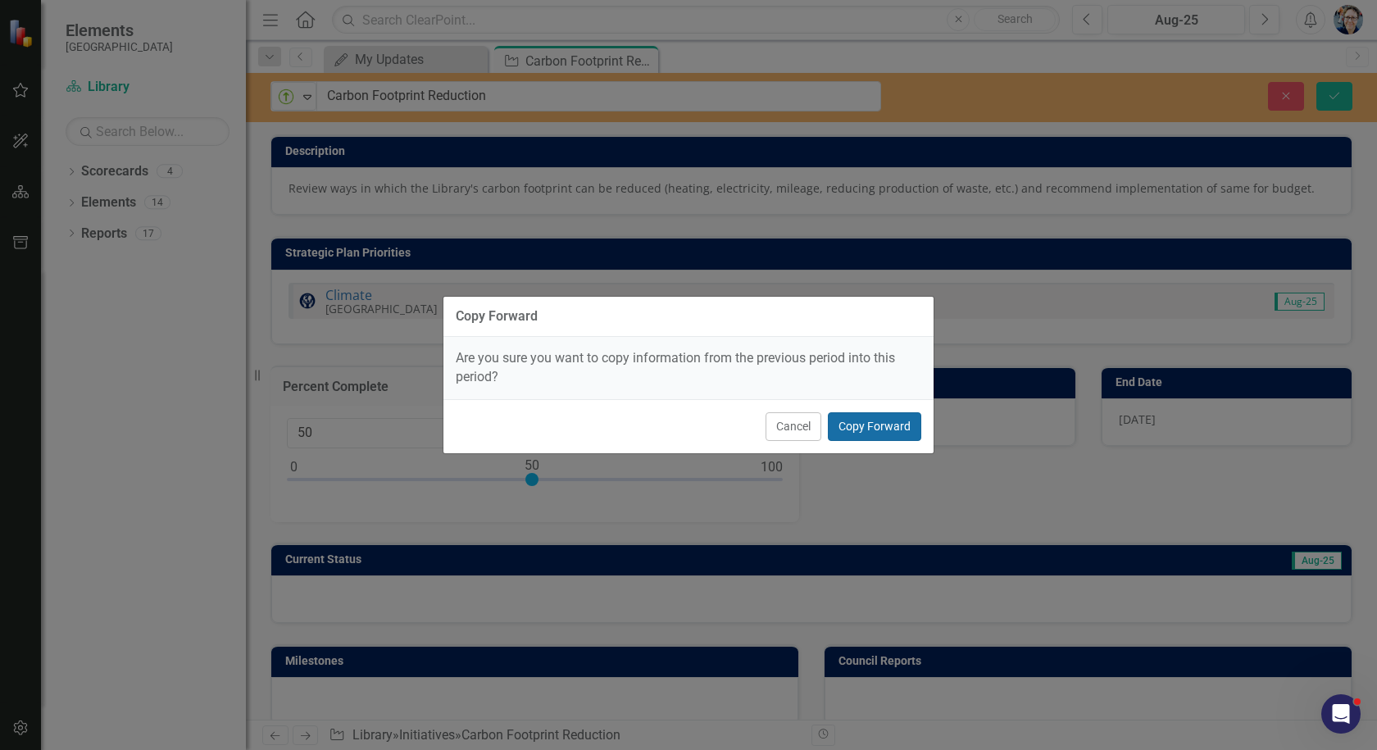
click at [868, 423] on button "Copy Forward" at bounding box center [874, 426] width 93 height 29
type input "0"
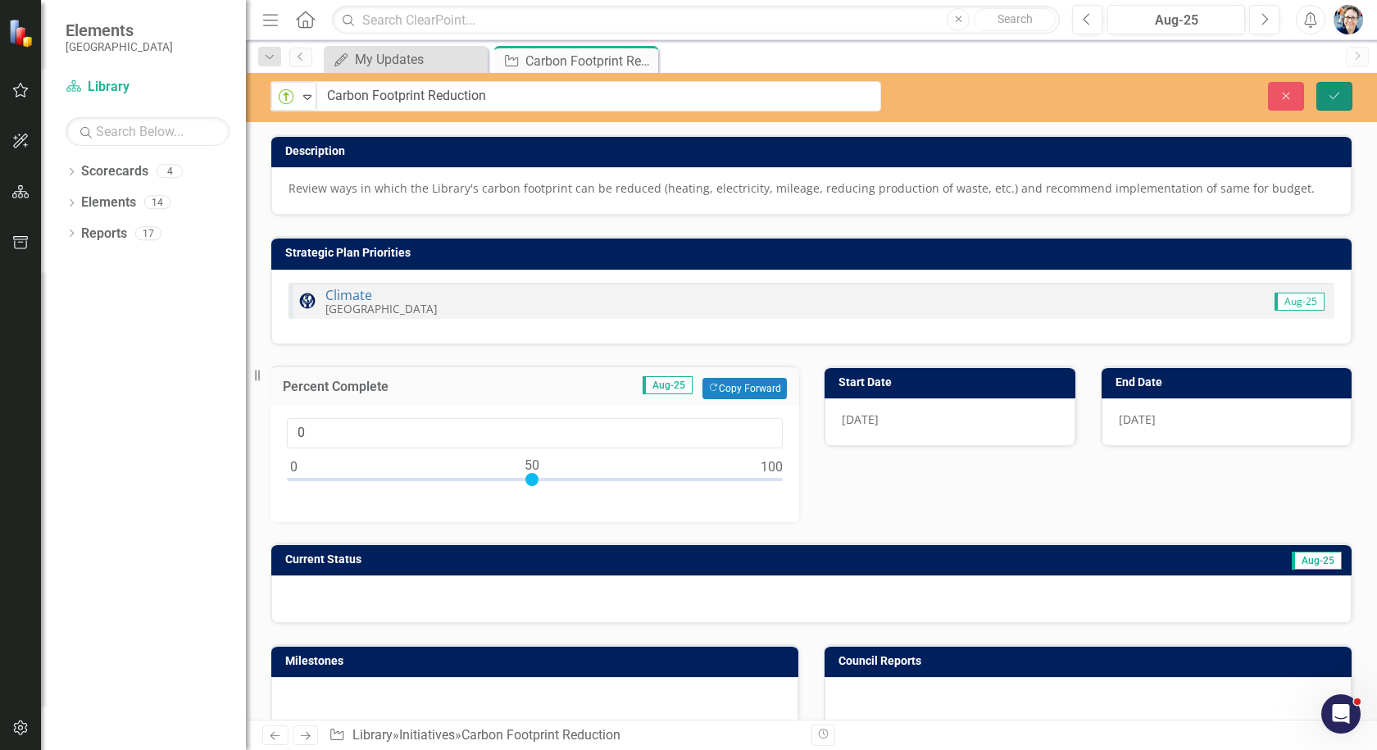
click at [1330, 96] on icon "submit" at bounding box center [1334, 95] width 10 height 7
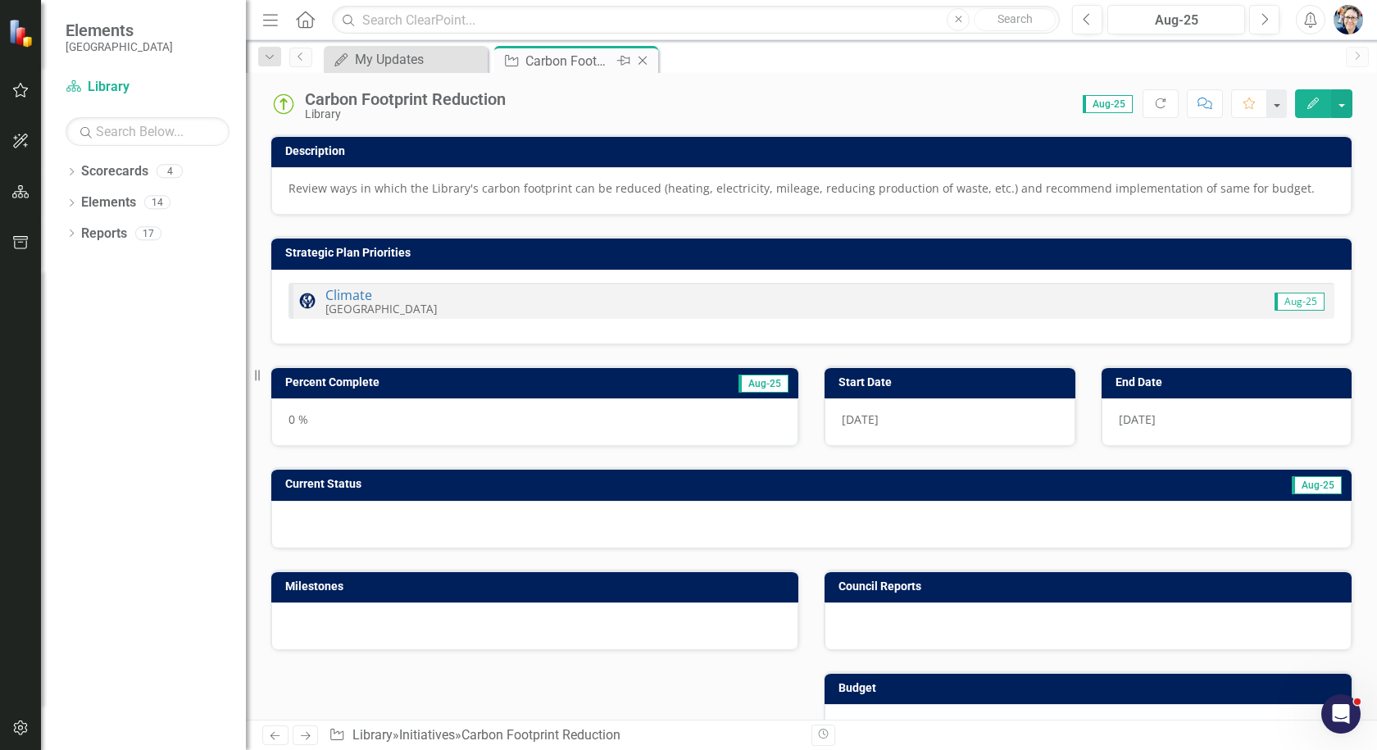
click at [644, 61] on icon "Close" at bounding box center [642, 60] width 16 height 13
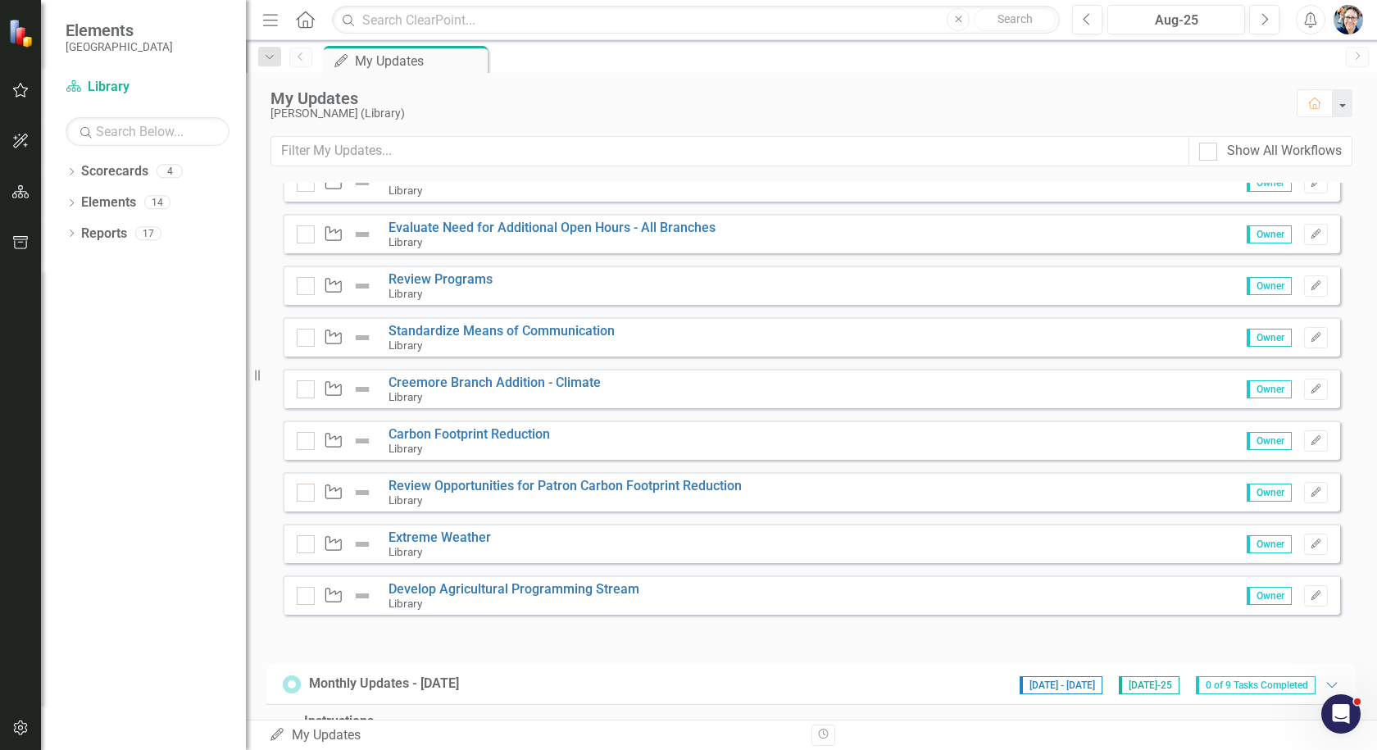
scroll to position [492, 0]
click at [416, 476] on link "Review Opportunities for Patron Carbon Footprint Reduction" at bounding box center [564, 484] width 353 height 16
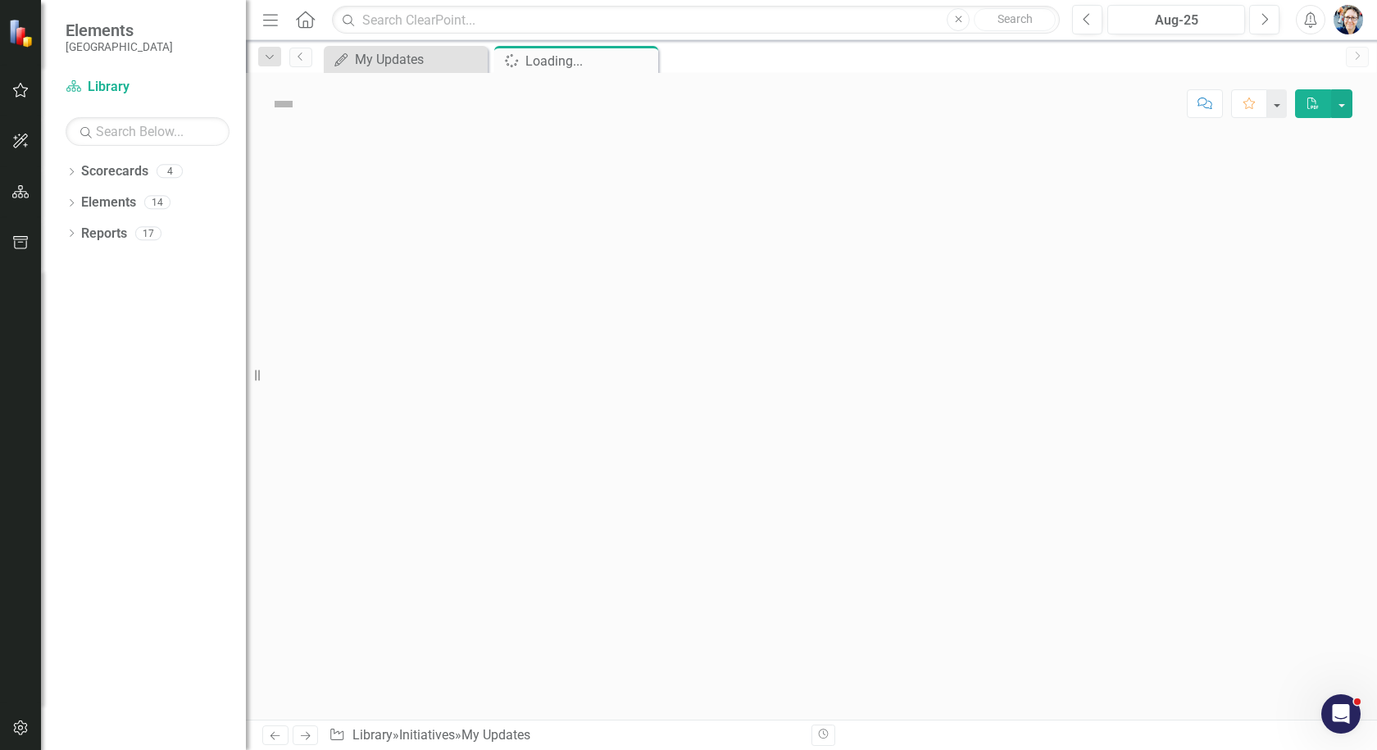
click at [417, 461] on div at bounding box center [811, 426] width 1131 height 585
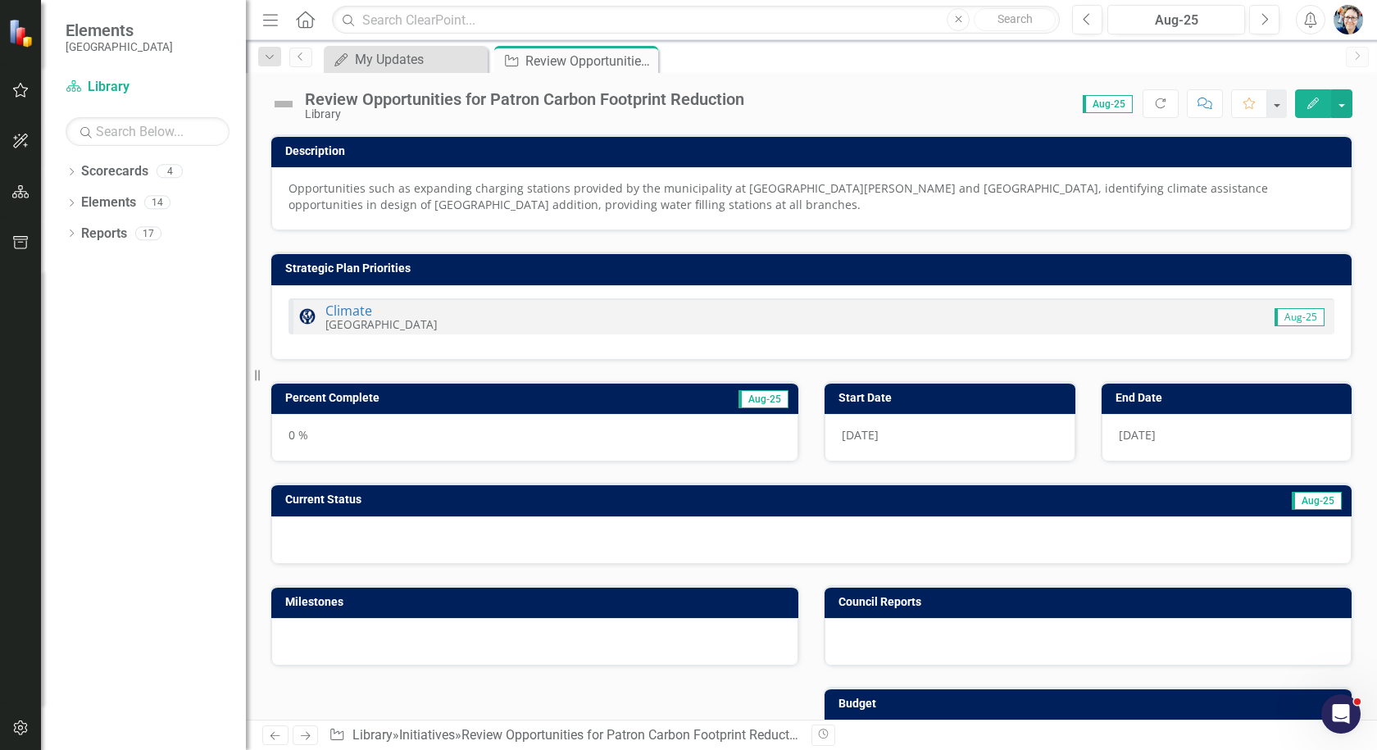
click at [307, 102] on div "Review Opportunities for Patron Carbon Footprint Reduction" at bounding box center [524, 99] width 439 height 18
click at [308, 101] on div "Review Opportunities for Patron Carbon Footprint Reduction" at bounding box center [524, 99] width 439 height 18
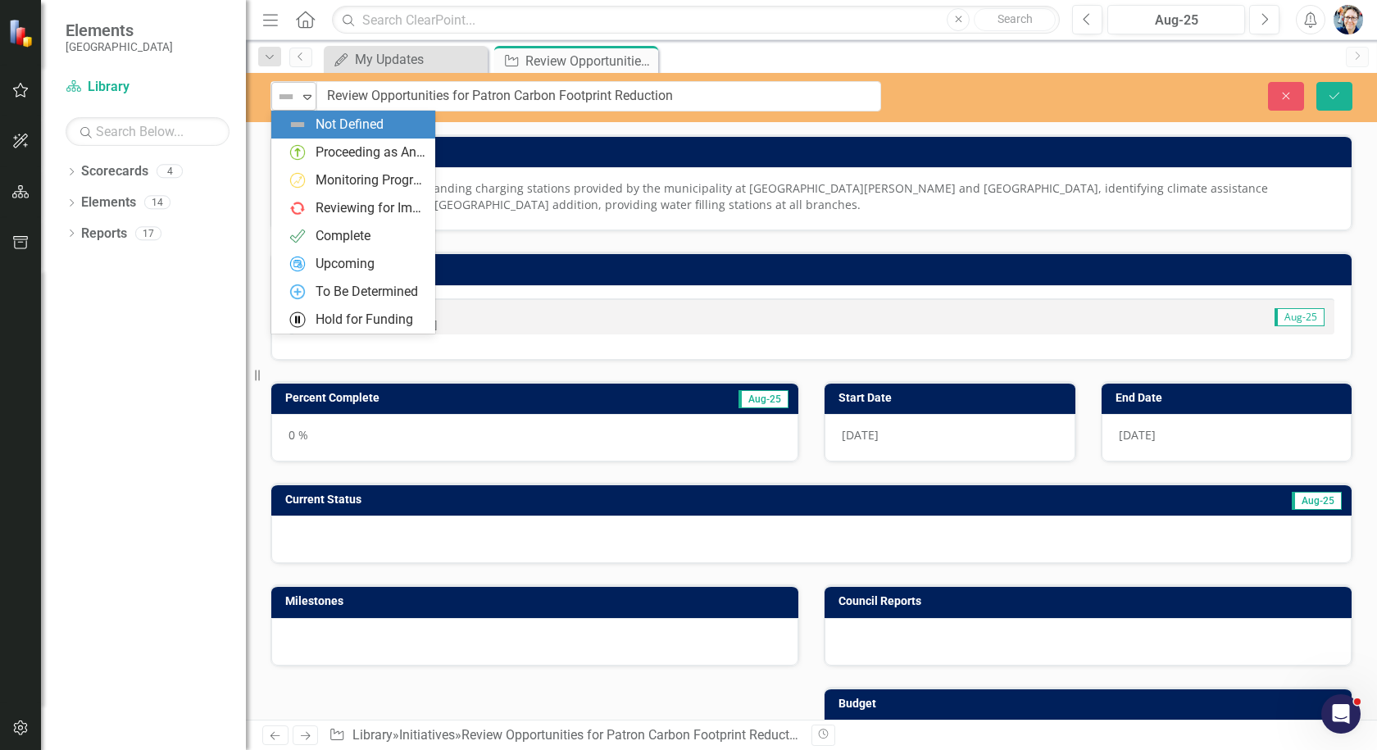
click at [308, 101] on icon "Expand" at bounding box center [307, 96] width 16 height 13
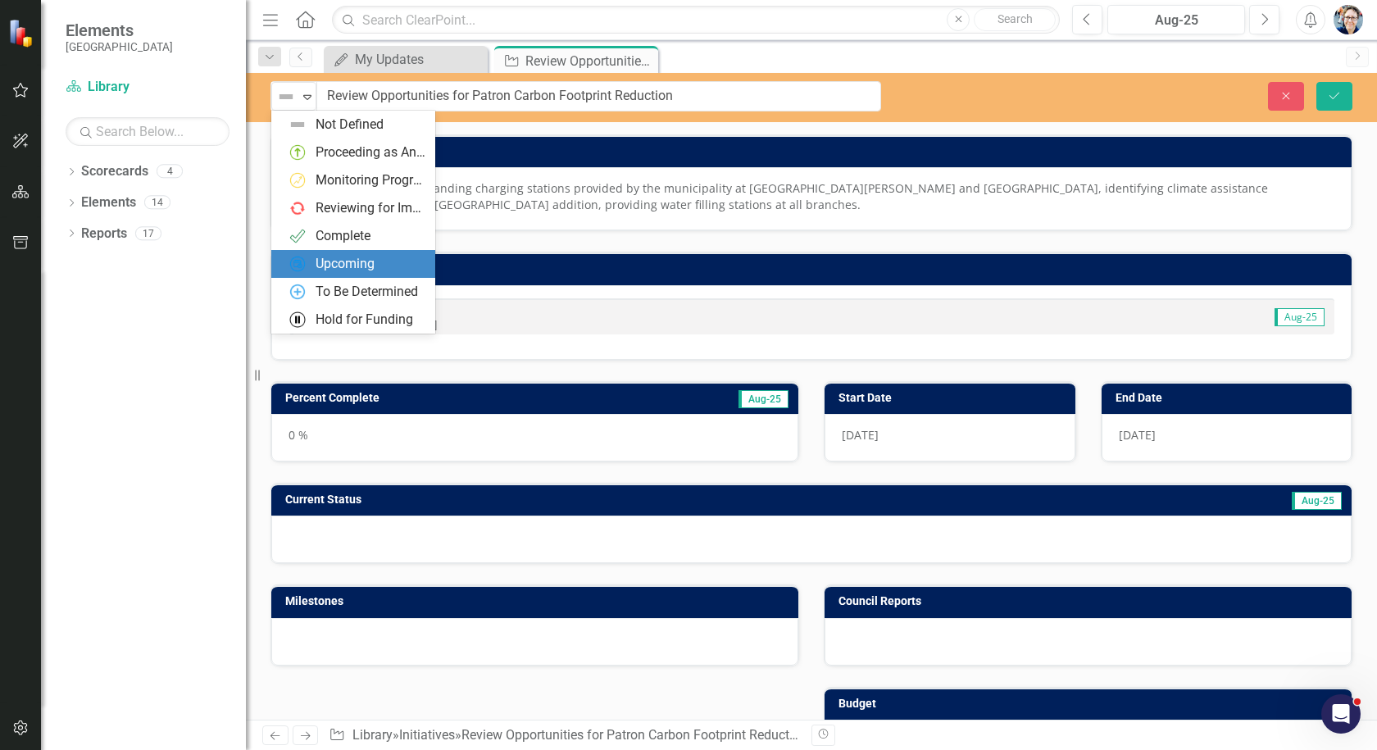
click at [326, 257] on div "Upcoming" at bounding box center [344, 264] width 59 height 19
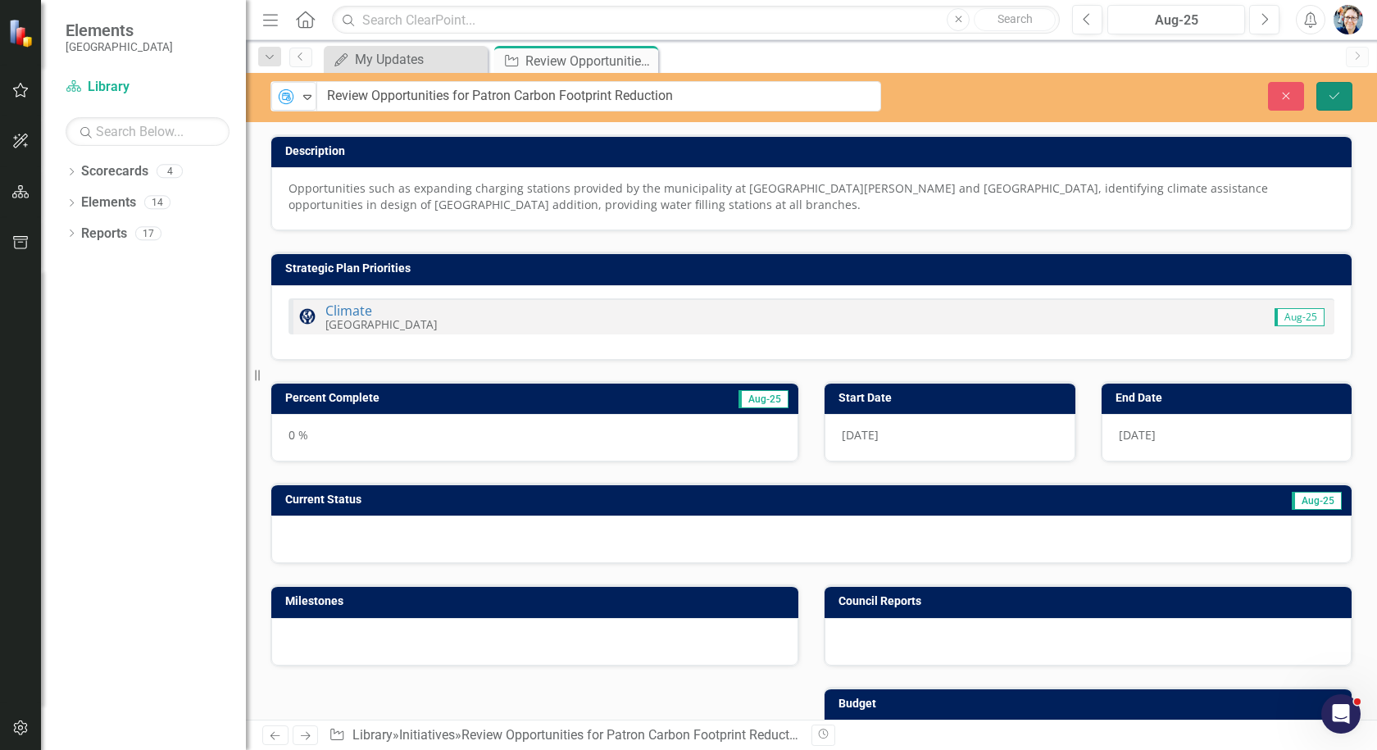
click at [1344, 102] on button "Save" at bounding box center [1334, 96] width 36 height 29
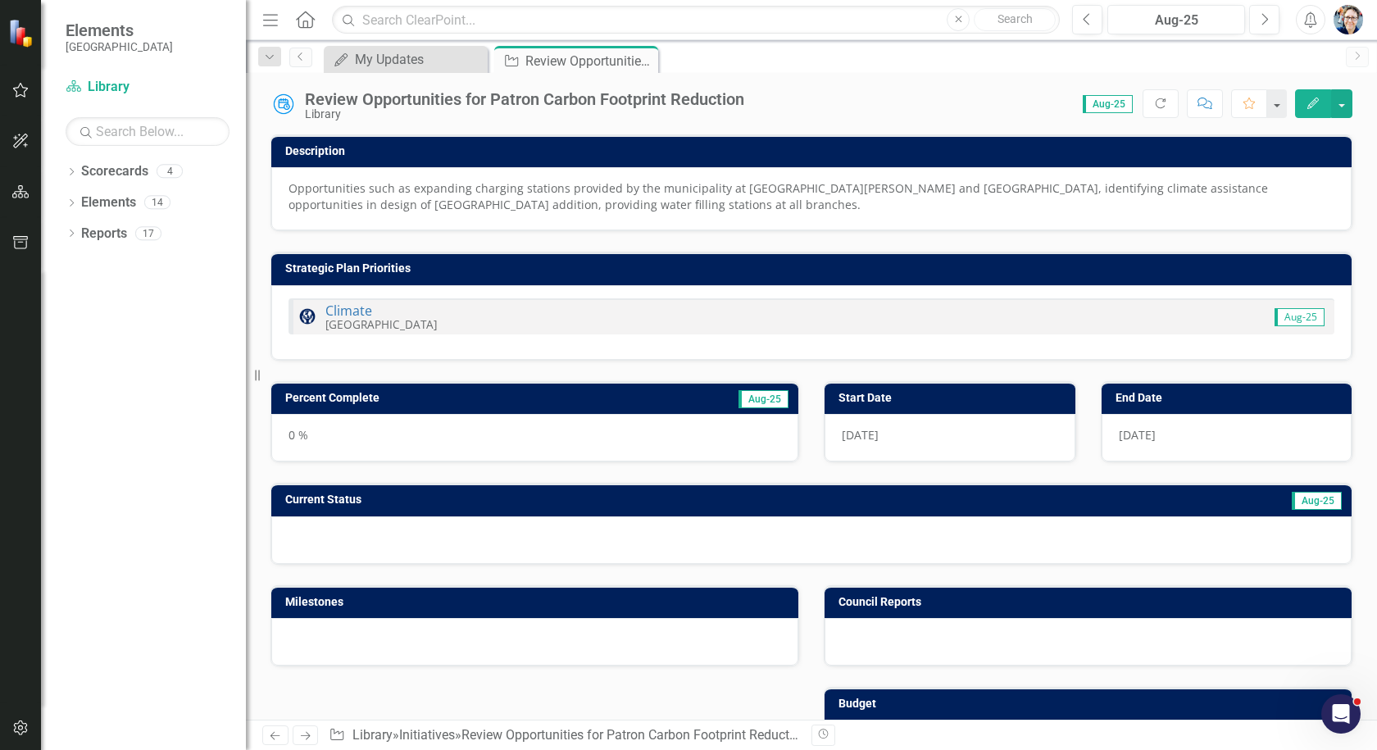
click at [678, 388] on td "Aug-25" at bounding box center [700, 400] width 179 height 25
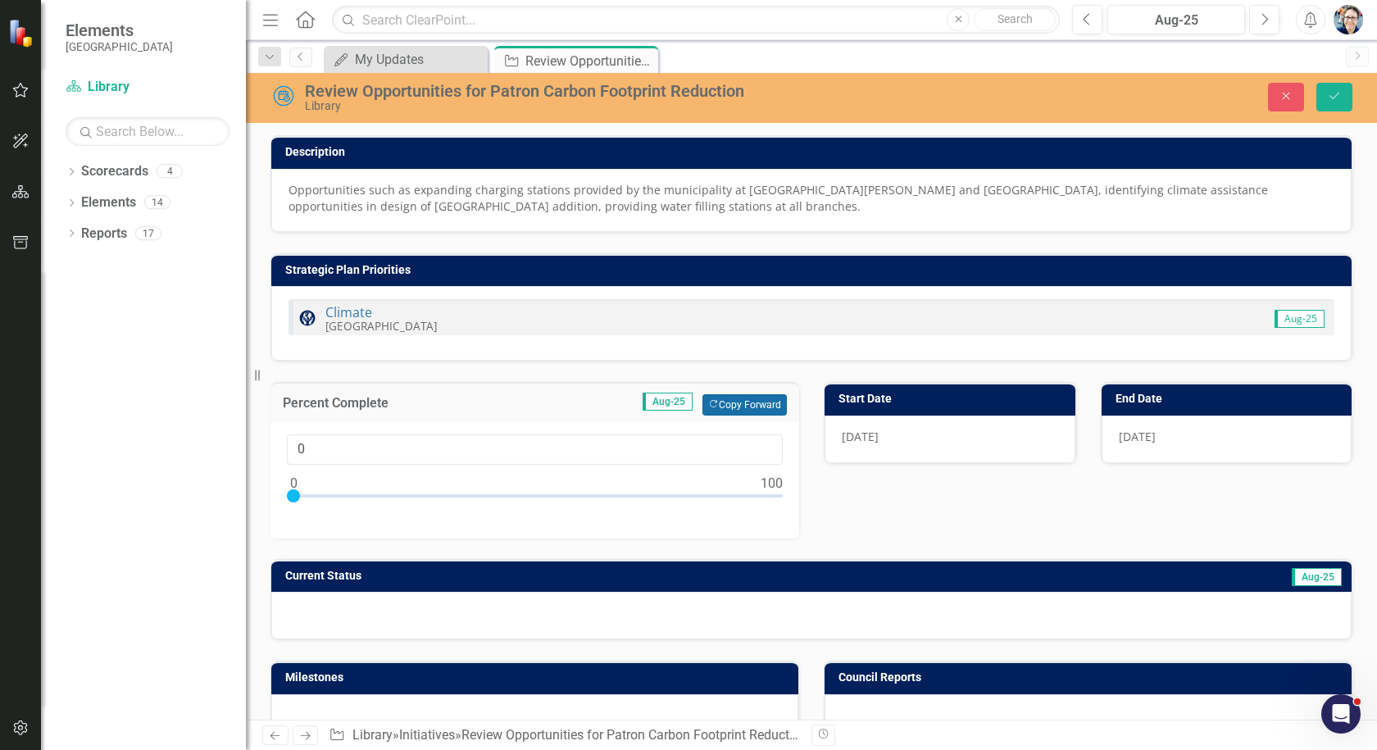
click at [725, 405] on button "Copy Forward Copy Forward" at bounding box center [744, 404] width 84 height 21
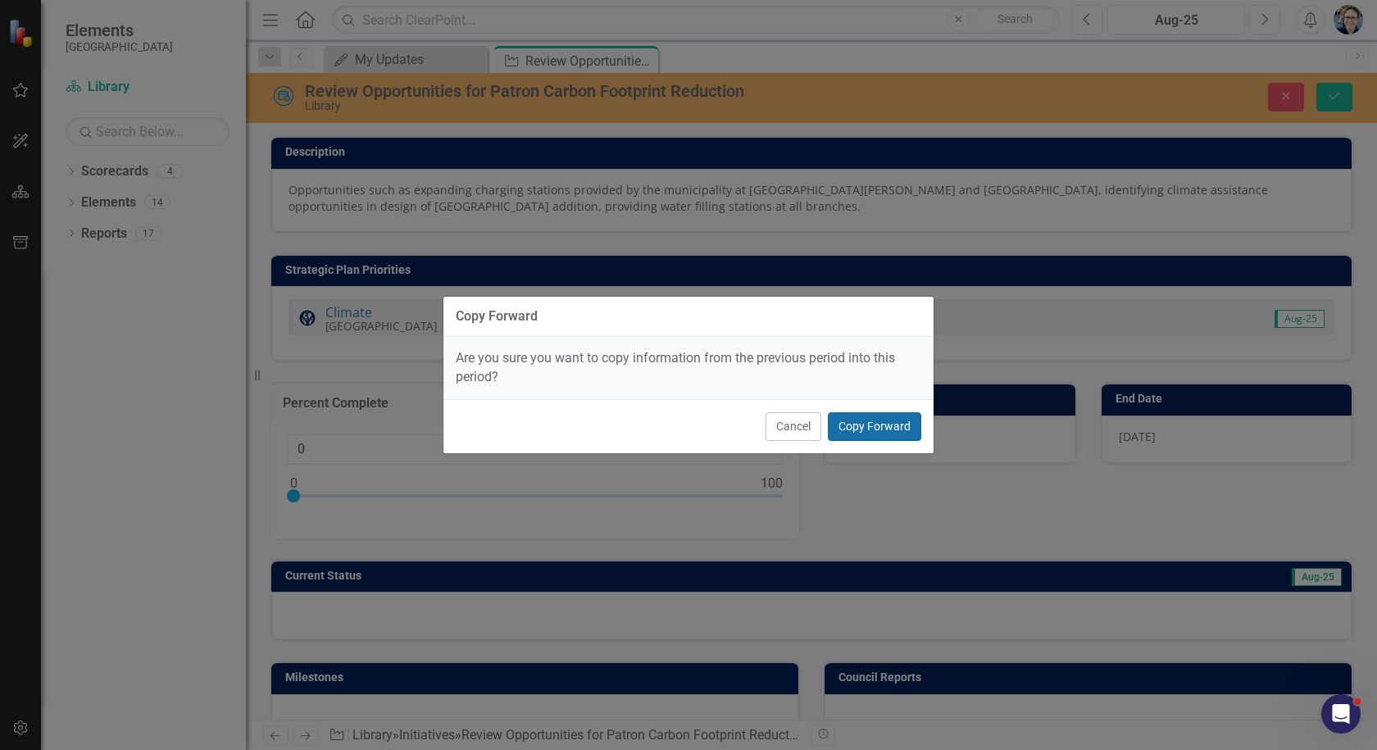
click at [855, 422] on button "Copy Forward" at bounding box center [874, 426] width 93 height 29
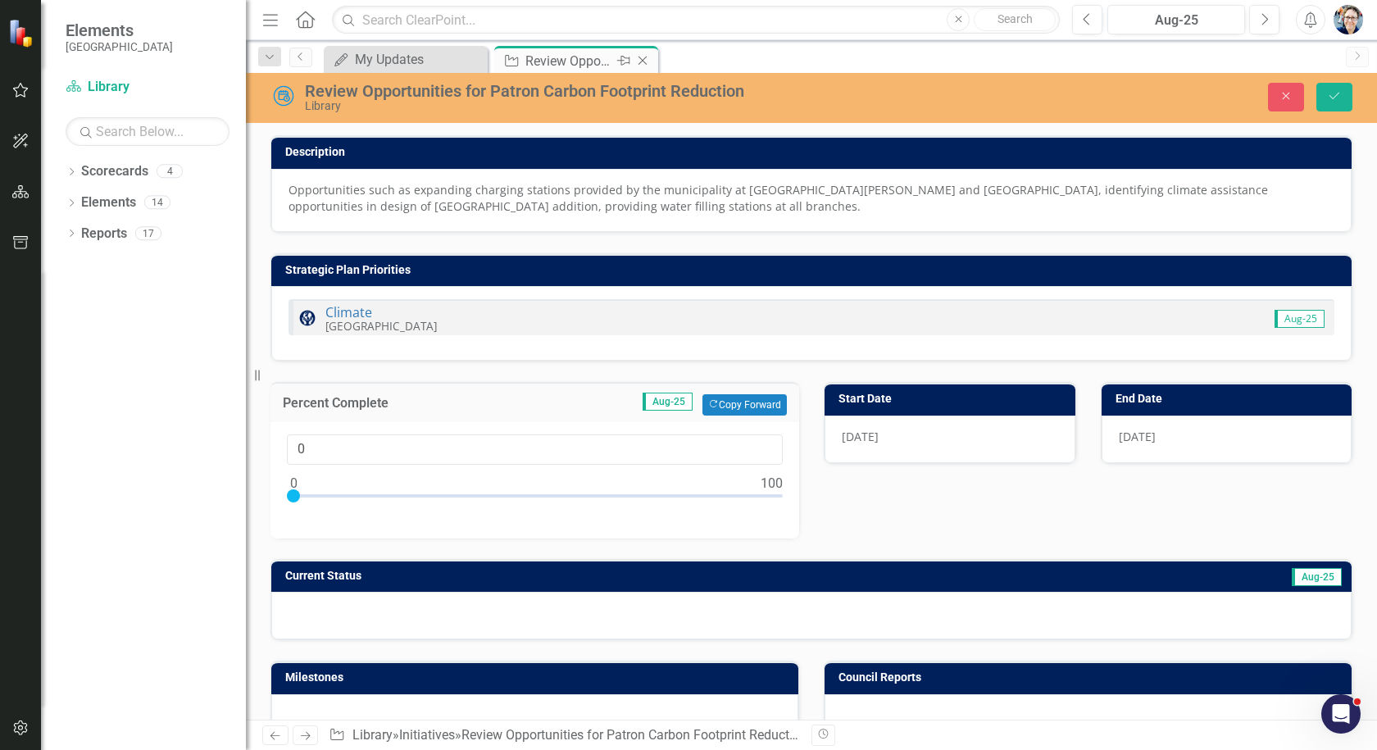
click at [640, 61] on icon "Close" at bounding box center [642, 60] width 16 height 13
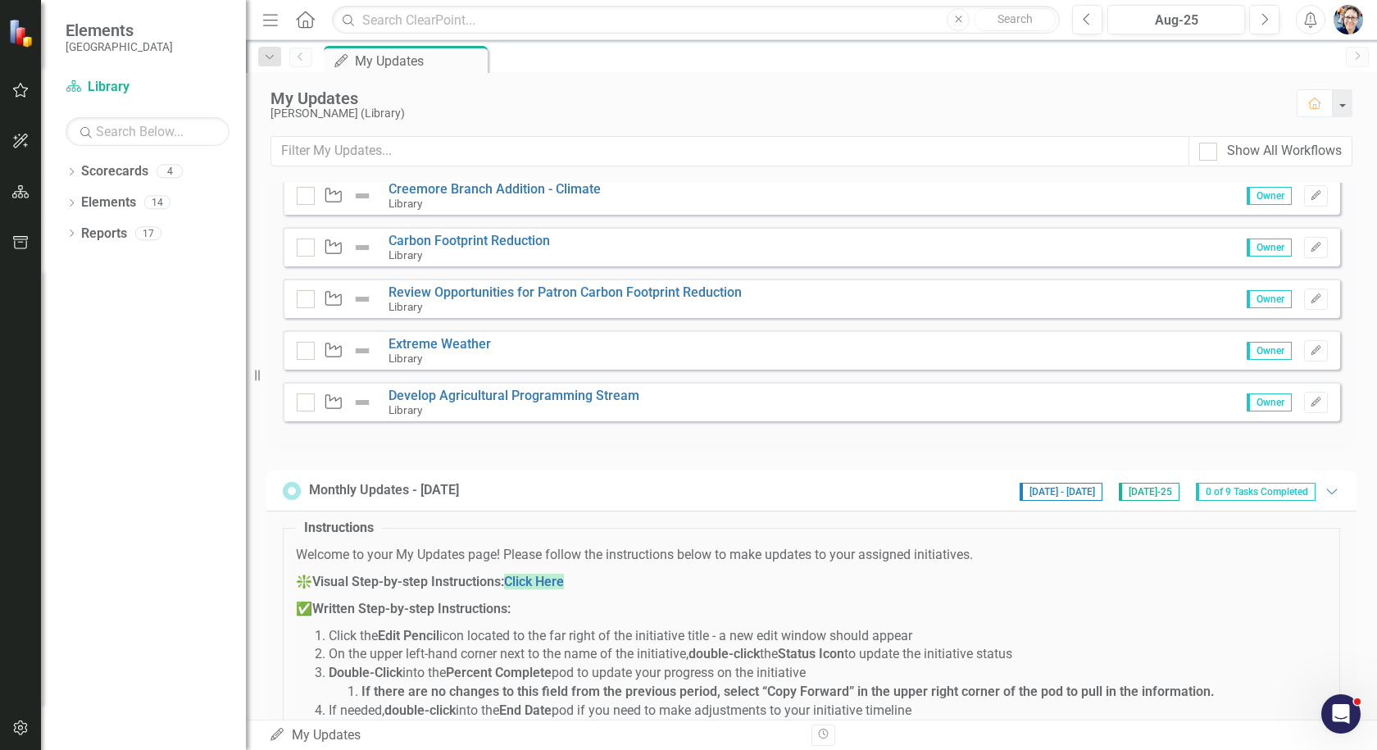
scroll to position [656, 0]
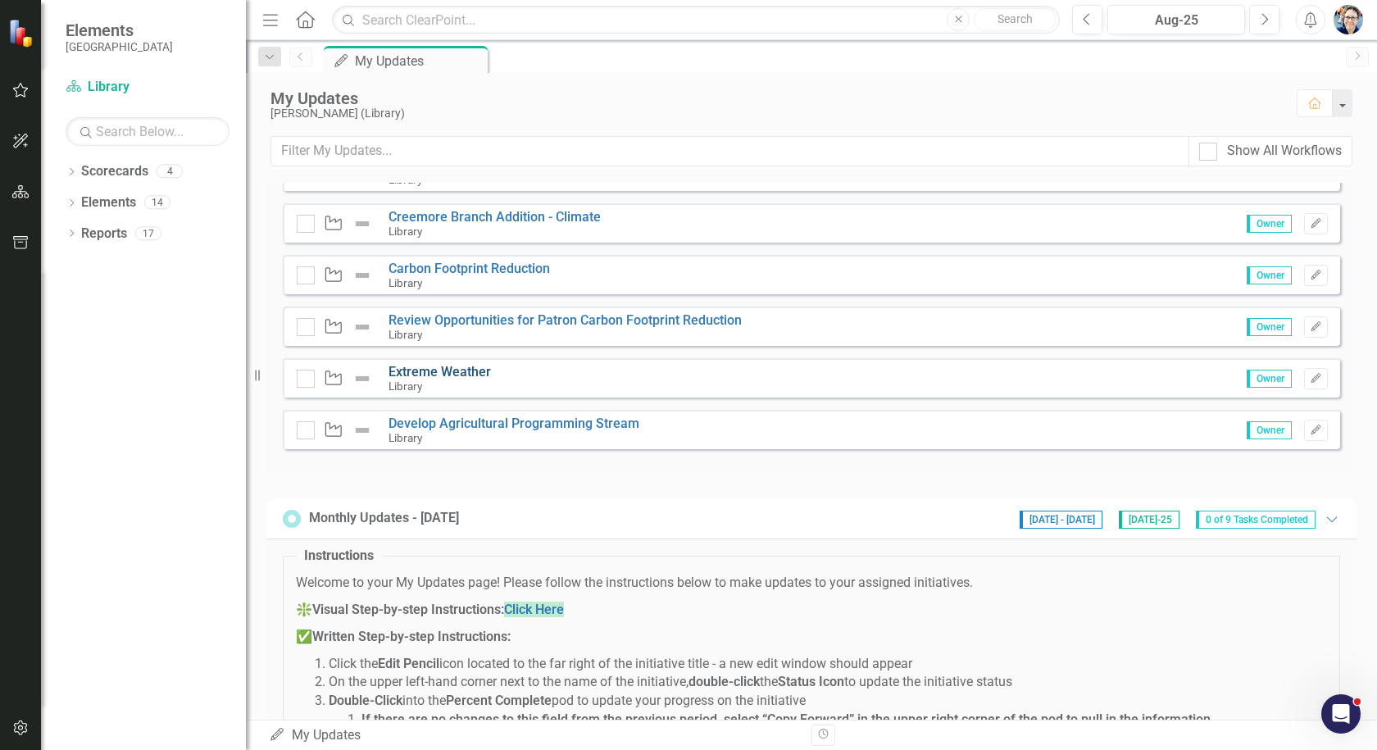
click at [460, 364] on link "Extreme Weather" at bounding box center [439, 372] width 102 height 16
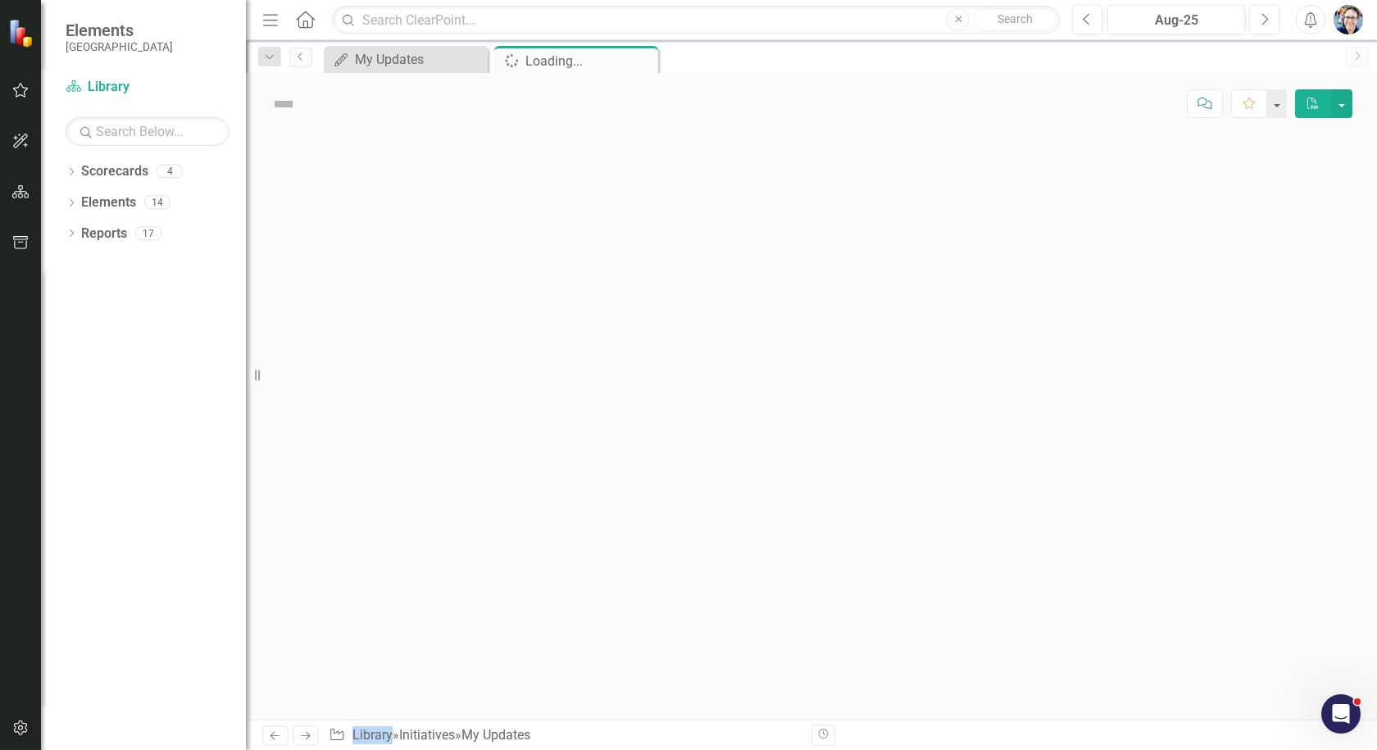
click at [460, 352] on div at bounding box center [811, 426] width 1131 height 585
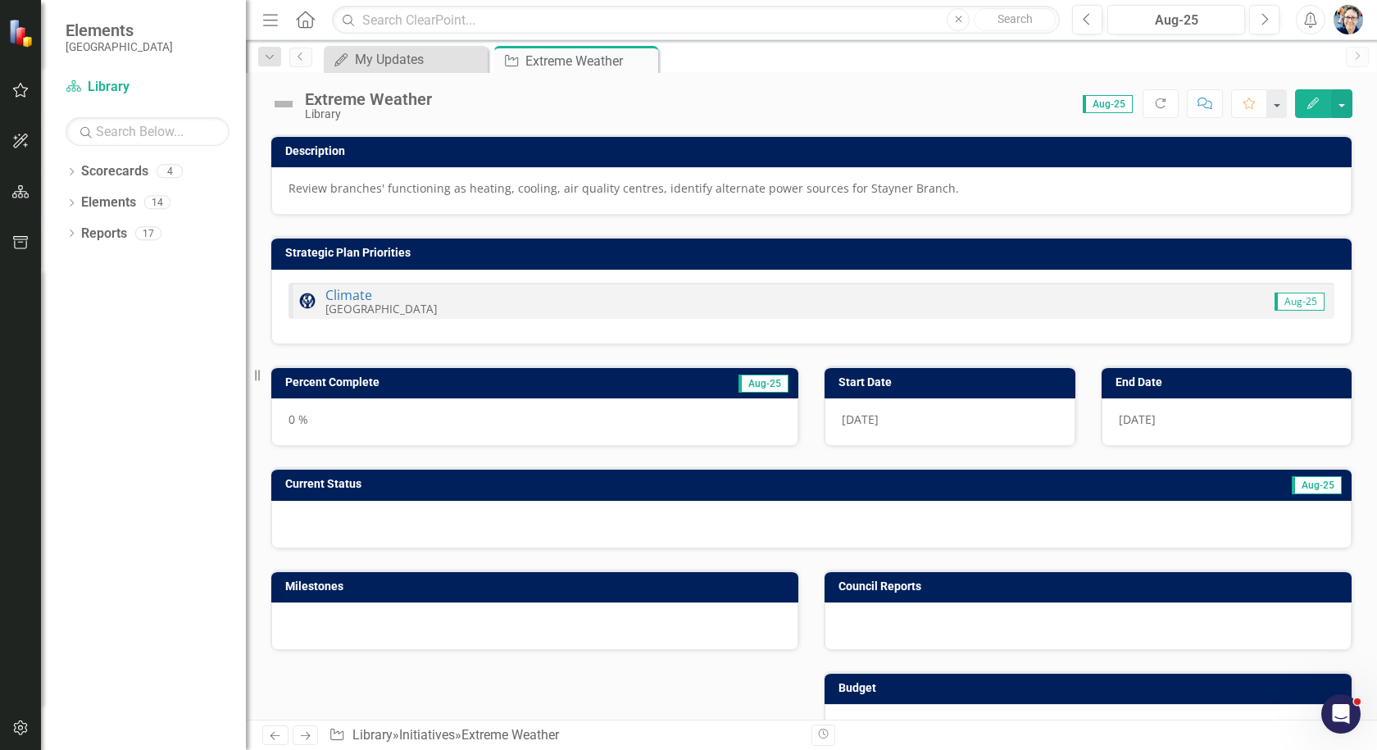
click at [324, 102] on div "Extreme Weather" at bounding box center [368, 99] width 127 height 18
click at [324, 98] on div "Extreme Weather" at bounding box center [368, 99] width 127 height 18
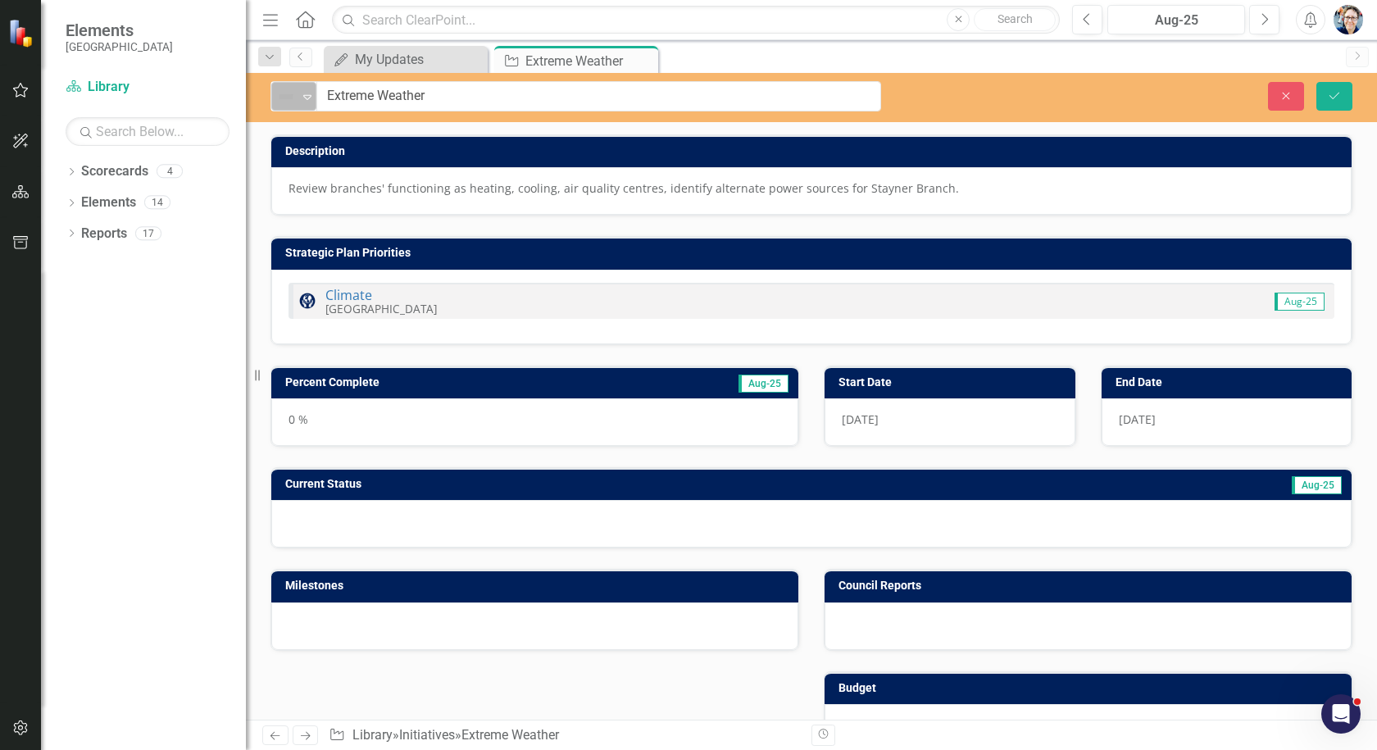
click at [312, 99] on icon "Expand" at bounding box center [307, 96] width 16 height 13
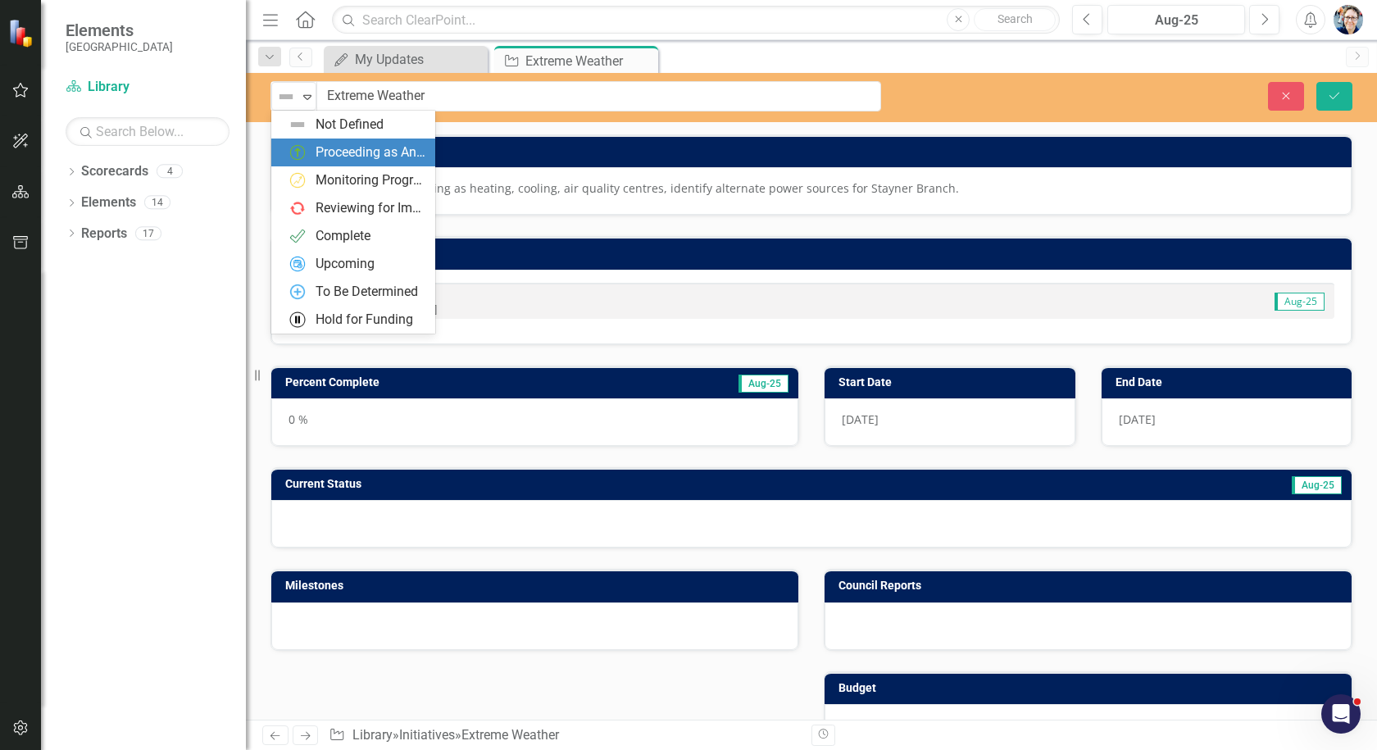
click at [343, 143] on div "Proceeding as Anticipated" at bounding box center [370, 152] width 110 height 19
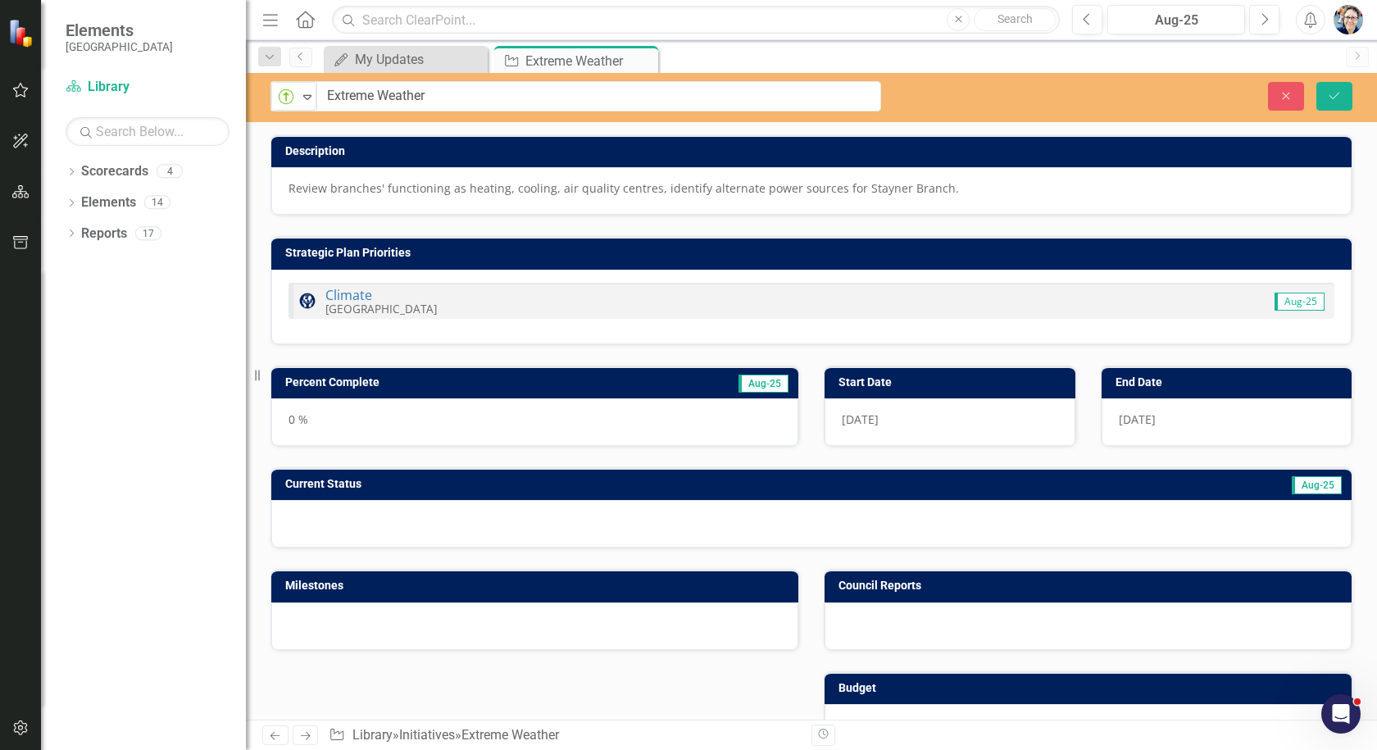
click at [406, 384] on h3 "Percent Complete" at bounding box center [448, 382] width 326 height 12
click at [347, 384] on h3 "Percent Complete" at bounding box center [448, 382] width 326 height 12
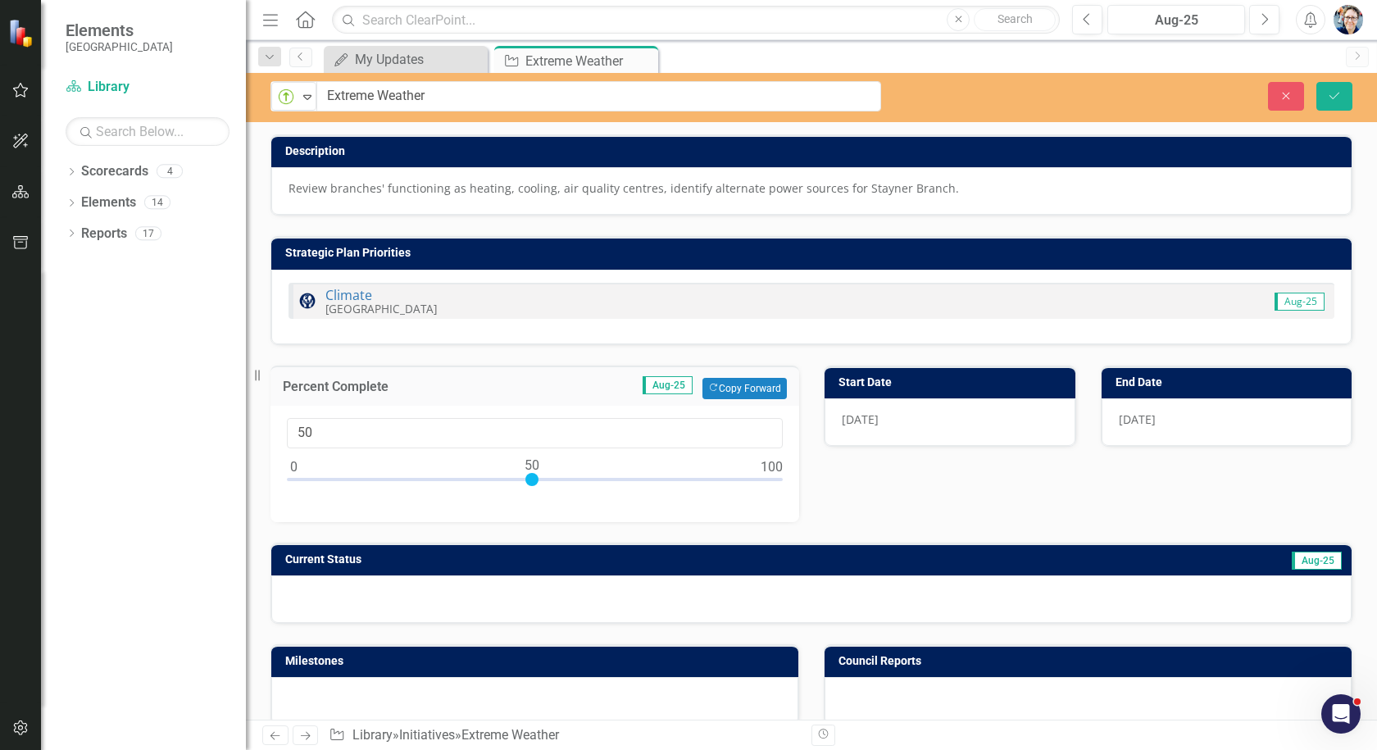
drag, startPoint x: 298, startPoint y: 479, endPoint x: 537, endPoint y: 489, distance: 238.6
click at [537, 489] on div at bounding box center [535, 483] width 496 height 20
click at [742, 383] on button "Copy Forward Copy Forward" at bounding box center [744, 388] width 84 height 21
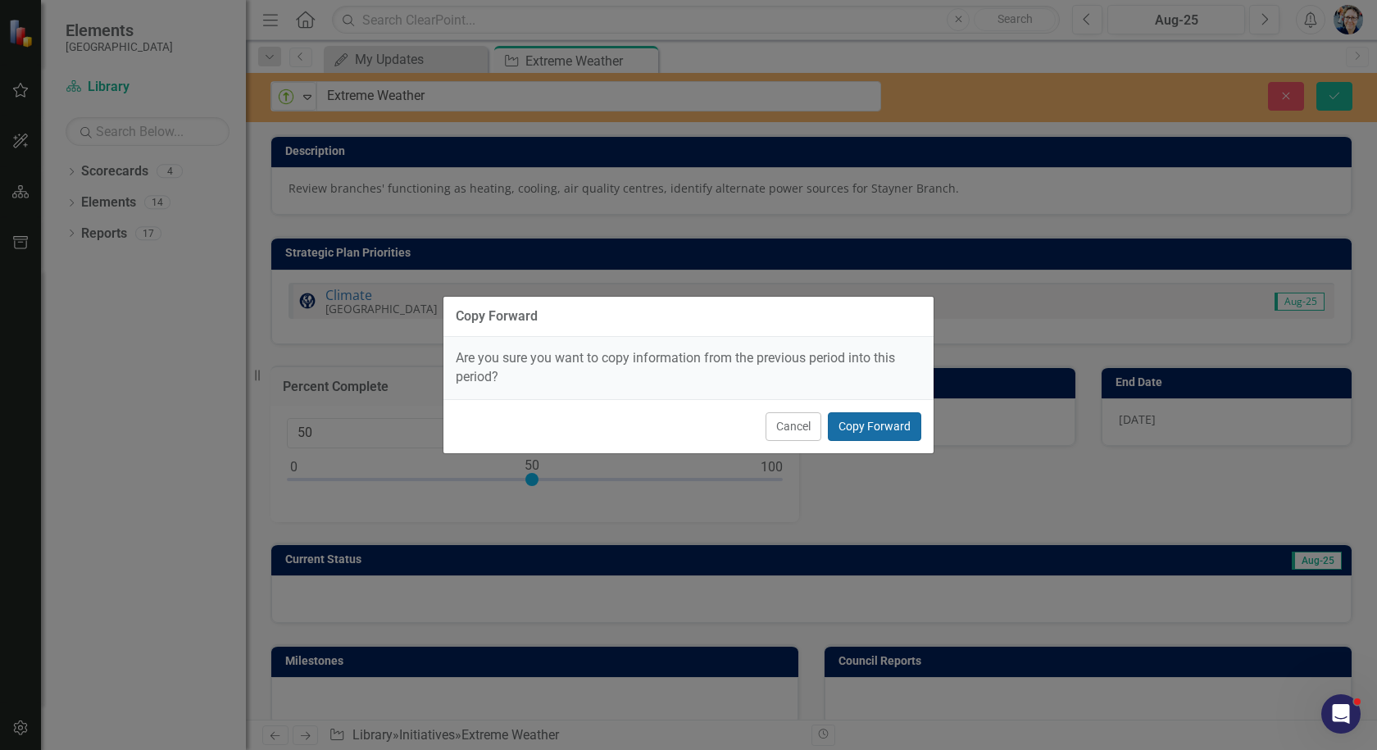
click at [842, 419] on button "Copy Forward" at bounding box center [874, 426] width 93 height 29
type input "25"
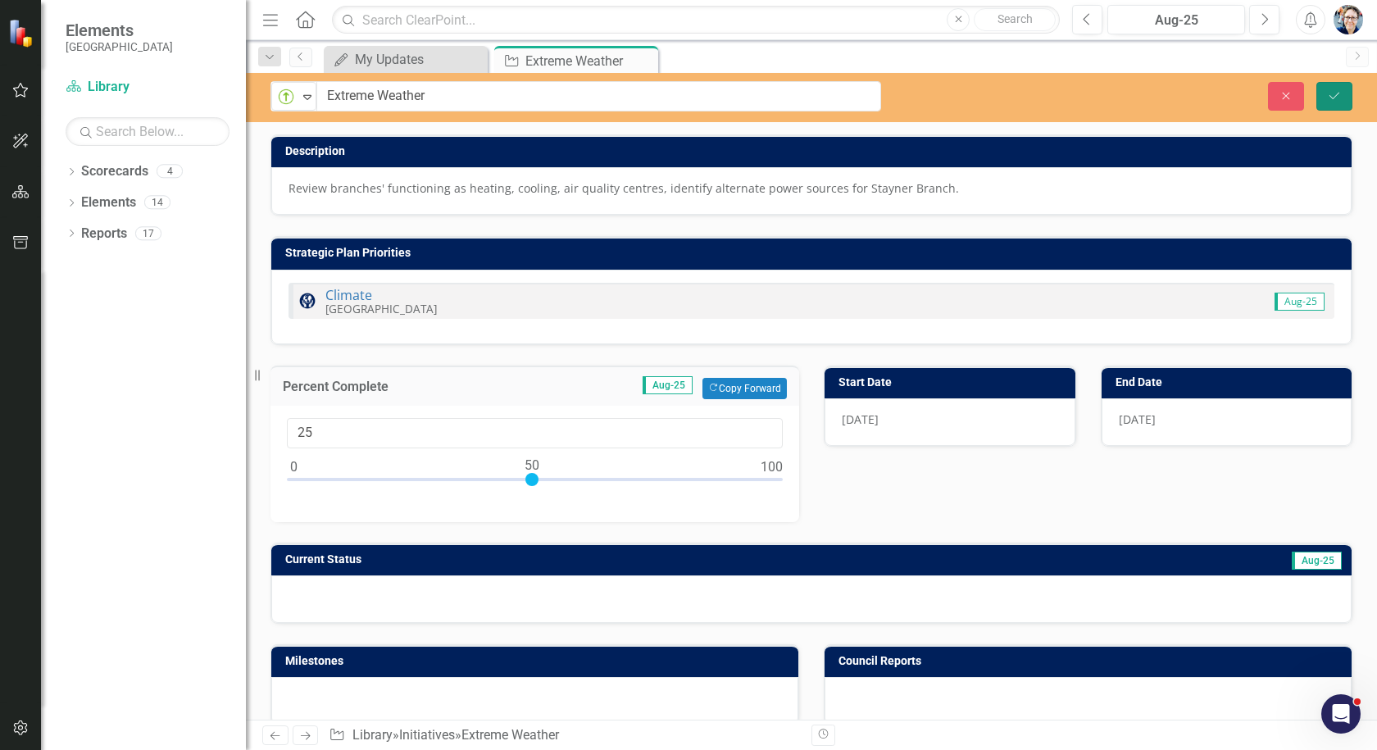
click at [1328, 94] on icon "Save" at bounding box center [1334, 95] width 15 height 11
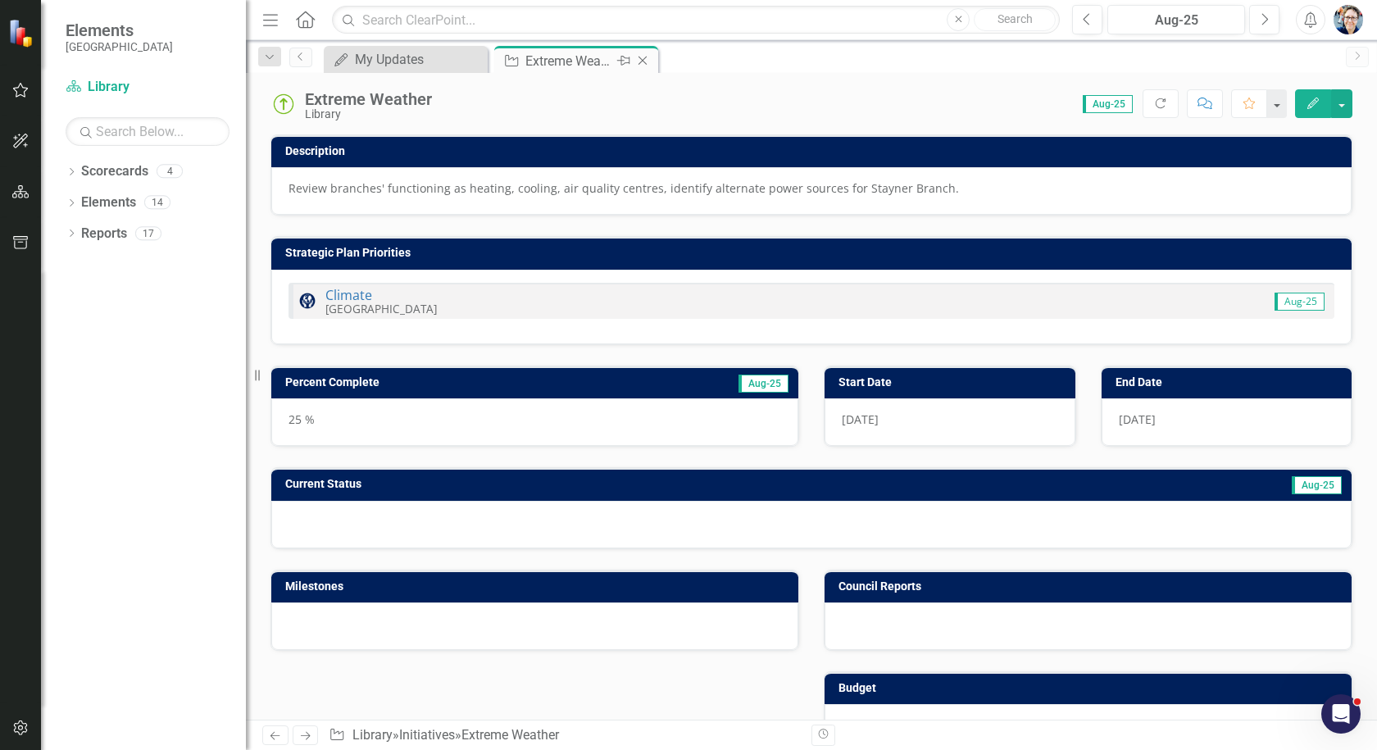
click at [643, 58] on icon "Close" at bounding box center [642, 60] width 16 height 13
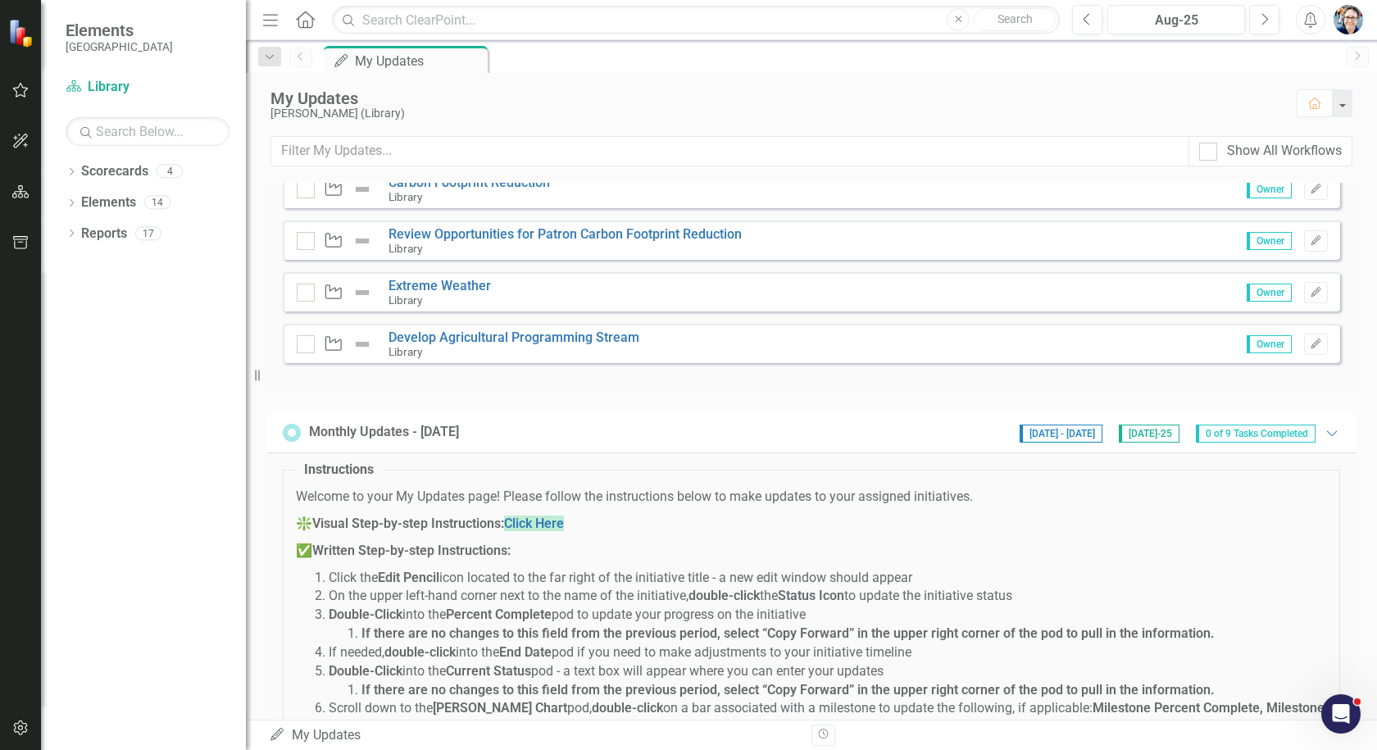
scroll to position [737, 0]
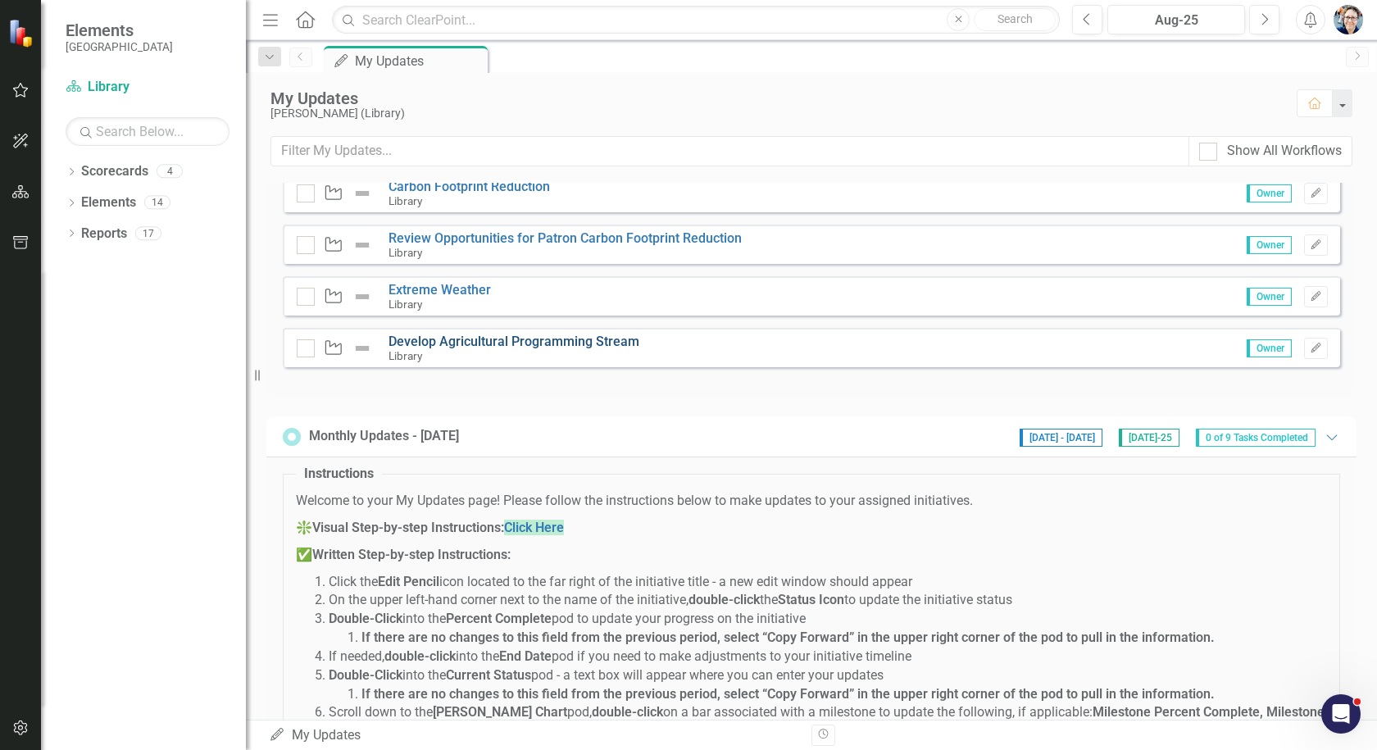
click at [414, 333] on link "Develop Agricultural Programming Stream" at bounding box center [513, 341] width 251 height 16
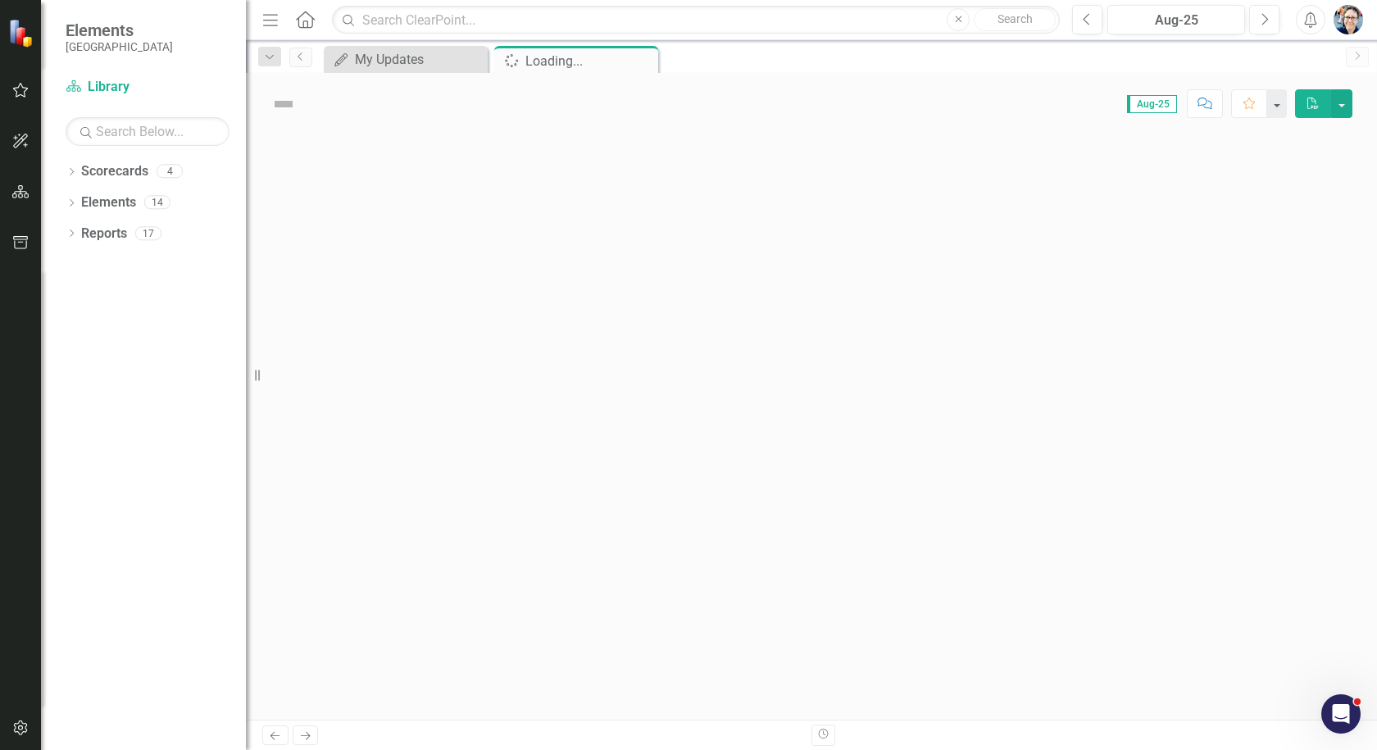
click at [414, 319] on div at bounding box center [811, 426] width 1131 height 585
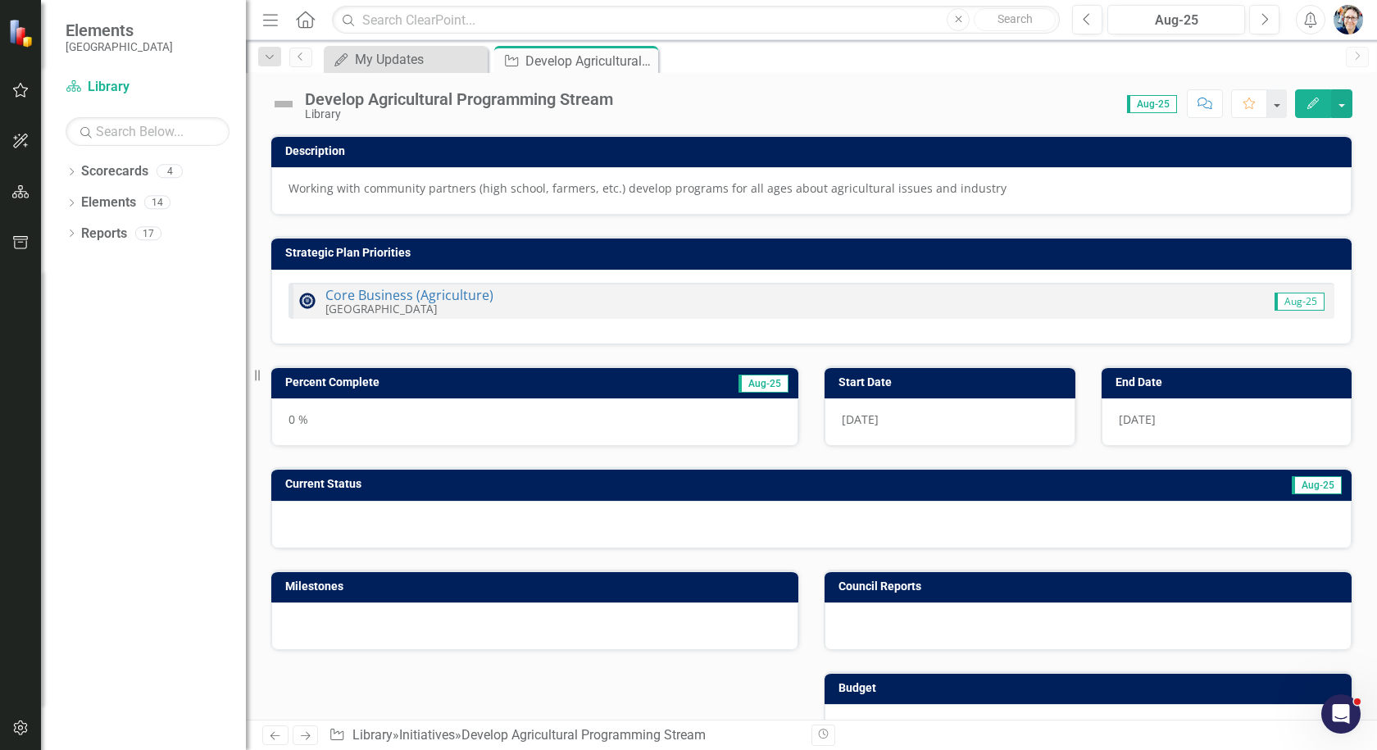
click at [317, 98] on div "Develop Agricultural Programming Stream" at bounding box center [459, 99] width 308 height 18
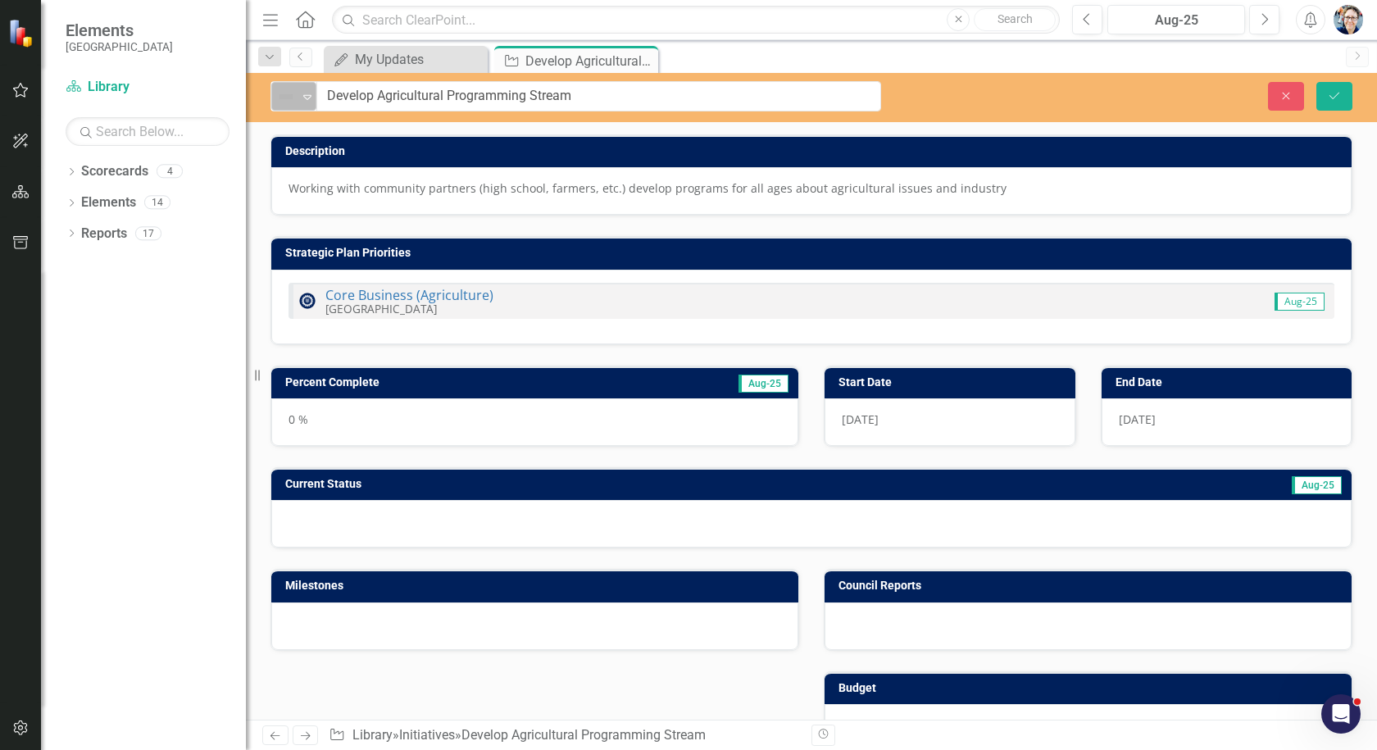
click at [311, 99] on icon "Expand" at bounding box center [307, 96] width 16 height 13
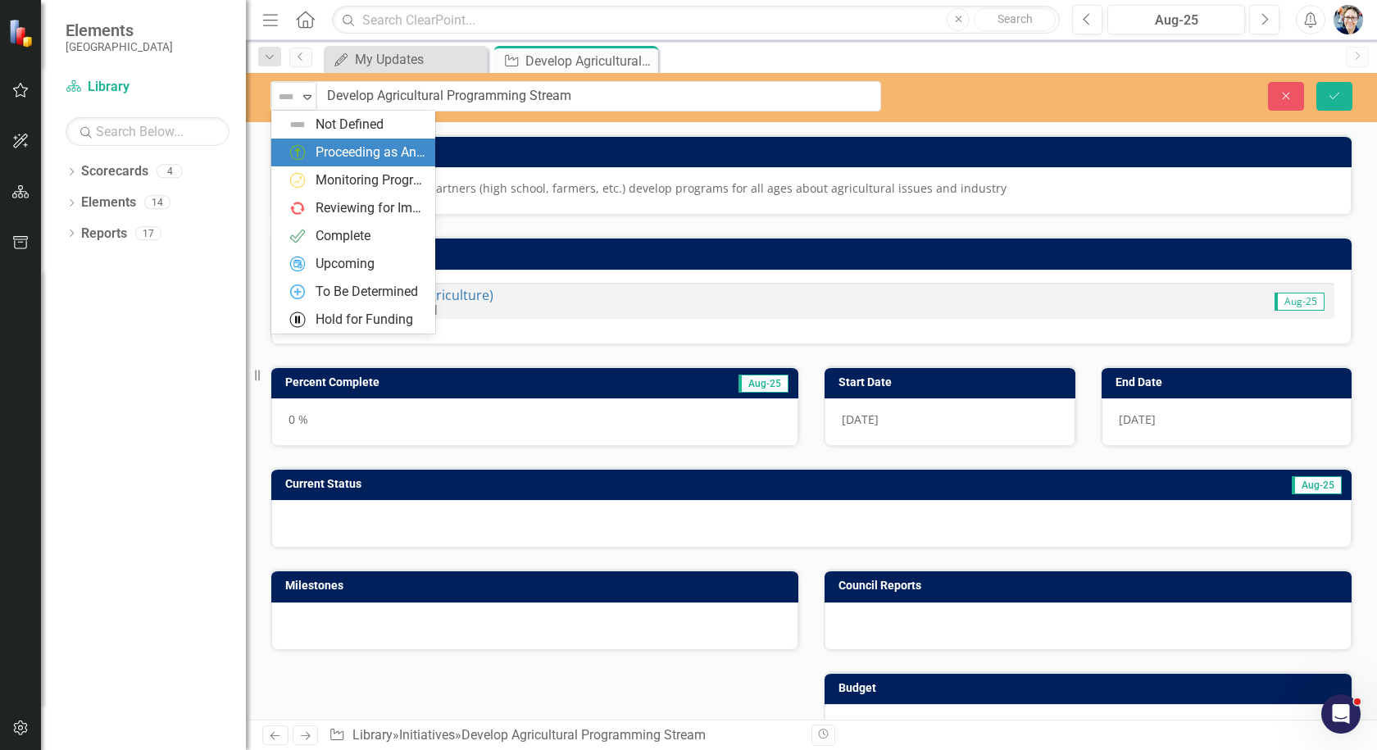
click at [314, 154] on div "Proceeding as Anticipated" at bounding box center [357, 153] width 138 height 20
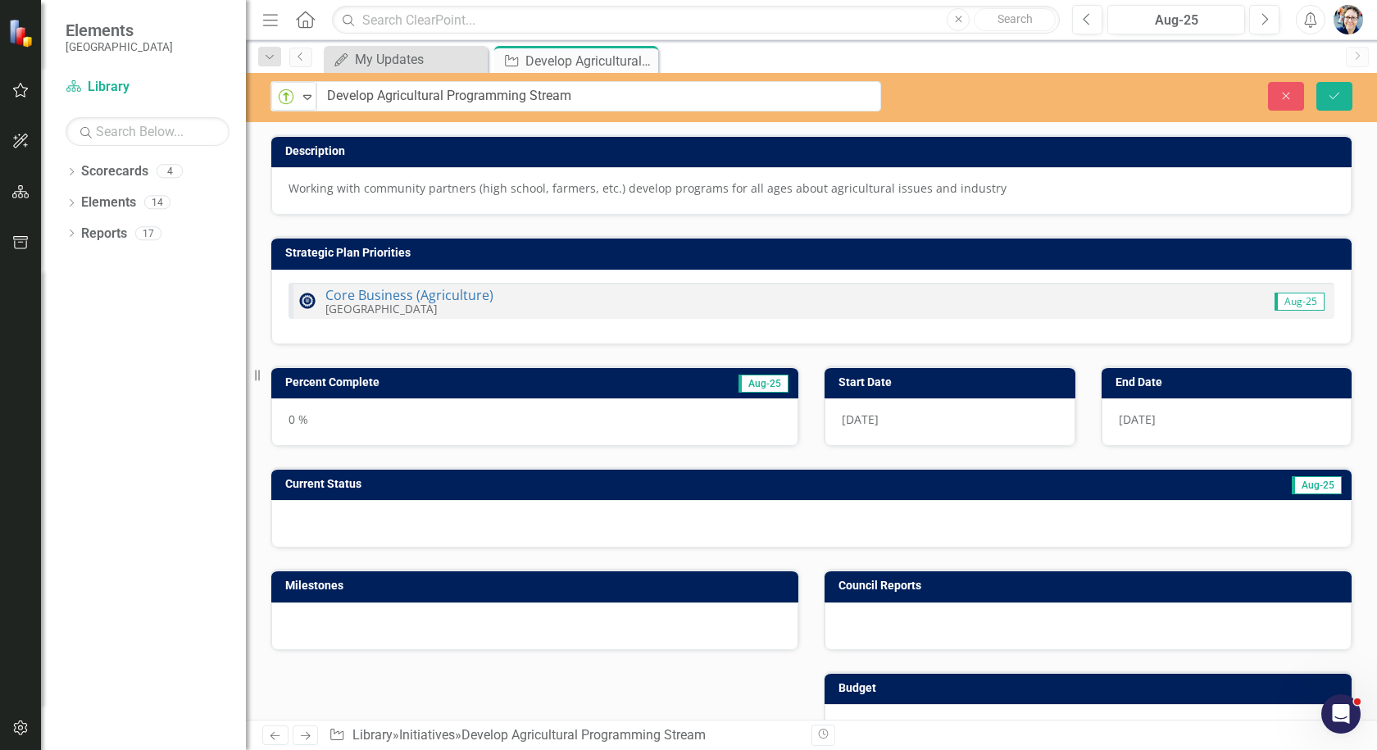
click at [599, 387] on h3 "Percent Complete" at bounding box center [448, 382] width 326 height 12
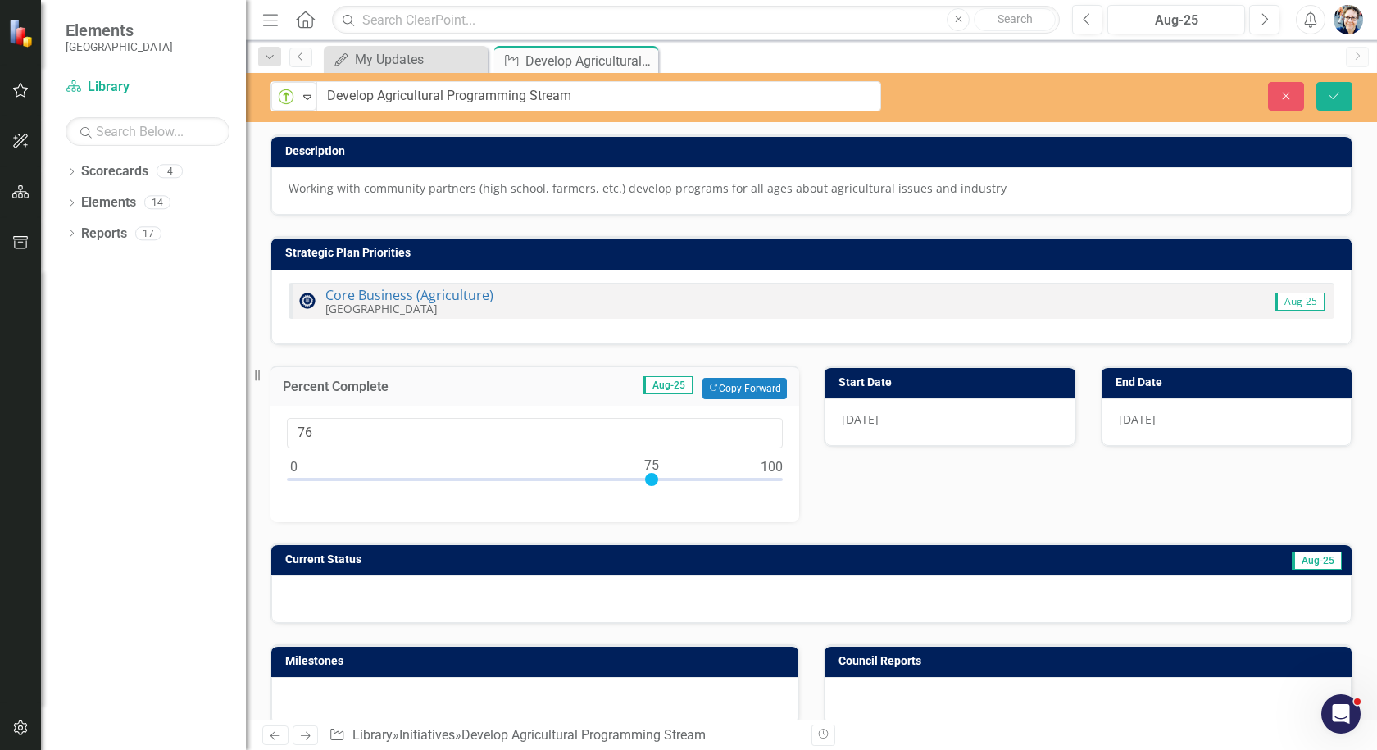
type input "75"
drag, startPoint x: 289, startPoint y: 479, endPoint x: 648, endPoint y: 493, distance: 359.2
click at [648, 493] on div "75" at bounding box center [534, 464] width 529 height 116
click at [752, 383] on button "Copy Forward Copy Forward" at bounding box center [744, 388] width 84 height 21
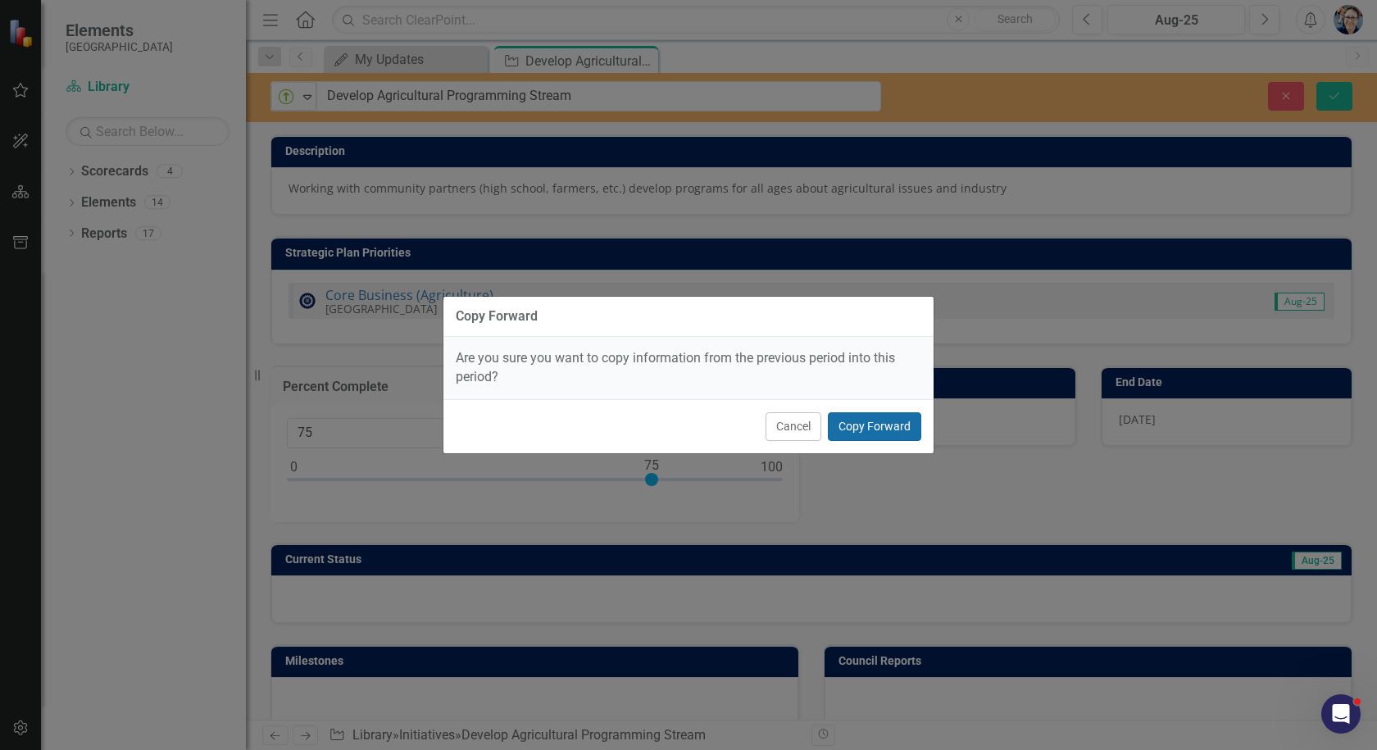
click at [833, 424] on button "Copy Forward" at bounding box center [874, 426] width 93 height 29
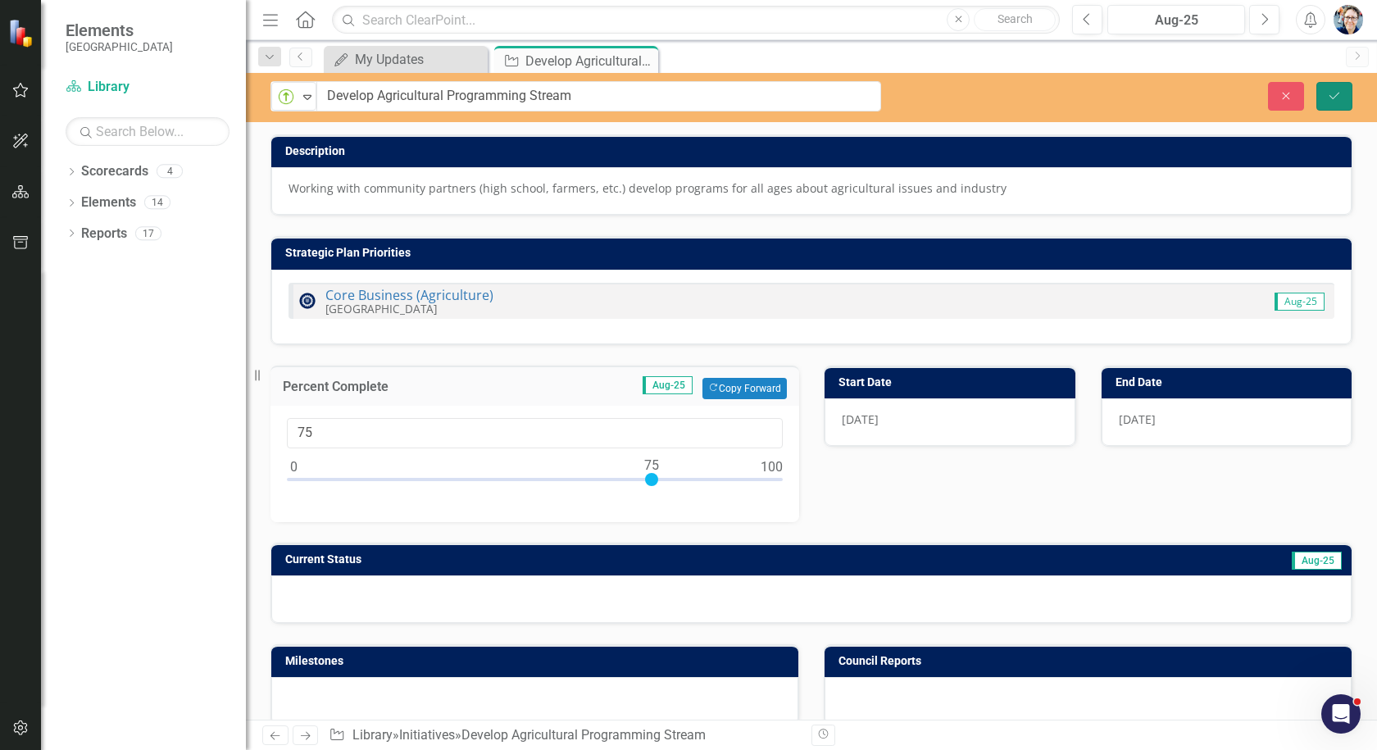
click at [1326, 103] on button "Save" at bounding box center [1334, 96] width 36 height 29
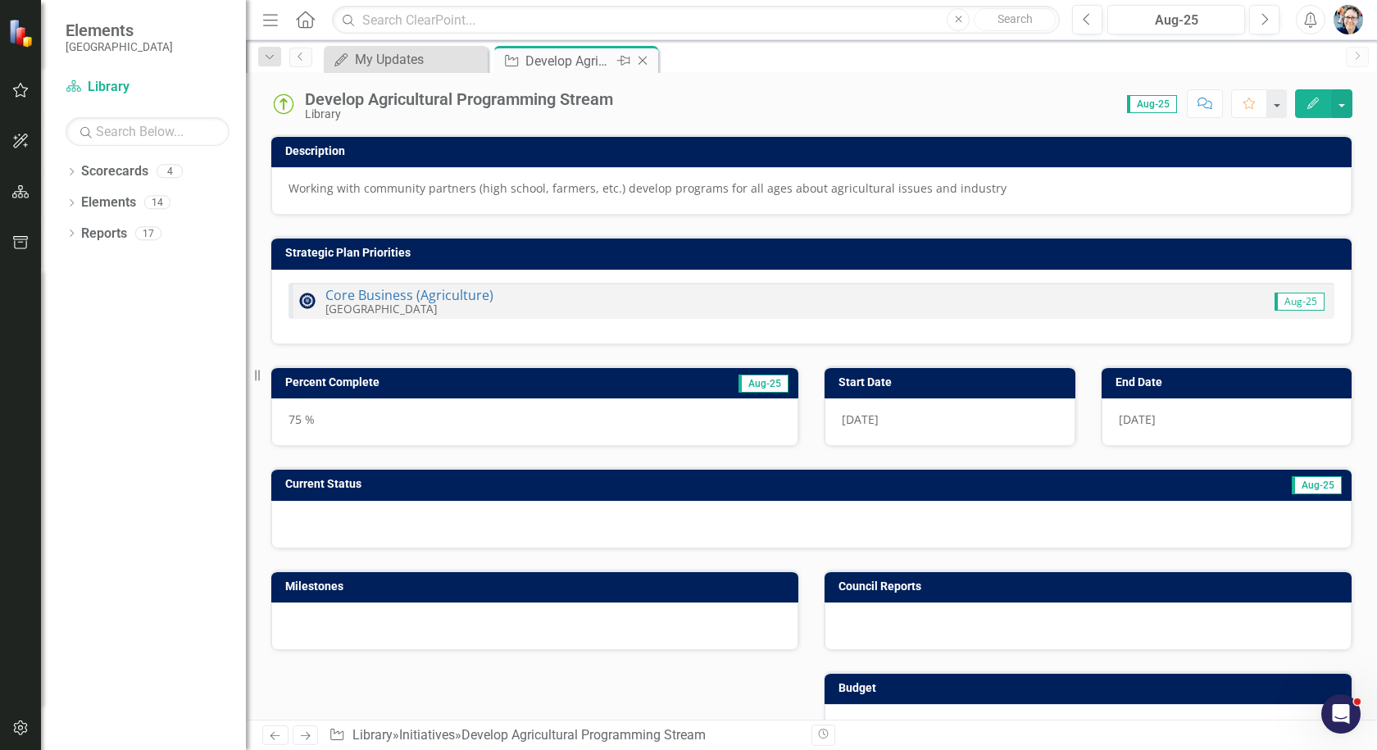
click at [647, 61] on icon "Close" at bounding box center [642, 60] width 16 height 13
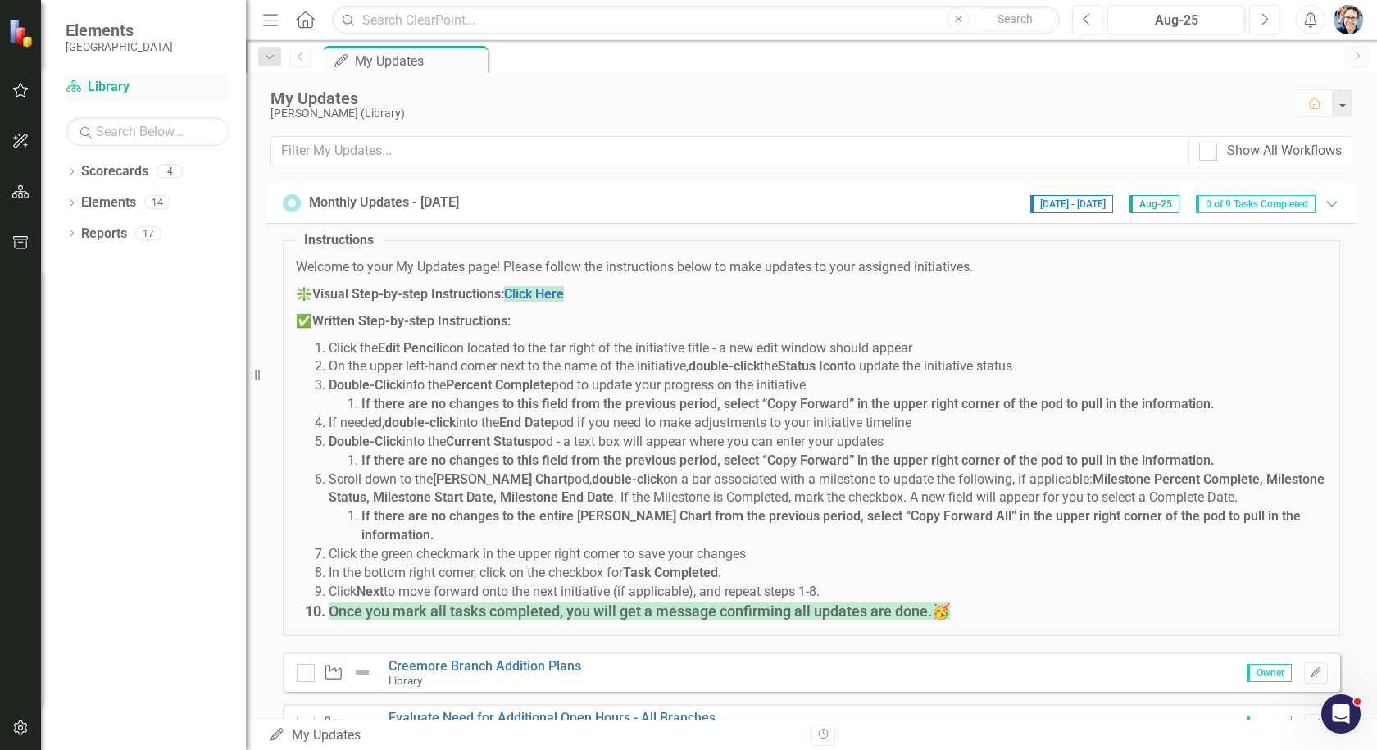
click at [111, 82] on link "Scorecard Library" at bounding box center [148, 87] width 164 height 19
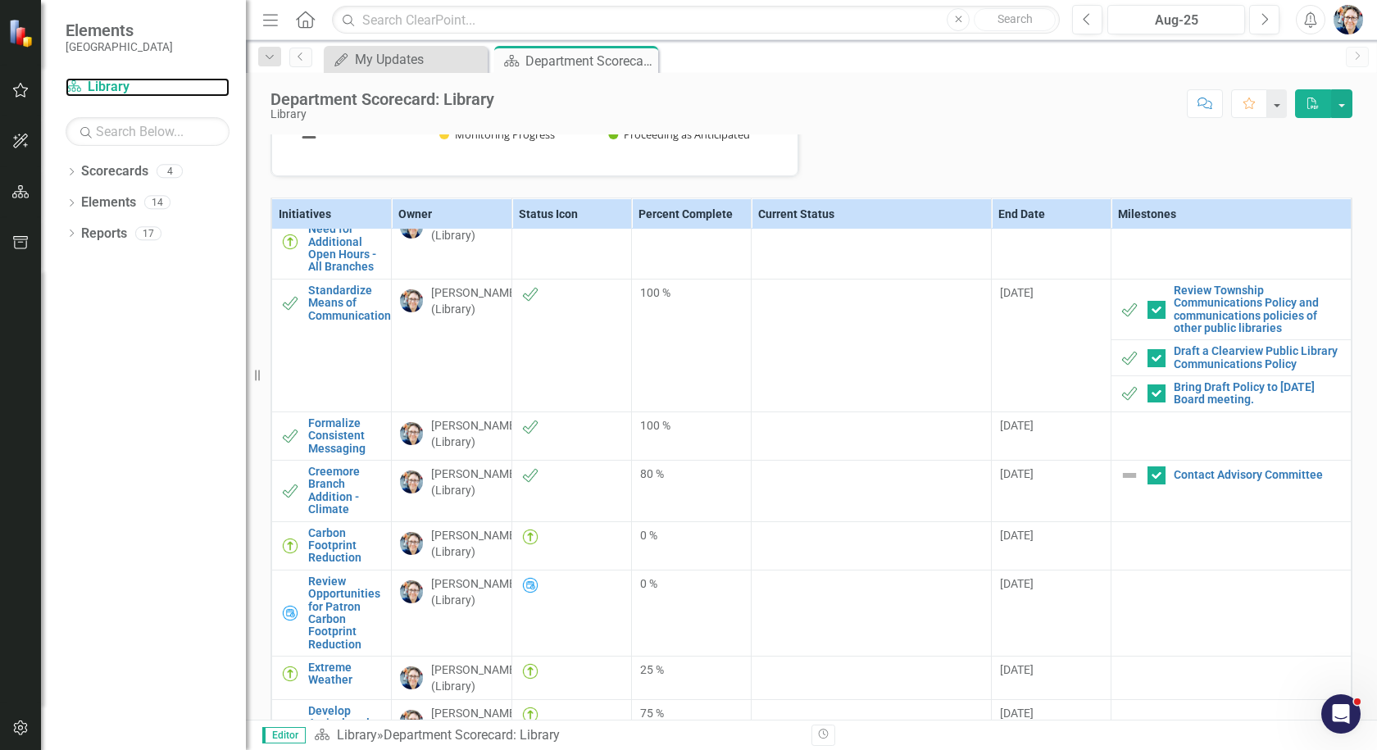
scroll to position [463, 0]
